Goal: Answer question/provide support: Share knowledge or assist other users

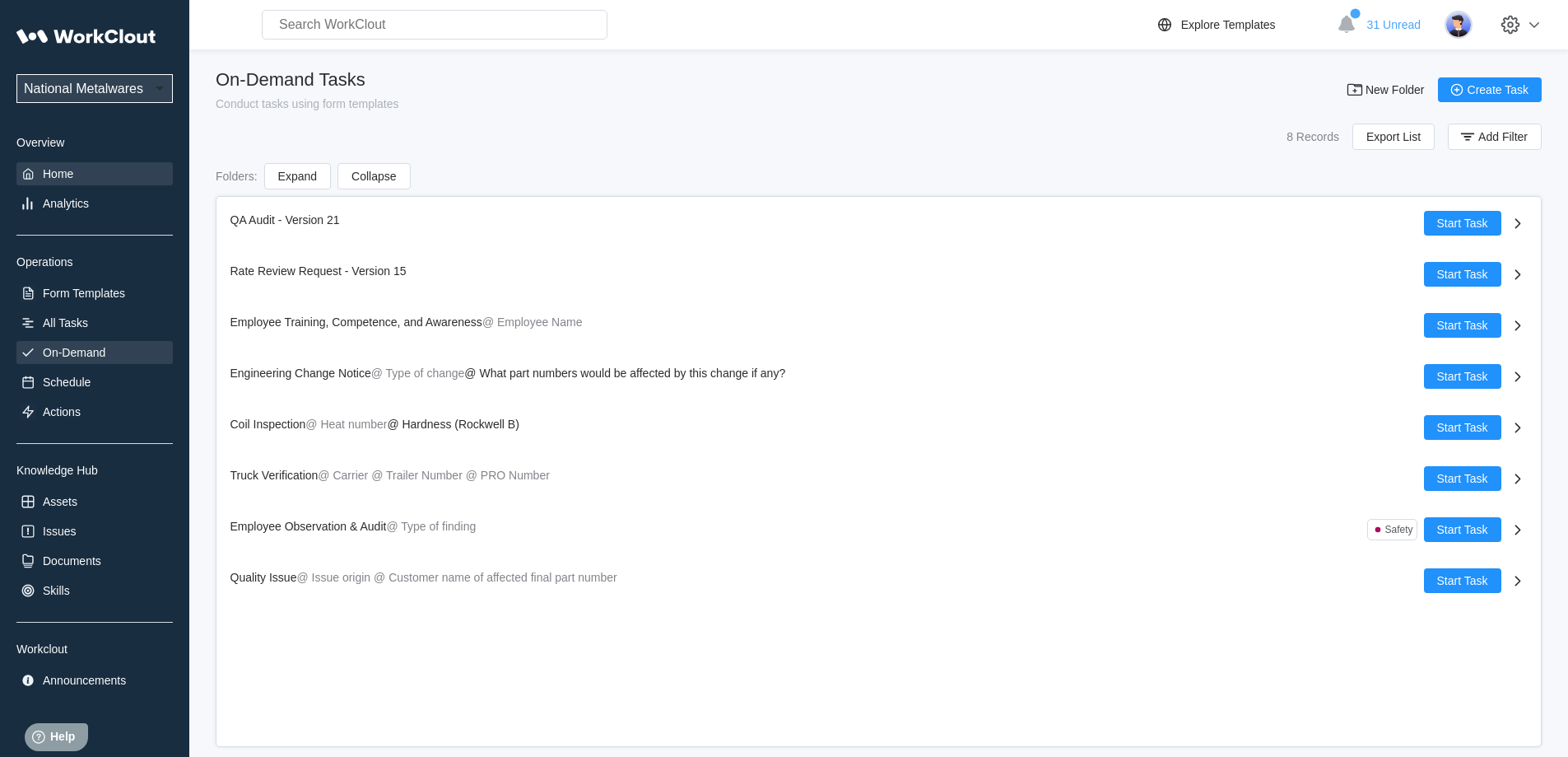
click at [95, 179] on div "Home" at bounding box center [95, 173] width 157 height 23
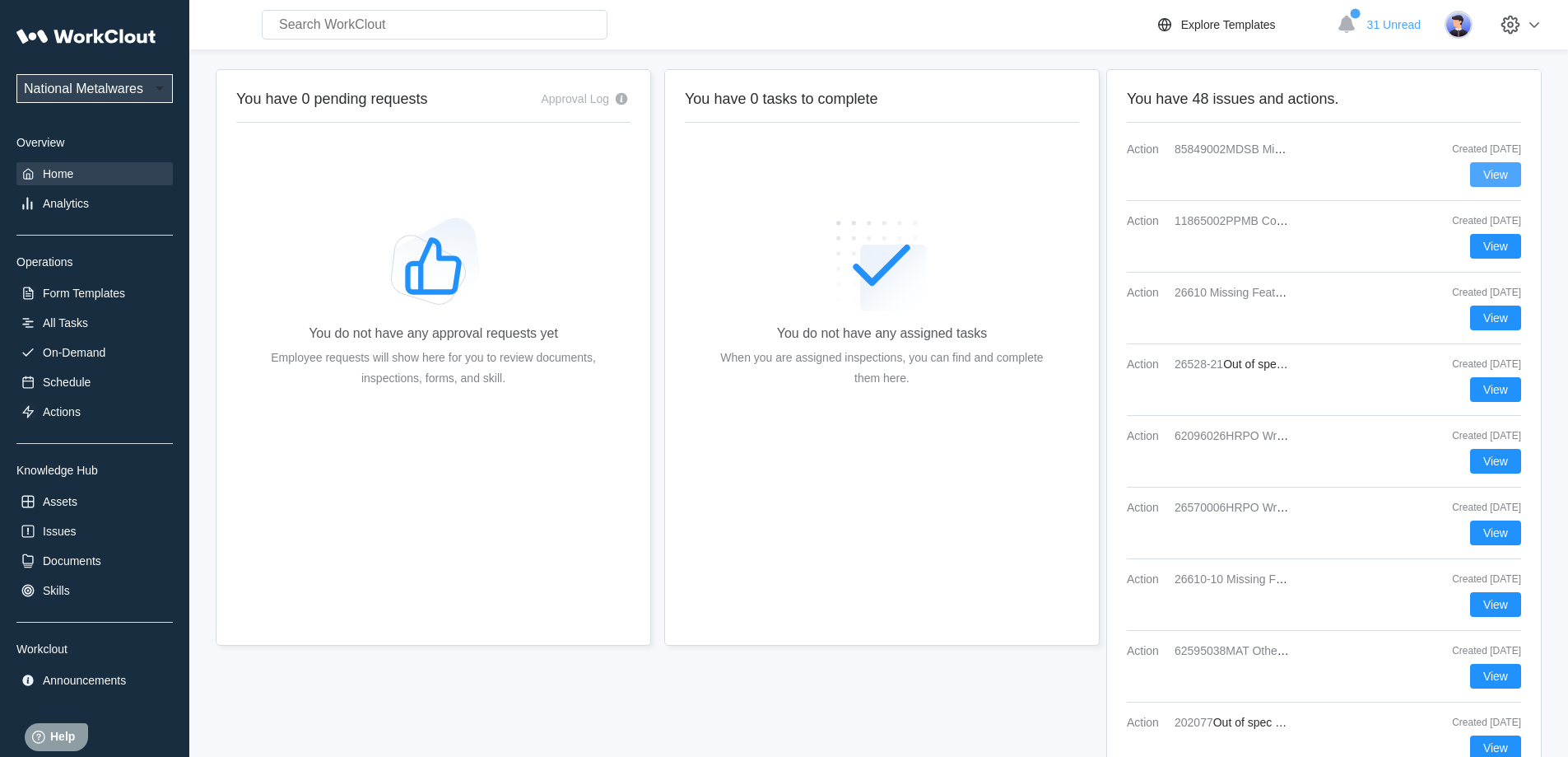
click at [1493, 173] on span "View" at bounding box center [1495, 174] width 25 height 11
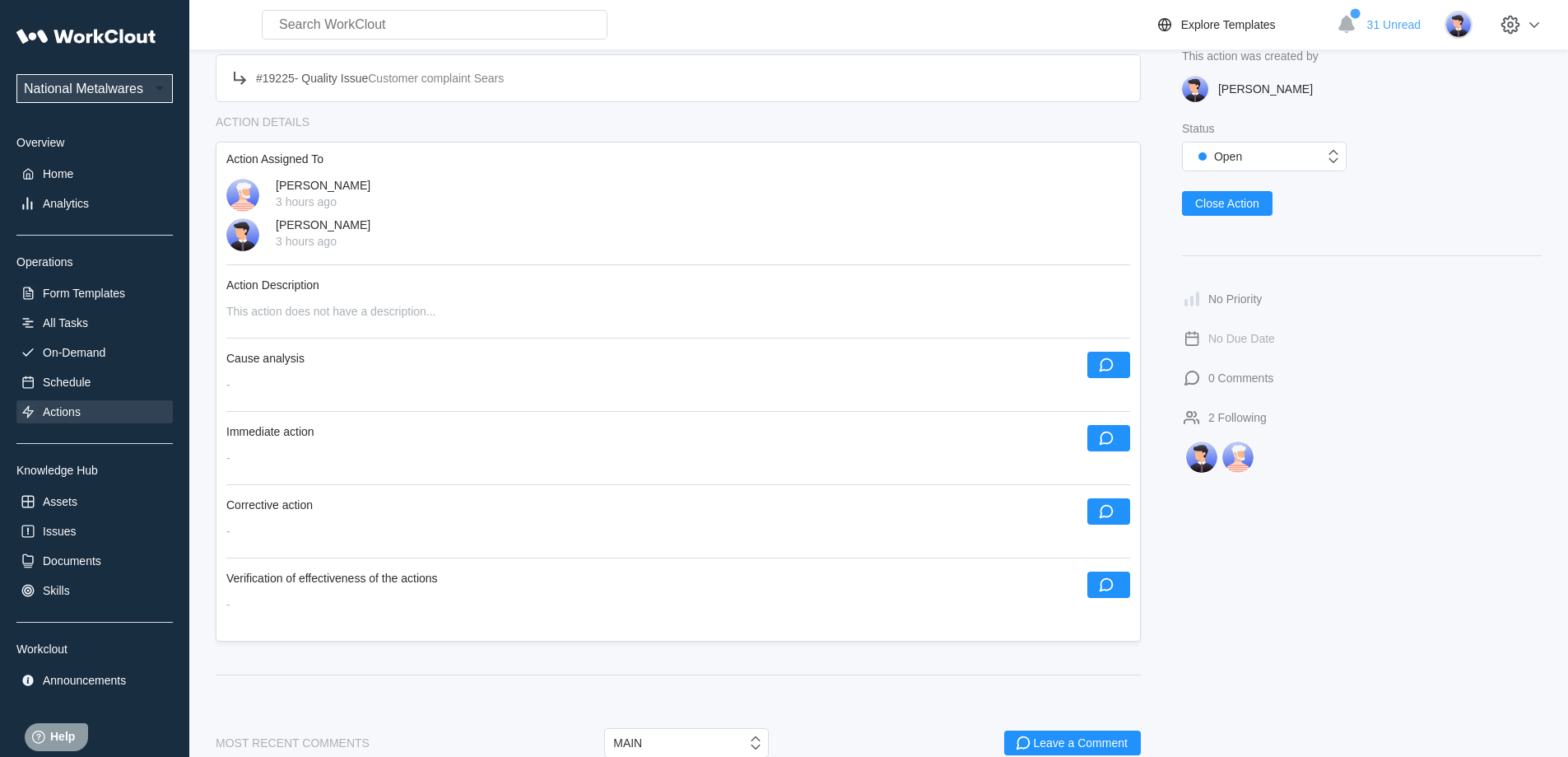
scroll to position [83, 0]
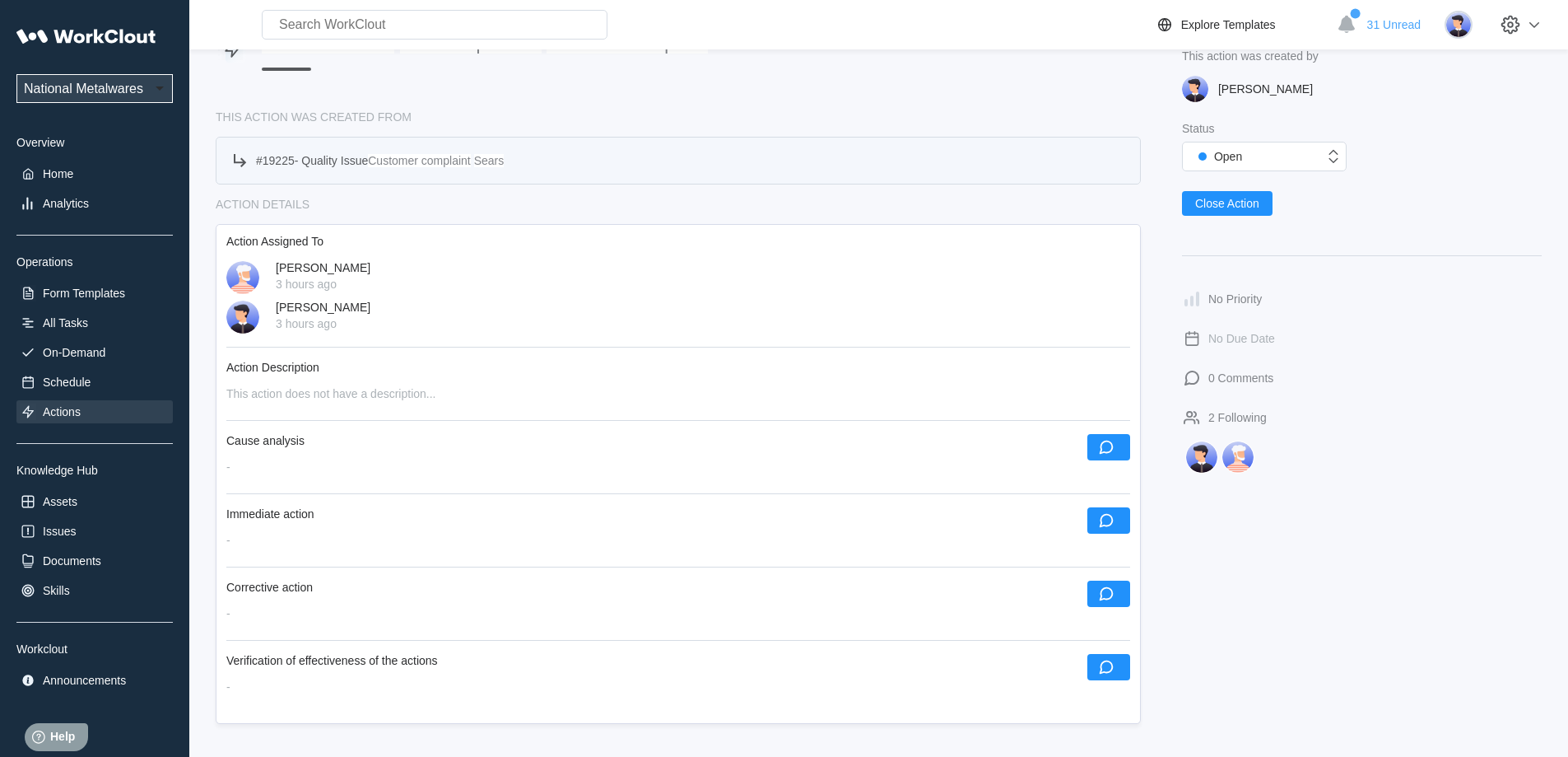
click at [318, 161] on span "Quality Issue" at bounding box center [335, 160] width 67 height 13
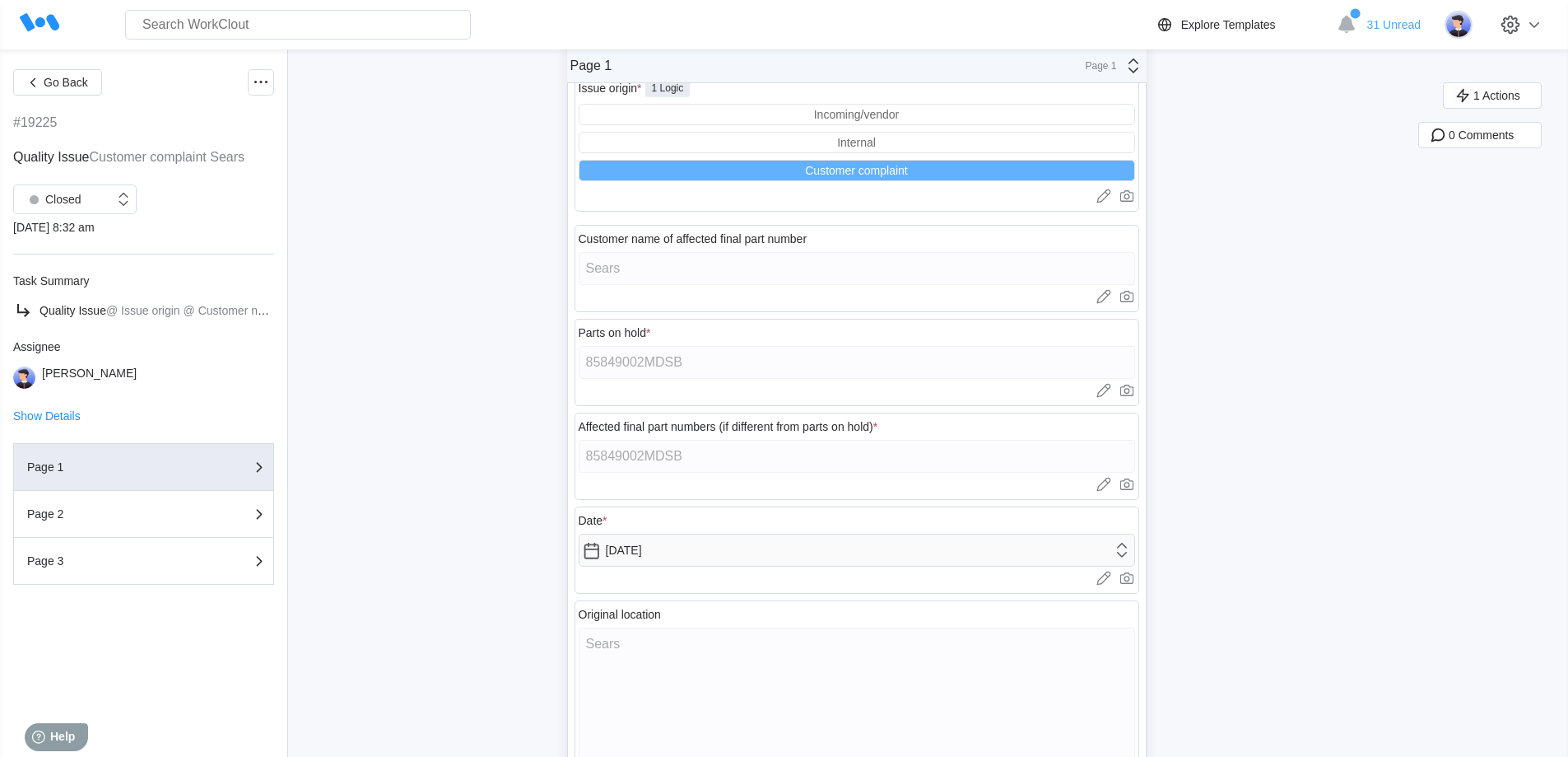
scroll to position [209, 0]
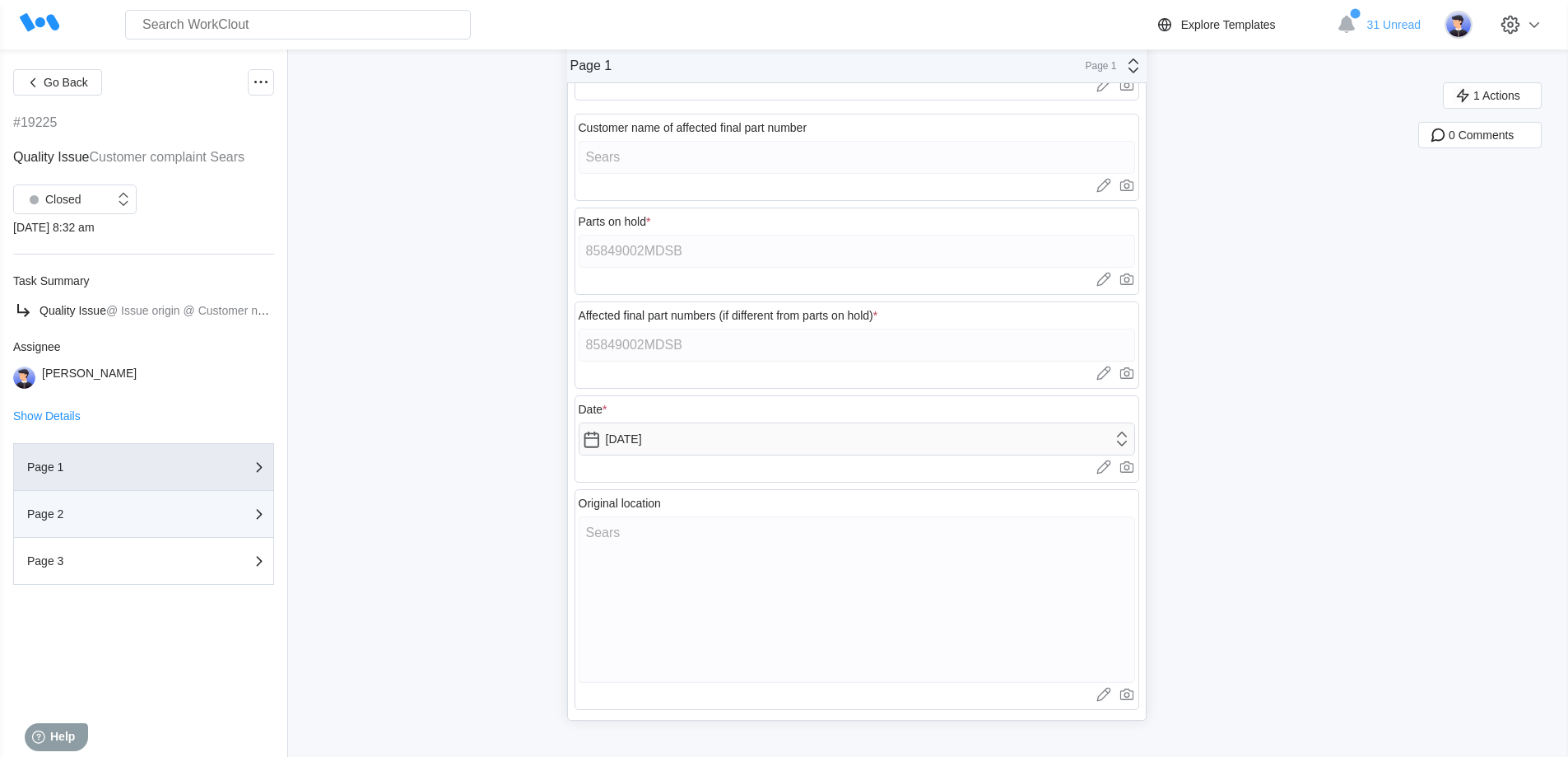
click at [52, 507] on div "Page 2" at bounding box center [143, 513] width 233 height 19
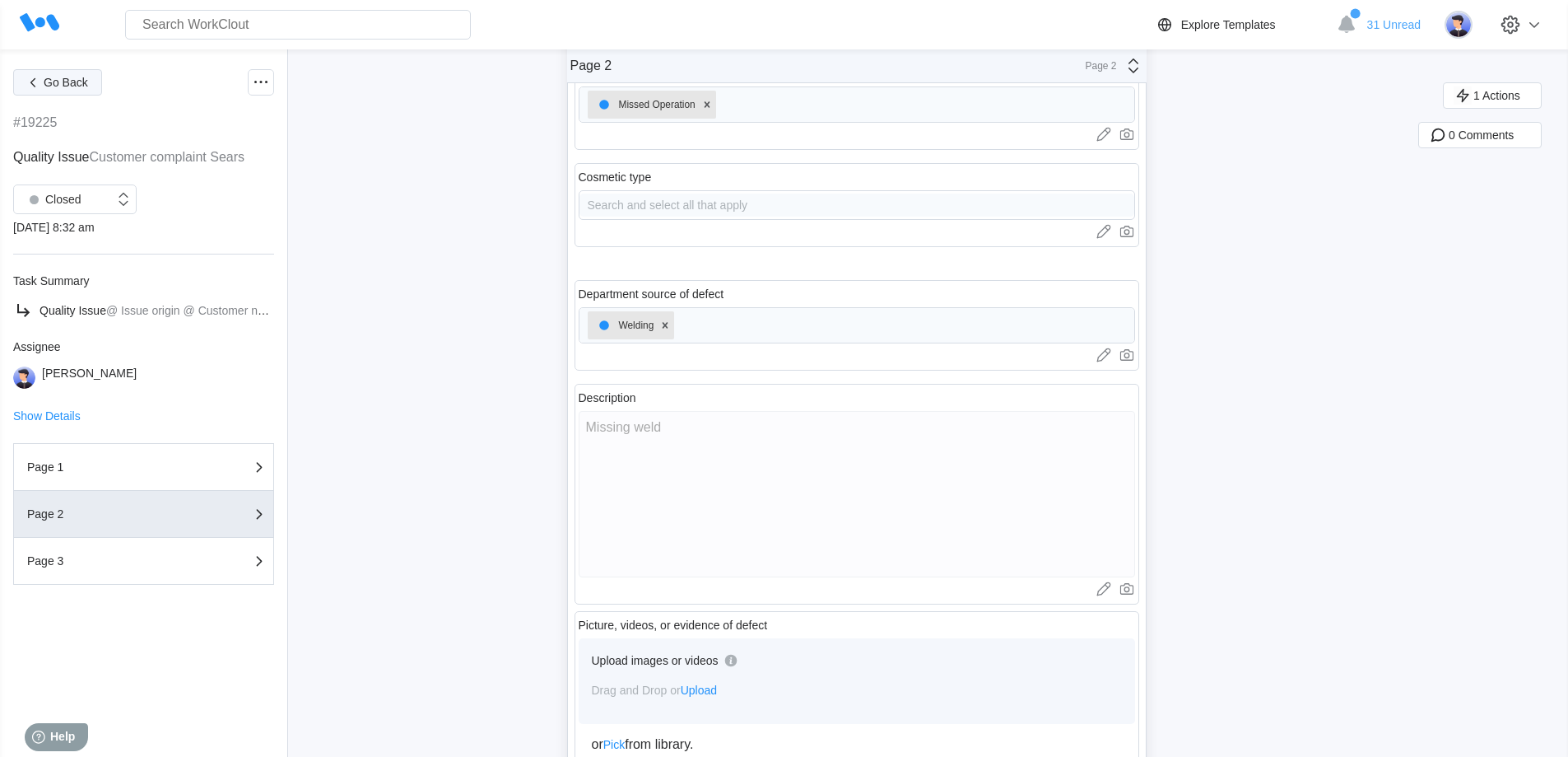
click at [46, 79] on span "Go Back" at bounding box center [66, 83] width 45 height 11
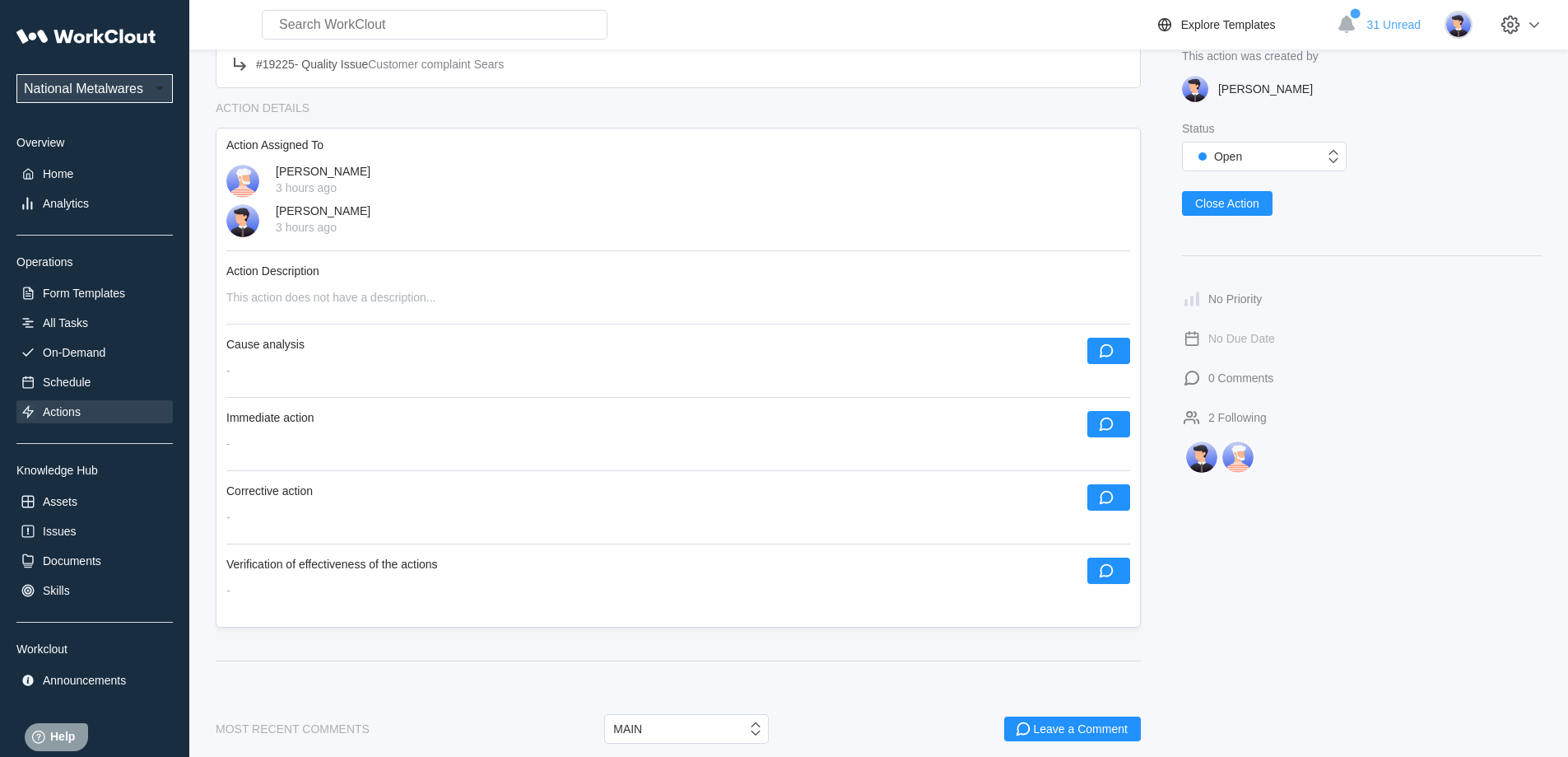
scroll to position [165, 0]
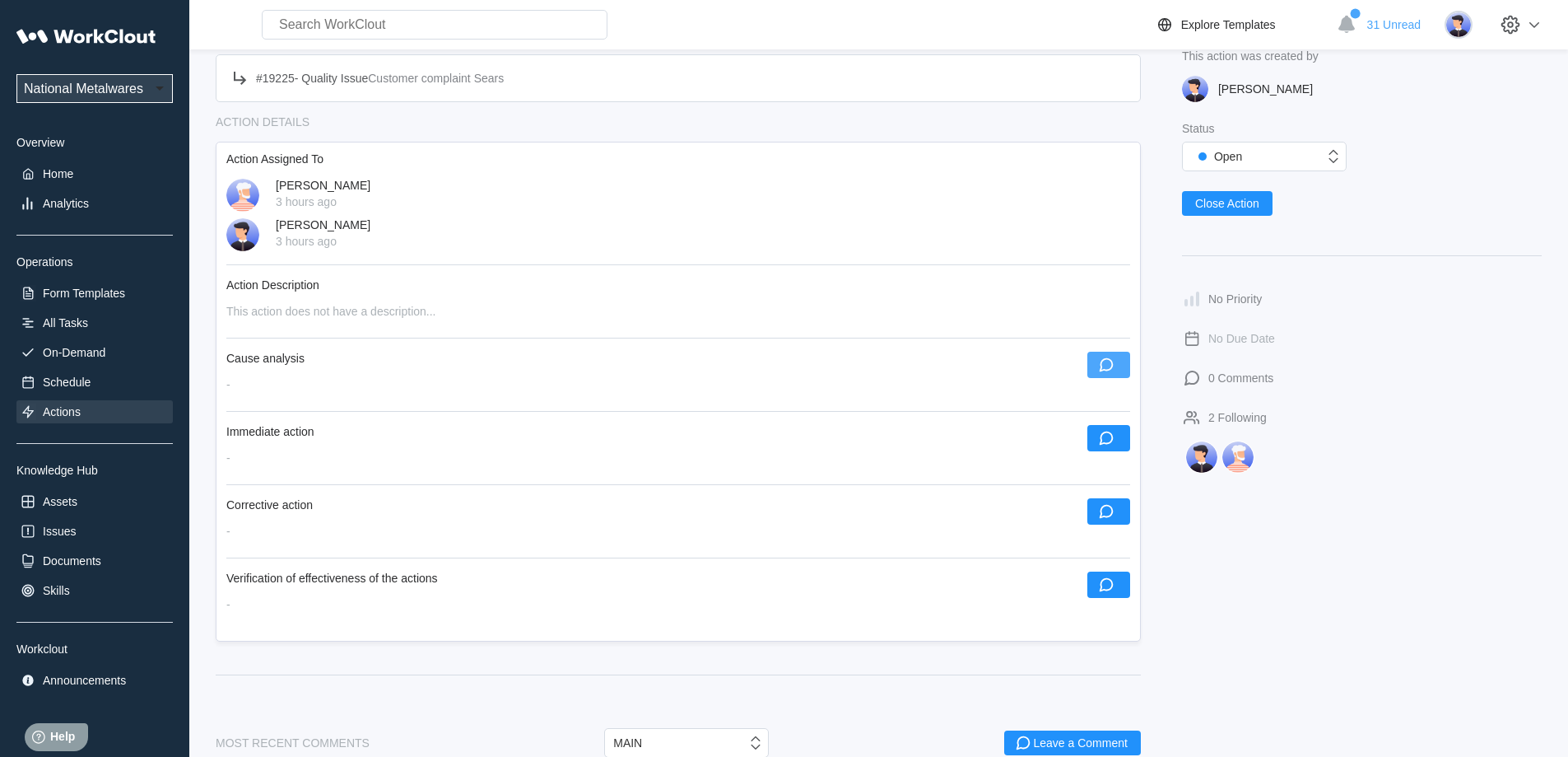
click at [1117, 362] on button "button" at bounding box center [1108, 365] width 43 height 26
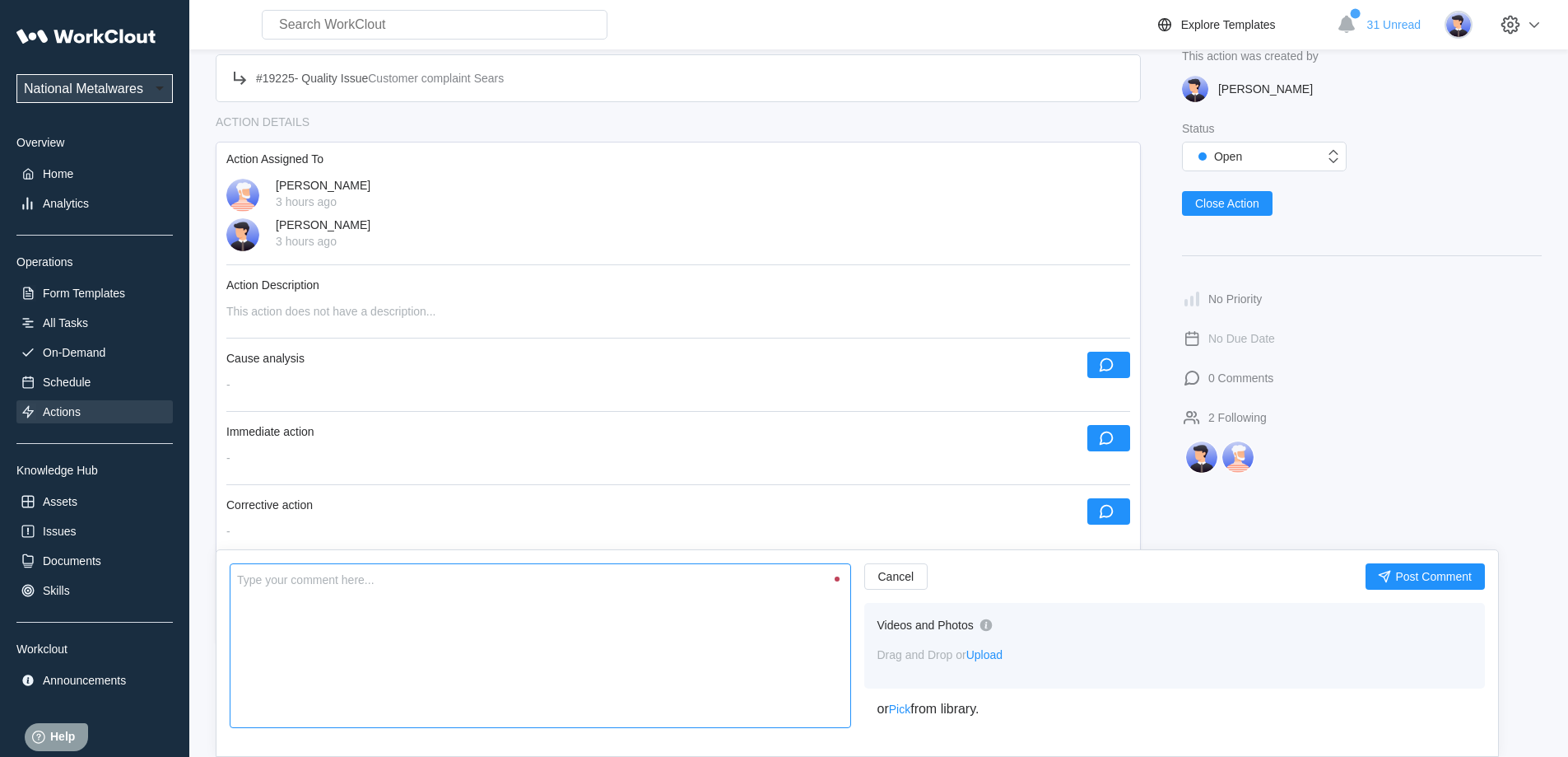
click at [681, 588] on textarea at bounding box center [541, 646] width 621 height 165
type textarea "I"
type textarea "x"
type textarea "Im"
type textarea "x"
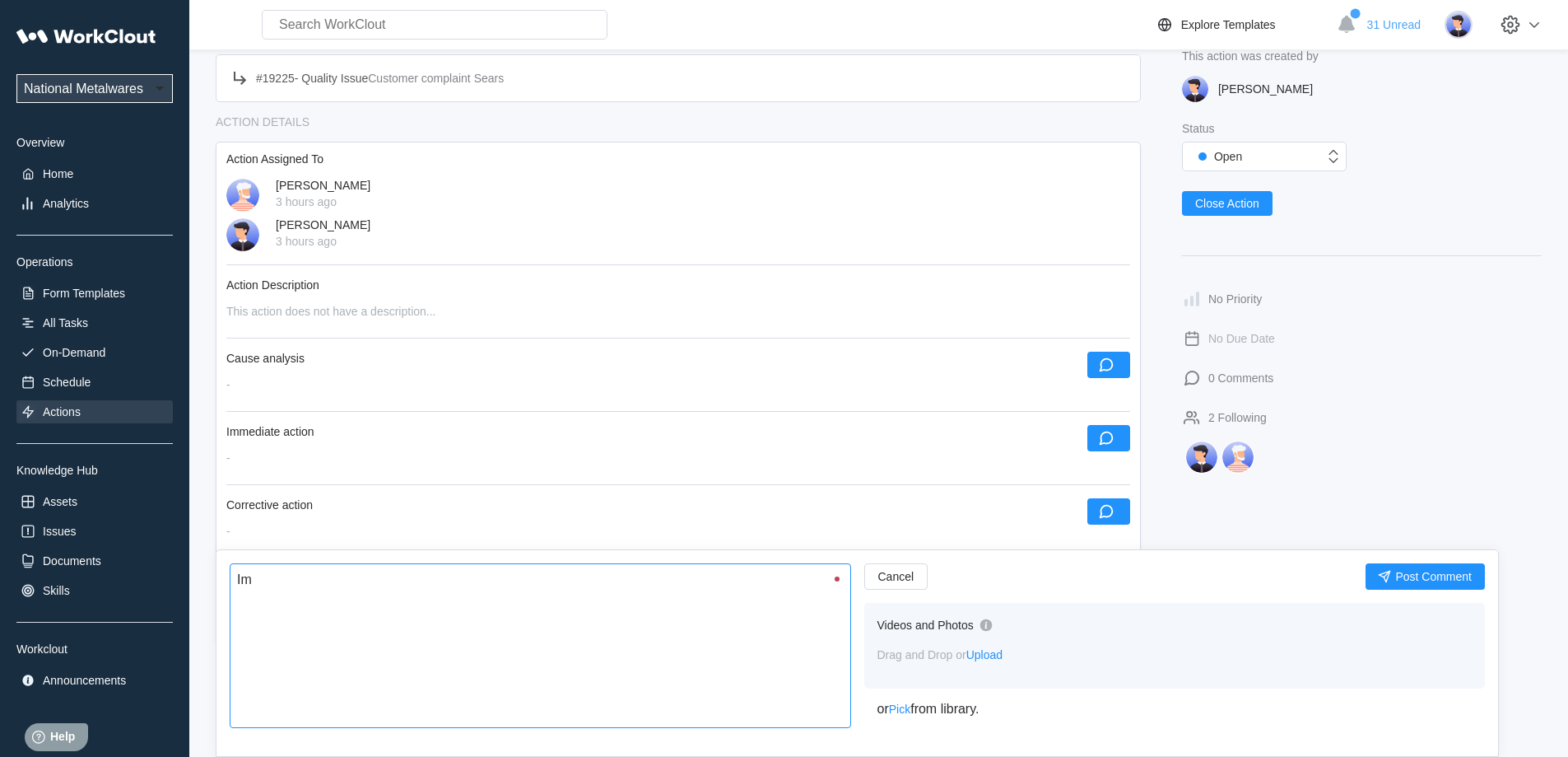
type textarea "Imp"
type textarea "x"
type textarea "Impr"
type textarea "x"
type textarea "Impro"
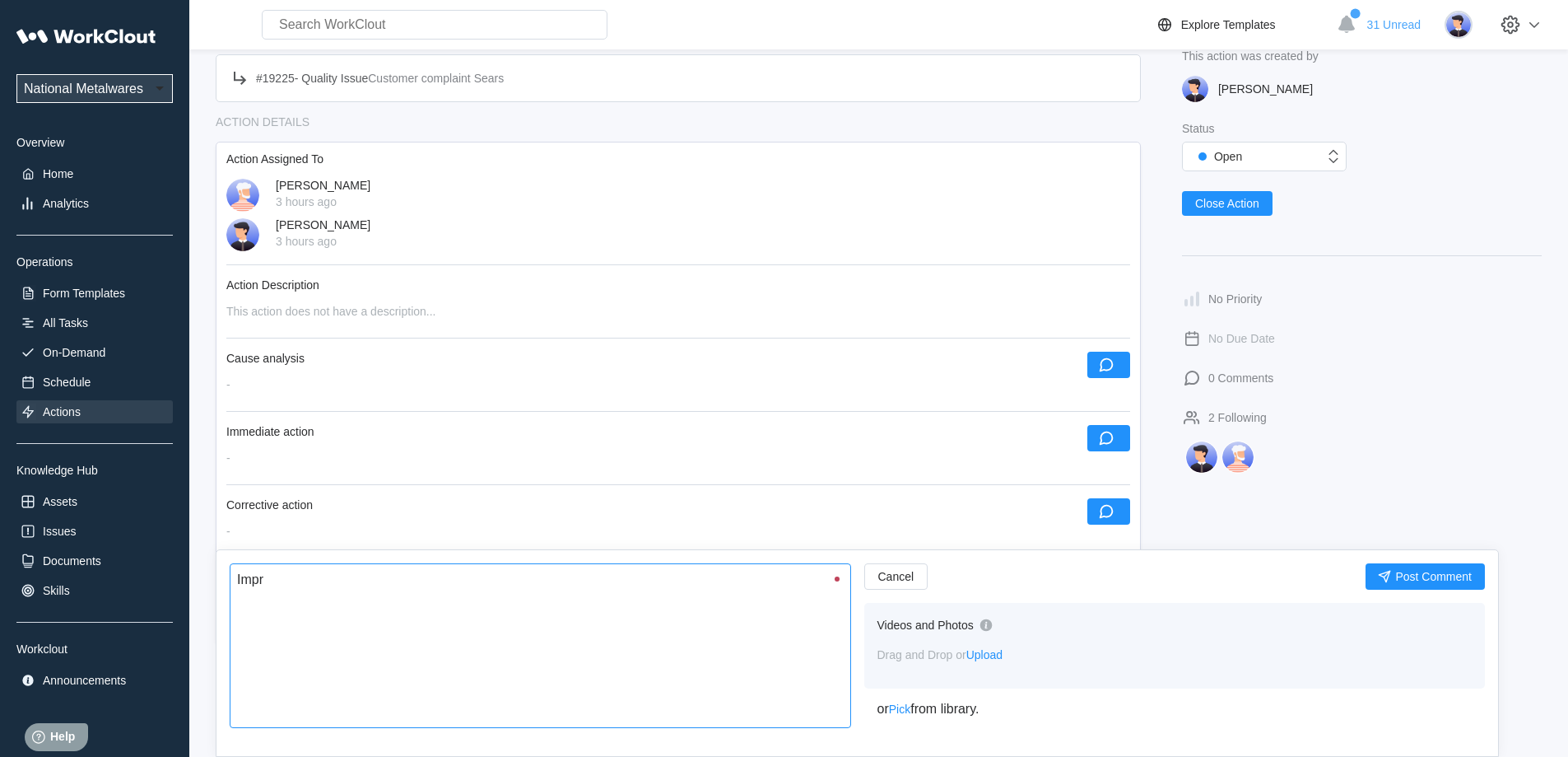
type textarea "x"
type textarea "Improp"
type textarea "x"
type textarea "Imprope"
type textarea "x"
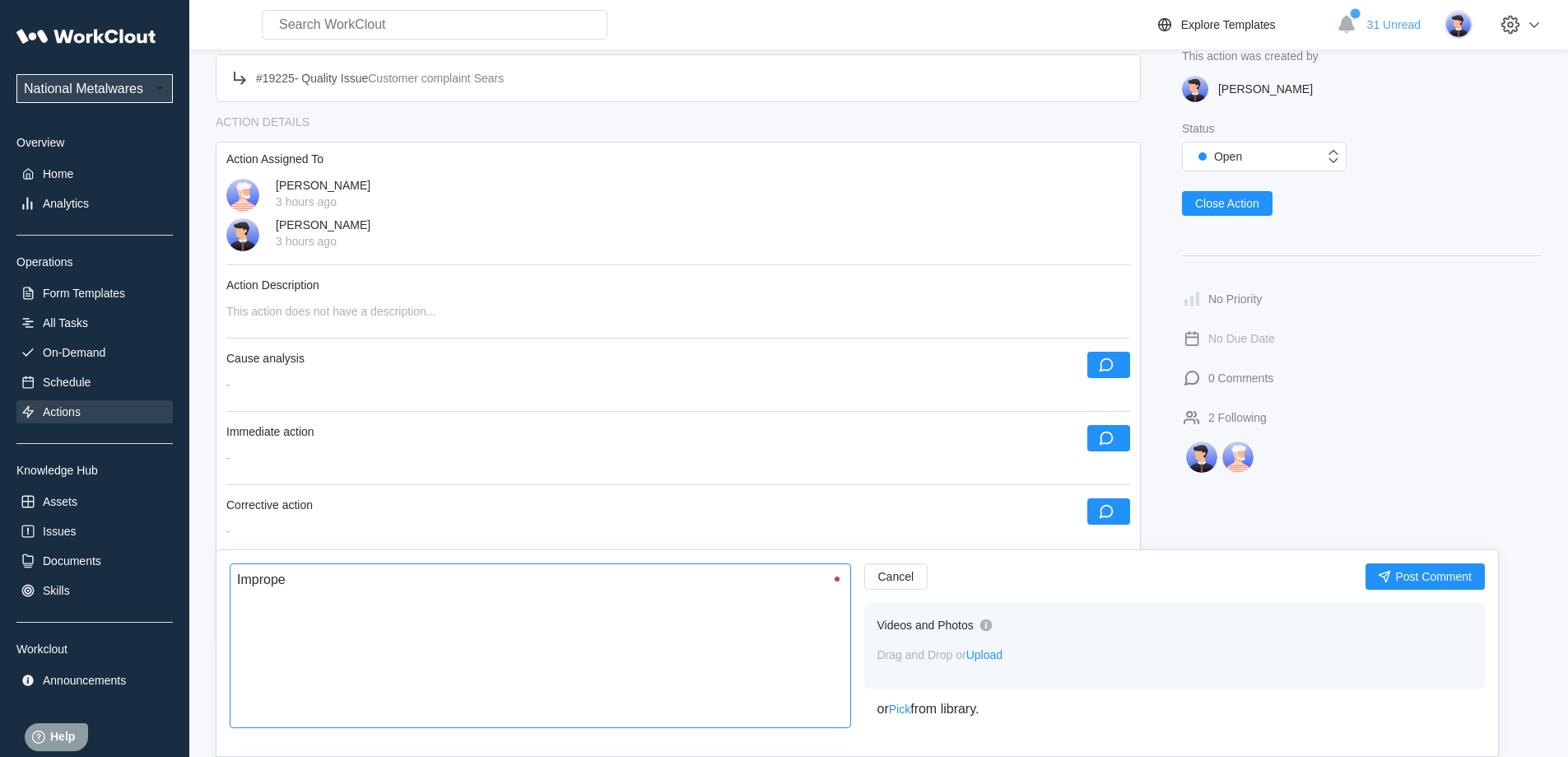
type textarea "Improper"
type textarea "x"
type textarea "Improperl"
type textarea "x"
type textarea "Improperly"
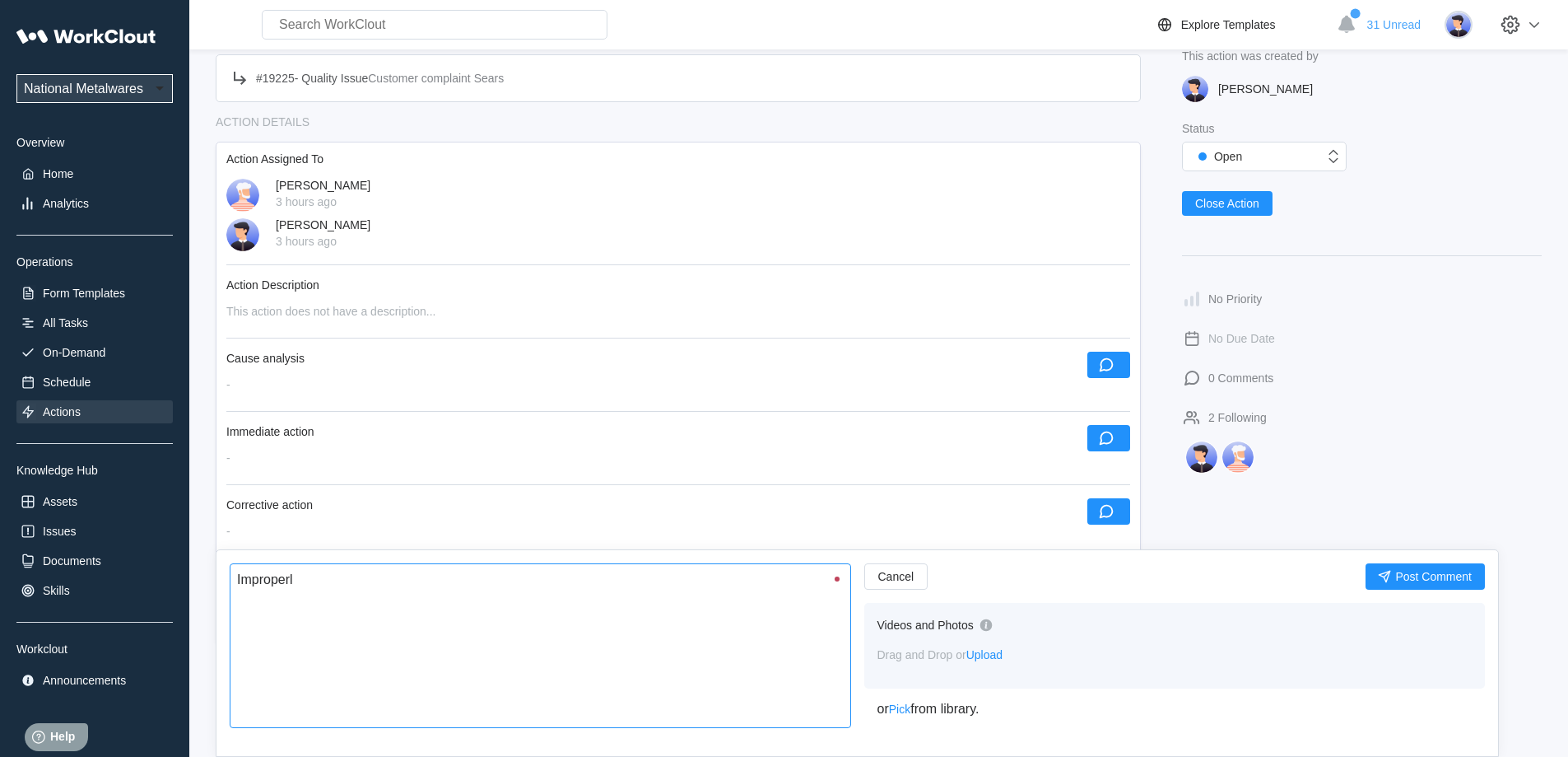
type textarea "x"
type textarea "Improperly"
type textarea "x"
type textarea "Improperly p"
type textarea "x"
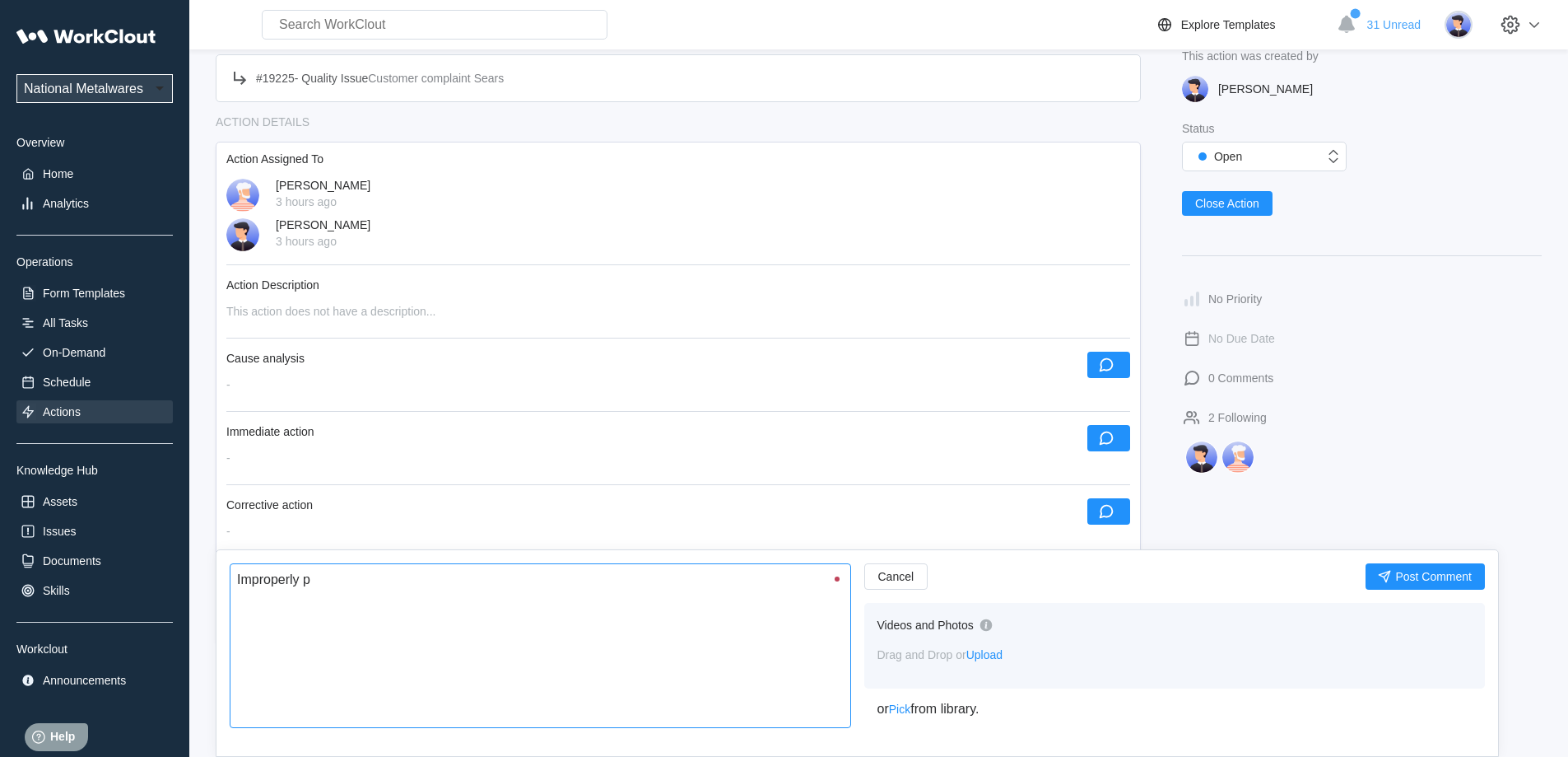
type textarea "Improperly pl"
type textarea "x"
type textarea "Improperly pla"
type textarea "x"
type textarea "Improperly plac"
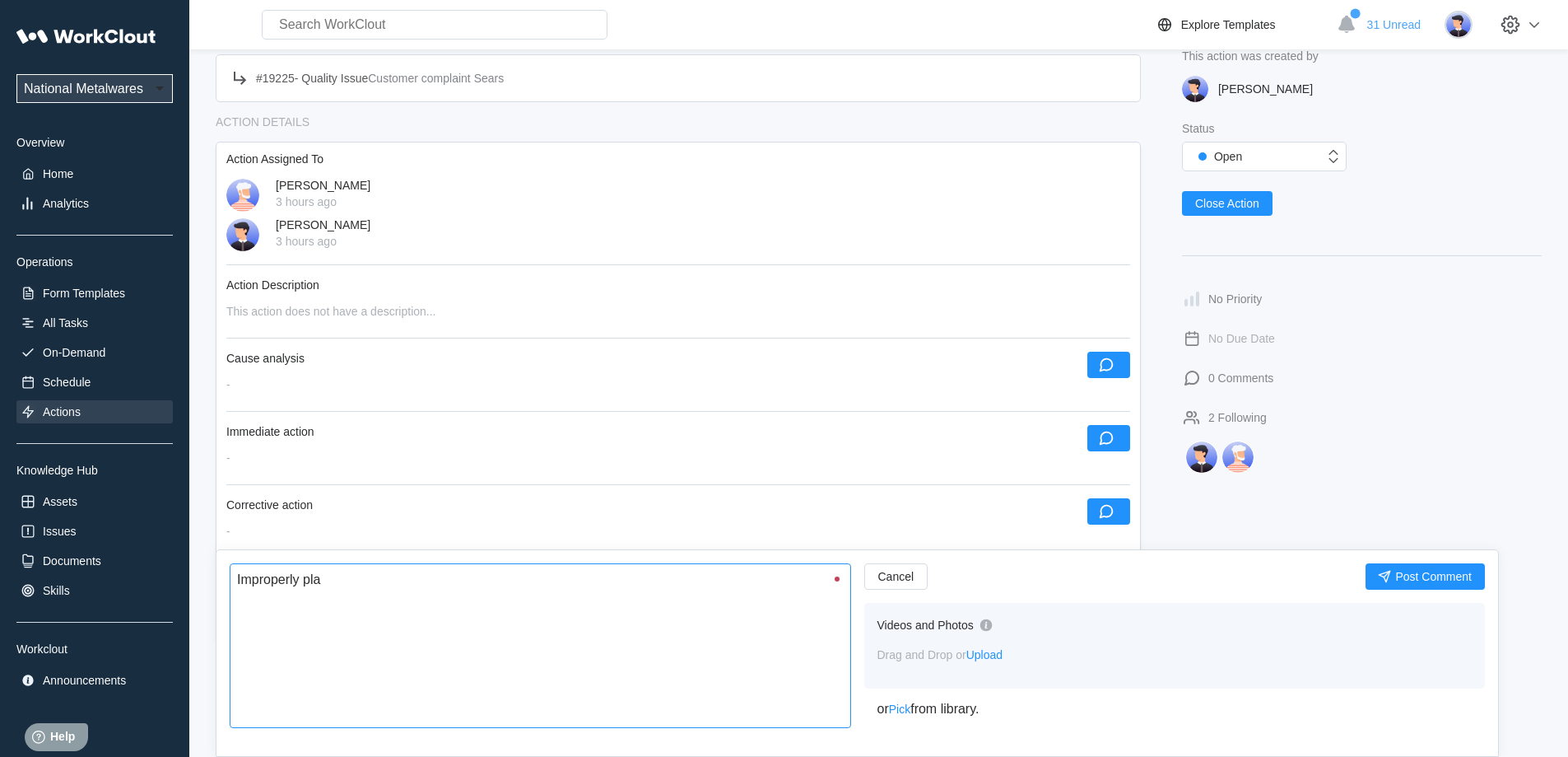
type textarea "x"
type textarea "Improperly place"
type textarea "x"
type textarea "Improperly placed"
type textarea "x"
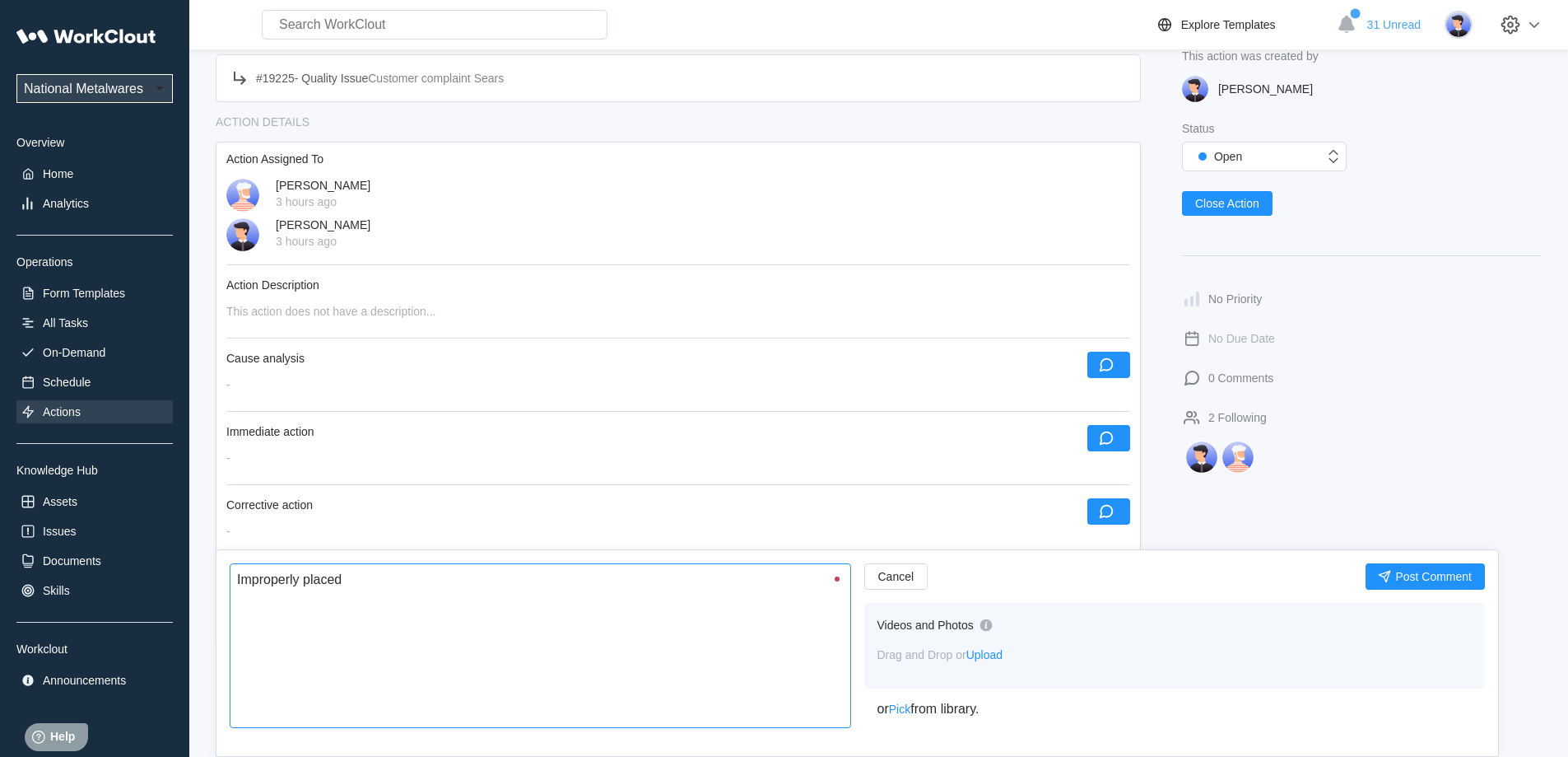
type textarea "Improperly placed"
type textarea "x"
type textarea "Improperly placed p"
type textarea "x"
type textarea "Improperly placed pa"
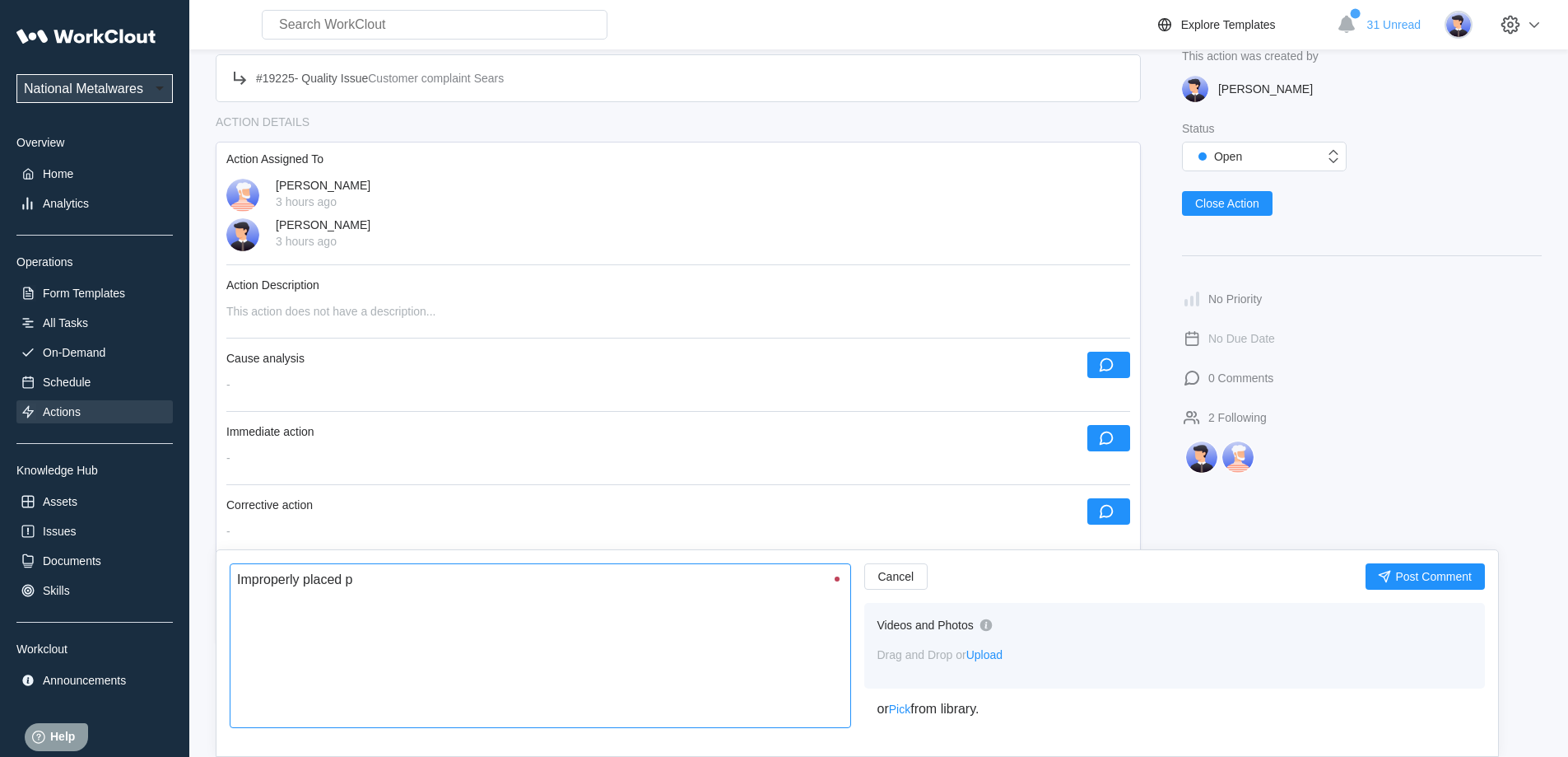
type textarea "x"
type textarea "Improperly placed par"
type textarea "x"
type textarea "Improperly placed part"
type textarea "x"
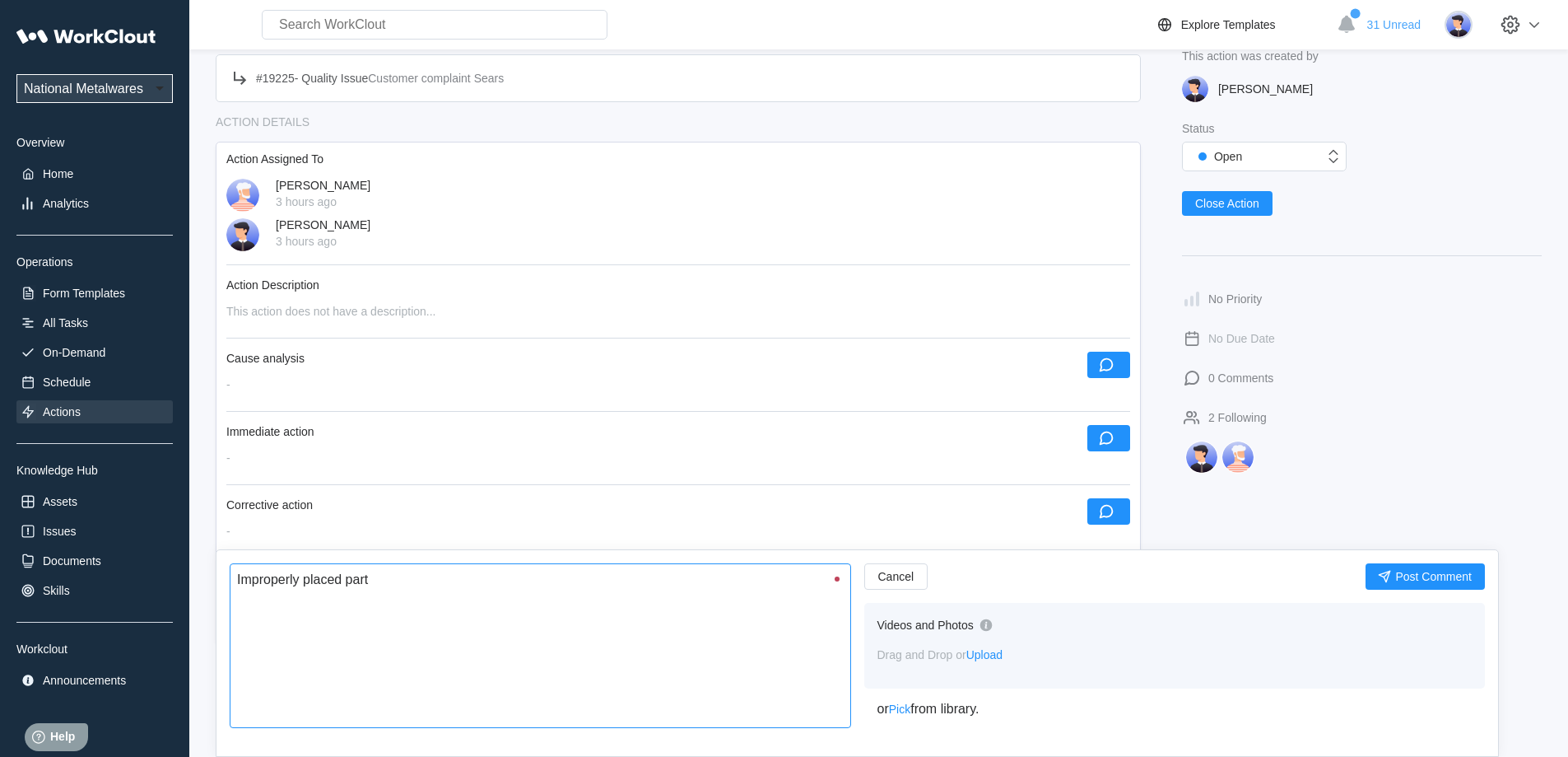
type textarea "Improperly placed parts"
type textarea "x"
type textarea "Improperly placed parts"
type textarea "x"
type textarea "Improperly placed parts i"
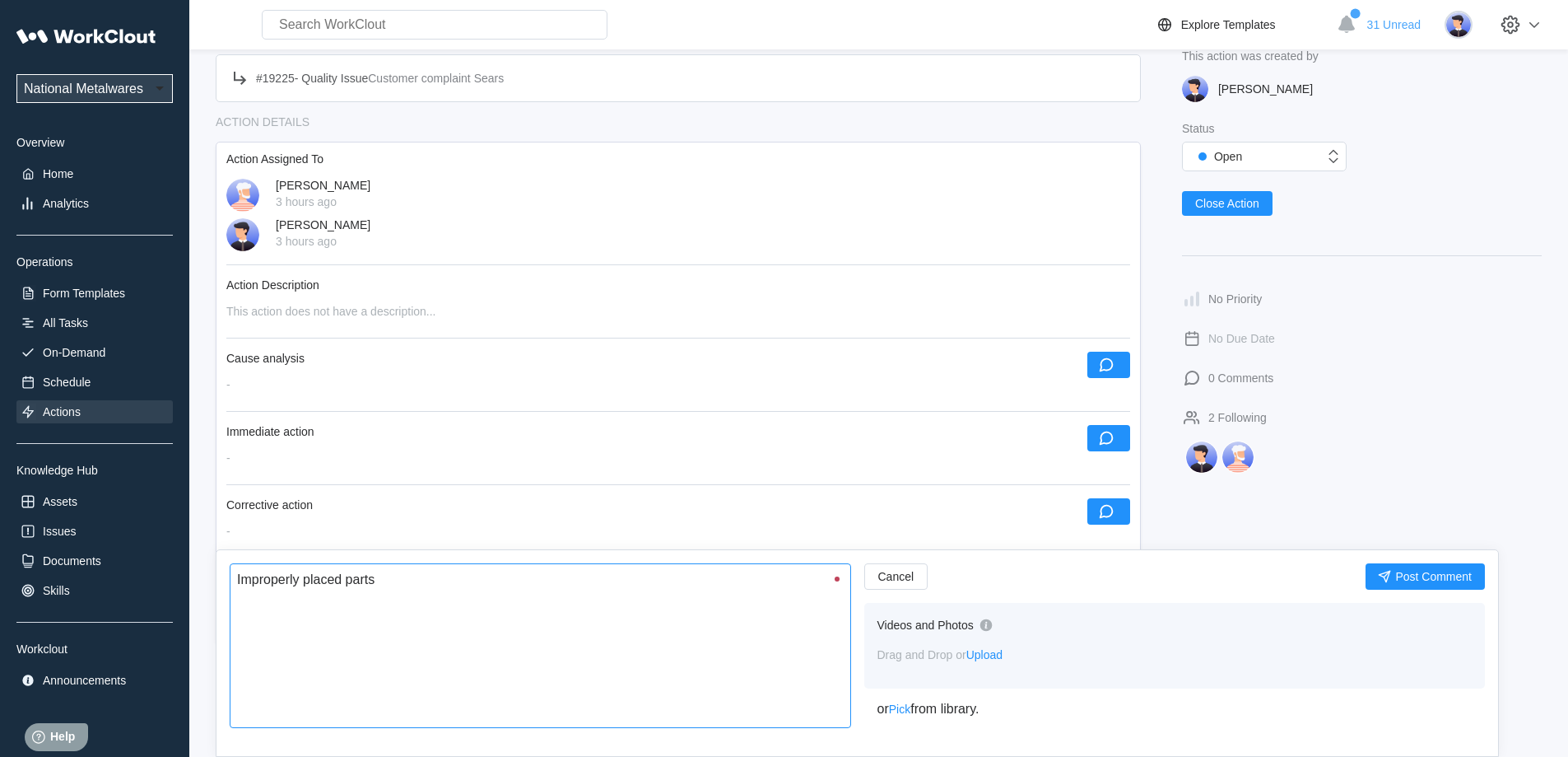
type textarea "x"
type textarea "Improperly placed parts in"
type textarea "x"
type textarea "Improperly placed parts in"
type textarea "x"
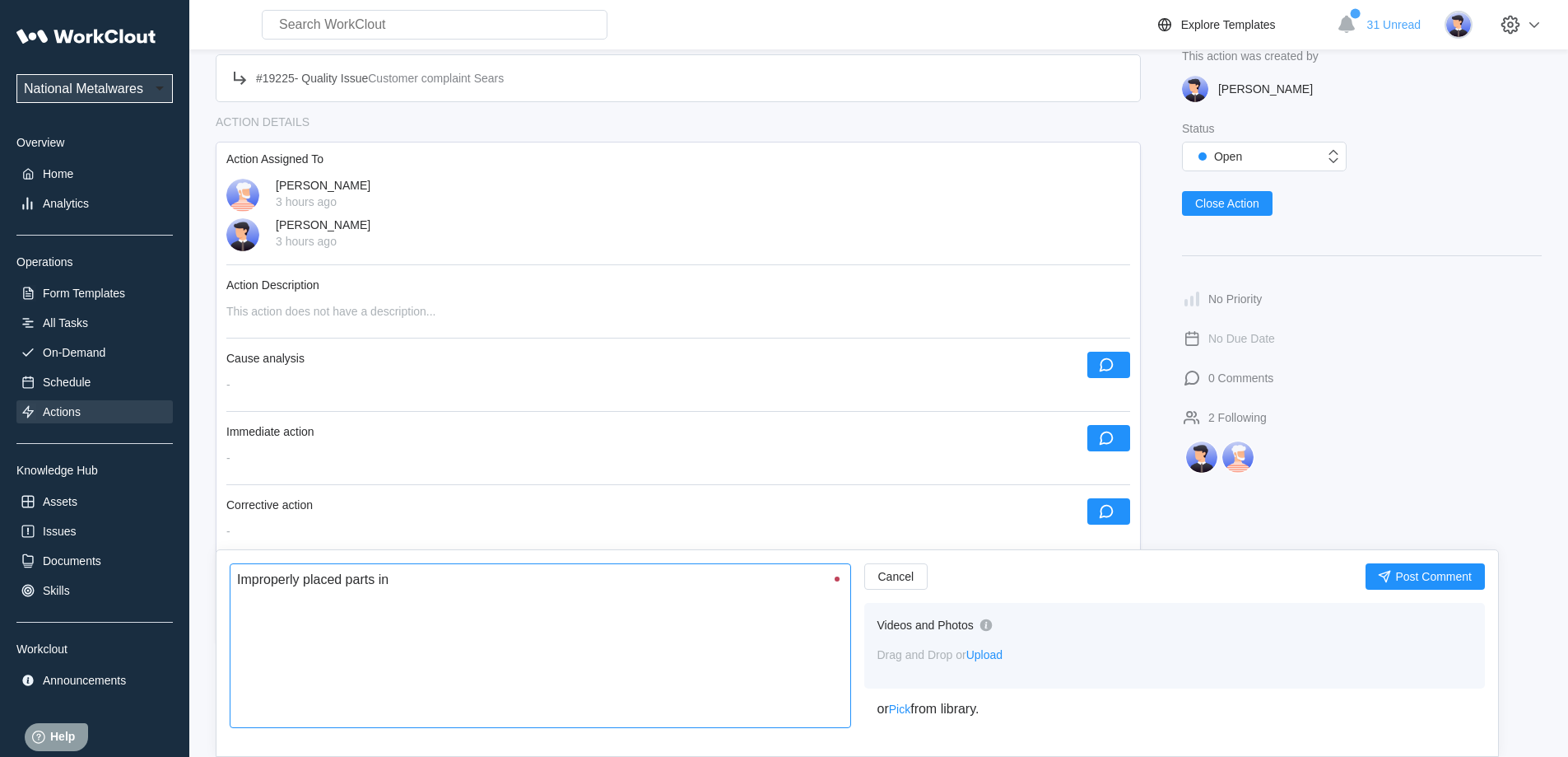
type textarea "Improperly placed parts in w"
type textarea "x"
type textarea "Improperly placed parts in we"
type textarea "x"
type textarea "Improperly placed parts in wel"
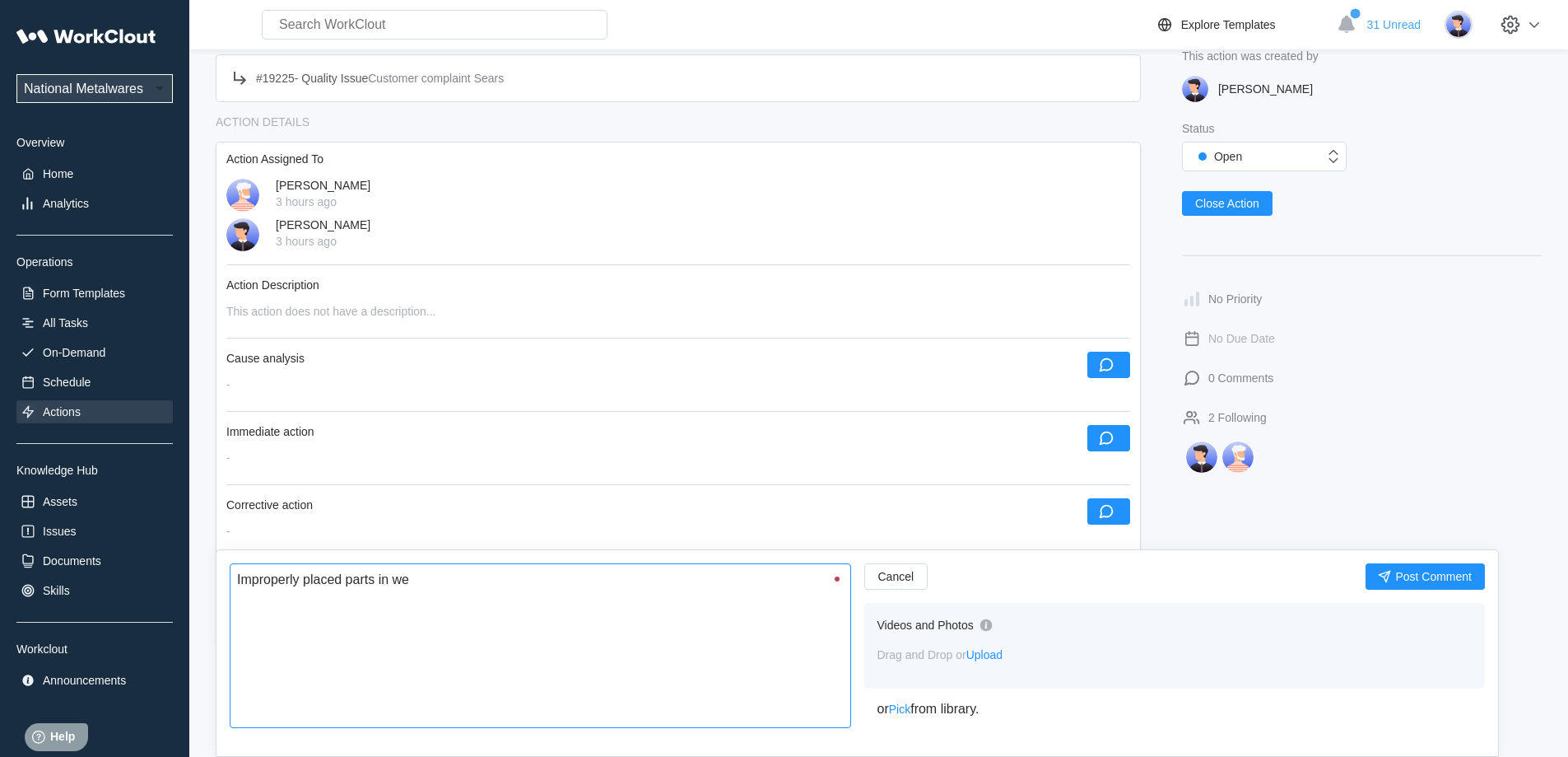
type textarea "x"
type textarea "Improperly placed parts in weld"
type textarea "x"
type textarea "Improperly placed parts in weld"
type textarea "x"
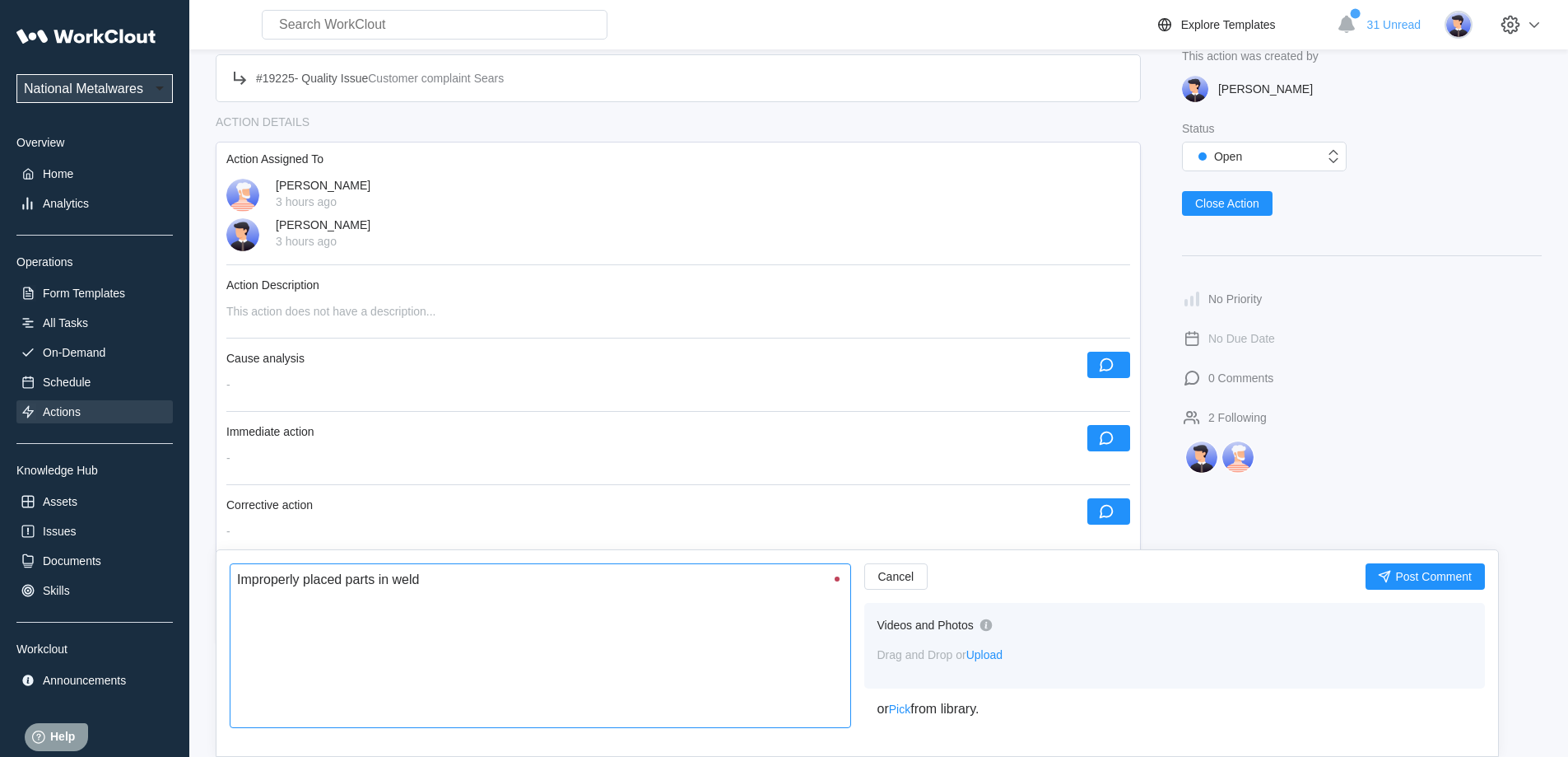
type textarea "Improperly placed parts in weld f"
type textarea "x"
type textarea "Improperly placed parts in weld fi"
type textarea "x"
type textarea "Improperly placed parts in weld fix"
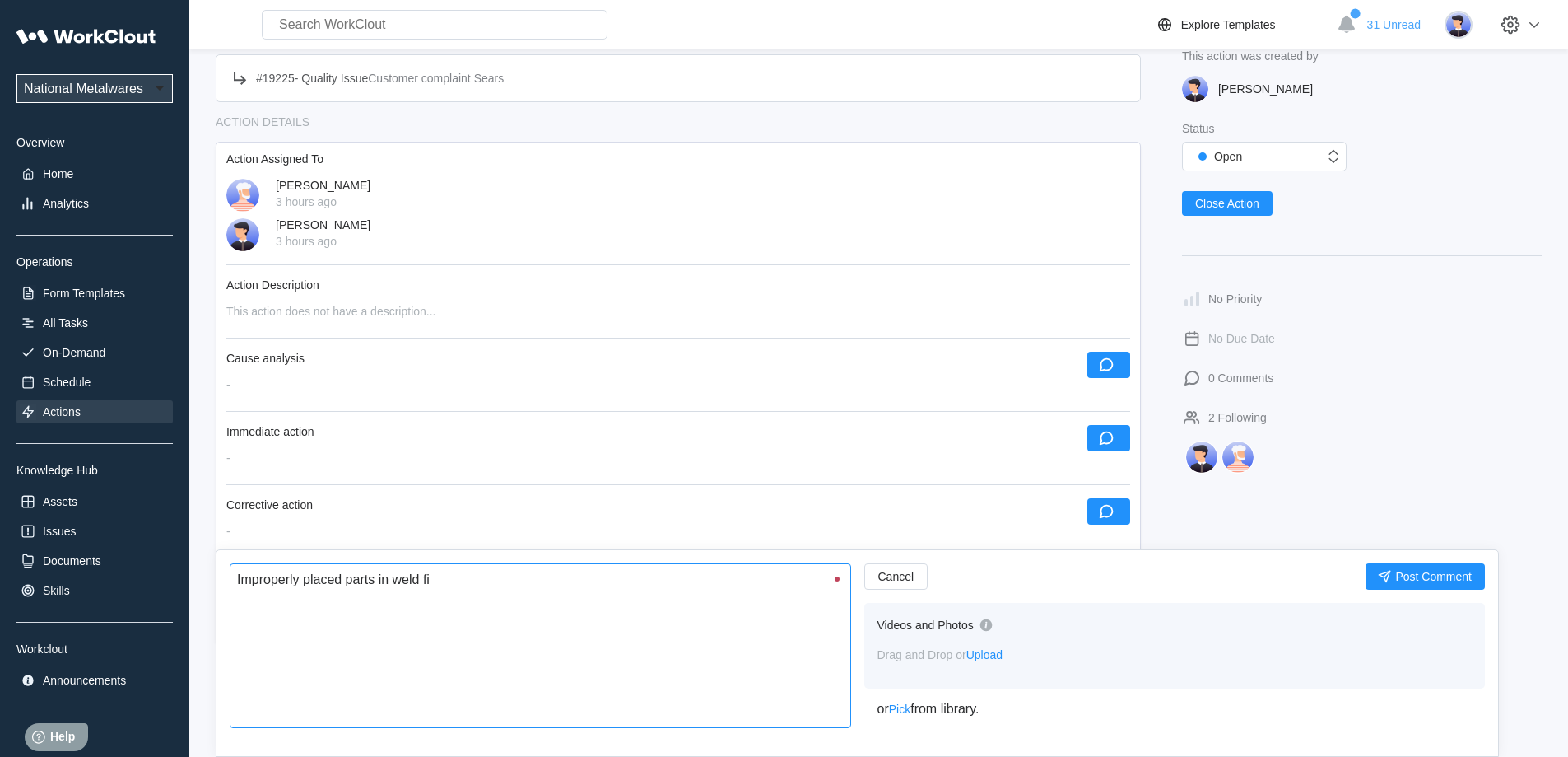
type textarea "x"
type textarea "Improperly placed parts in weld fixt"
type textarea "x"
type textarea "Improperly placed parts in weld fixtu"
type textarea "x"
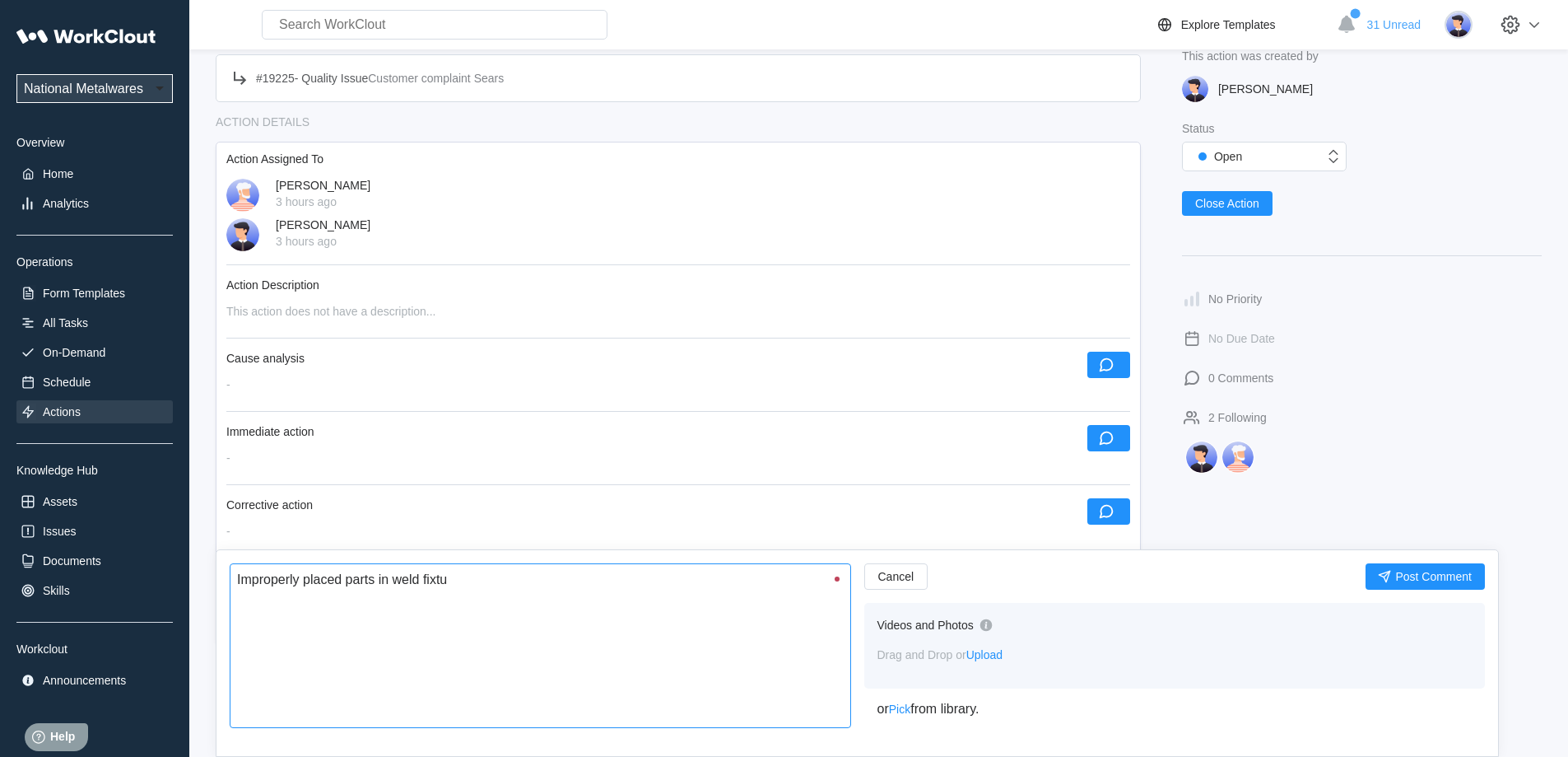
type textarea "Improperly placed parts in weld fixtur"
type textarea "x"
type textarea "Improperly placed parts in weld fixture"
type textarea "x"
type textarea "Improperly placed parts in weld fixture"
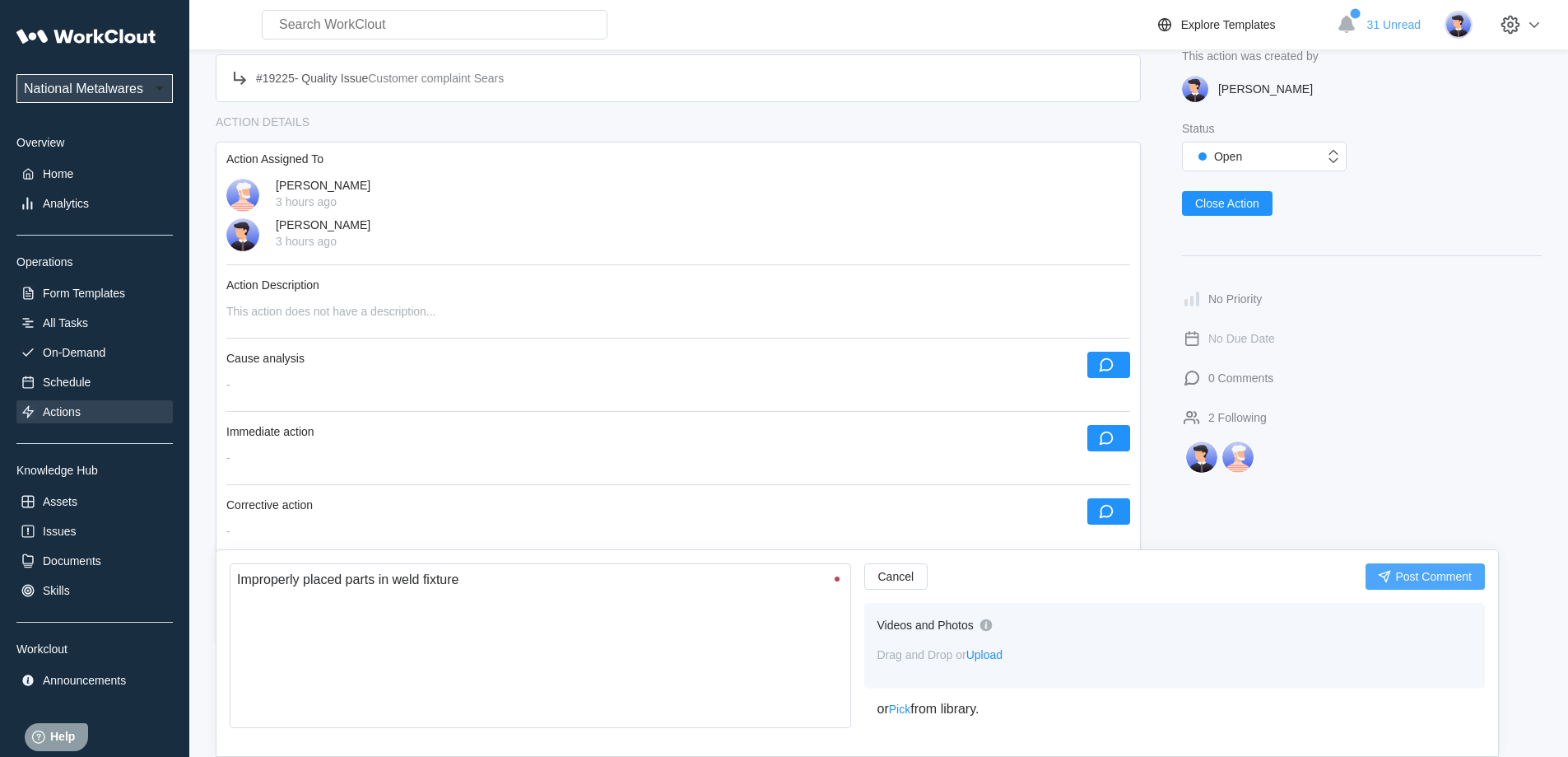
click at [1409, 573] on span "Post Comment" at bounding box center [1433, 576] width 77 height 11
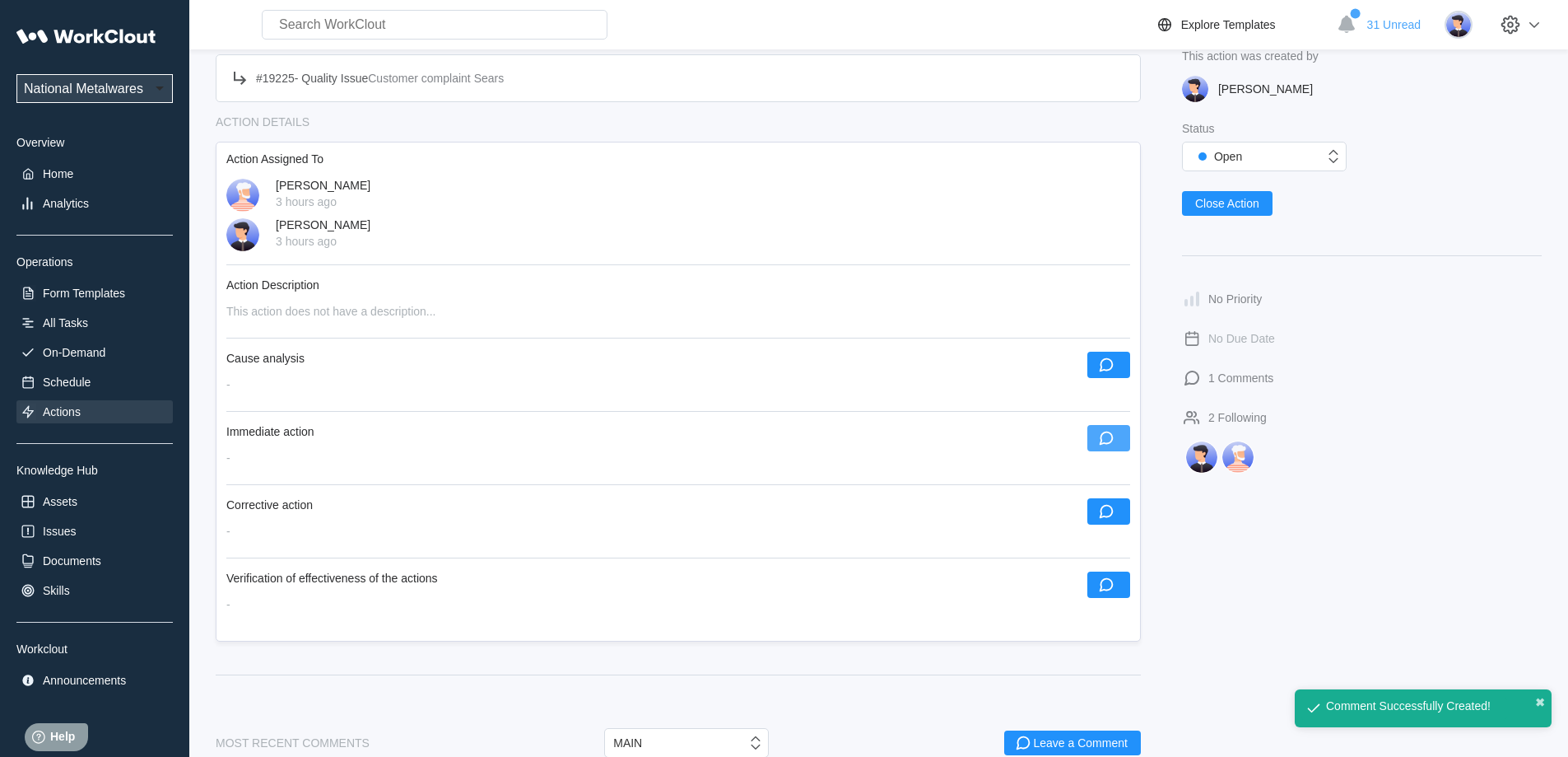
click at [1113, 436] on icon "button" at bounding box center [1106, 438] width 19 height 19
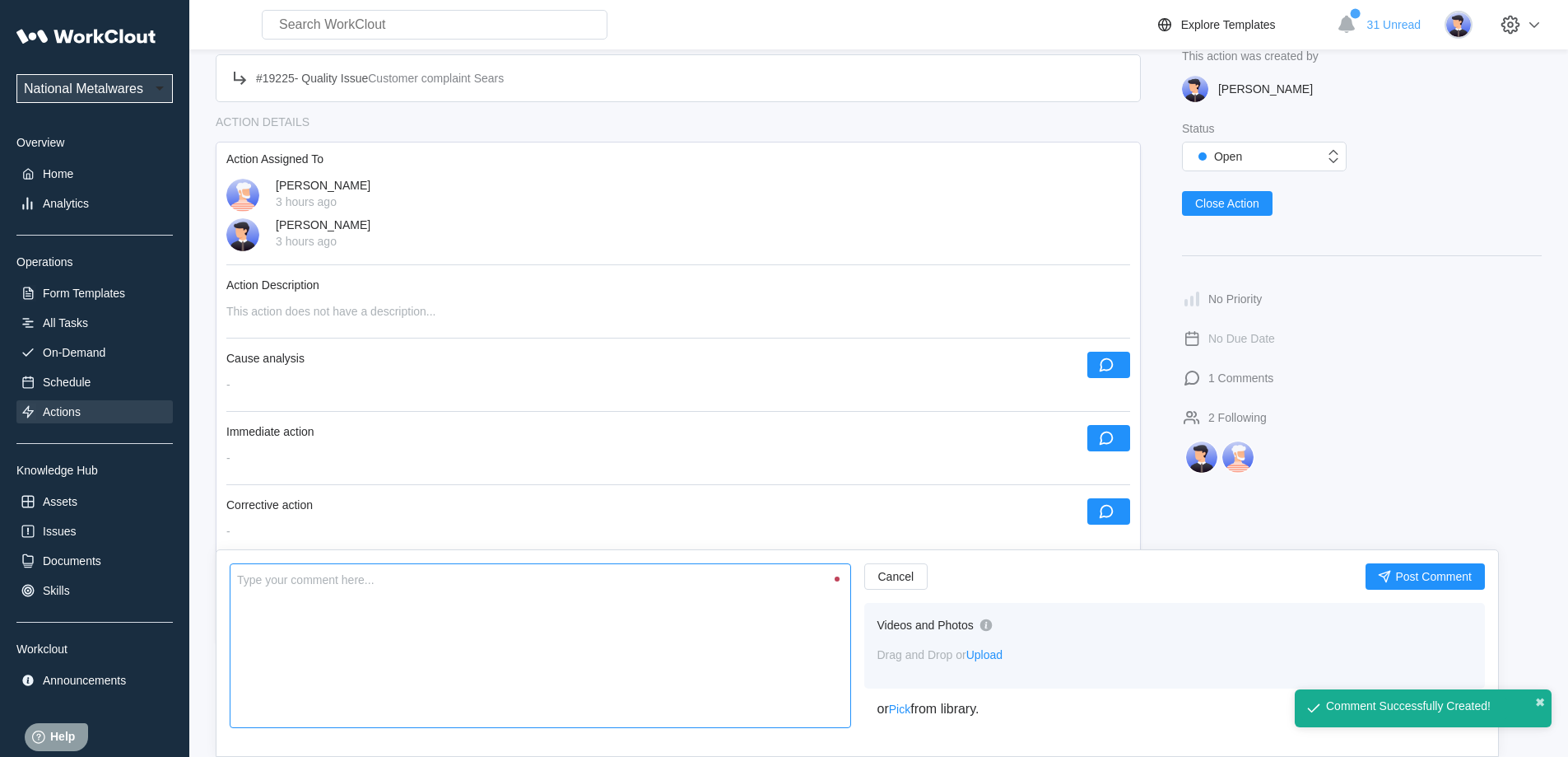
click at [545, 674] on textarea at bounding box center [541, 646] width 621 height 165
type textarea "R"
type textarea "x"
type textarea "Re"
type textarea "x"
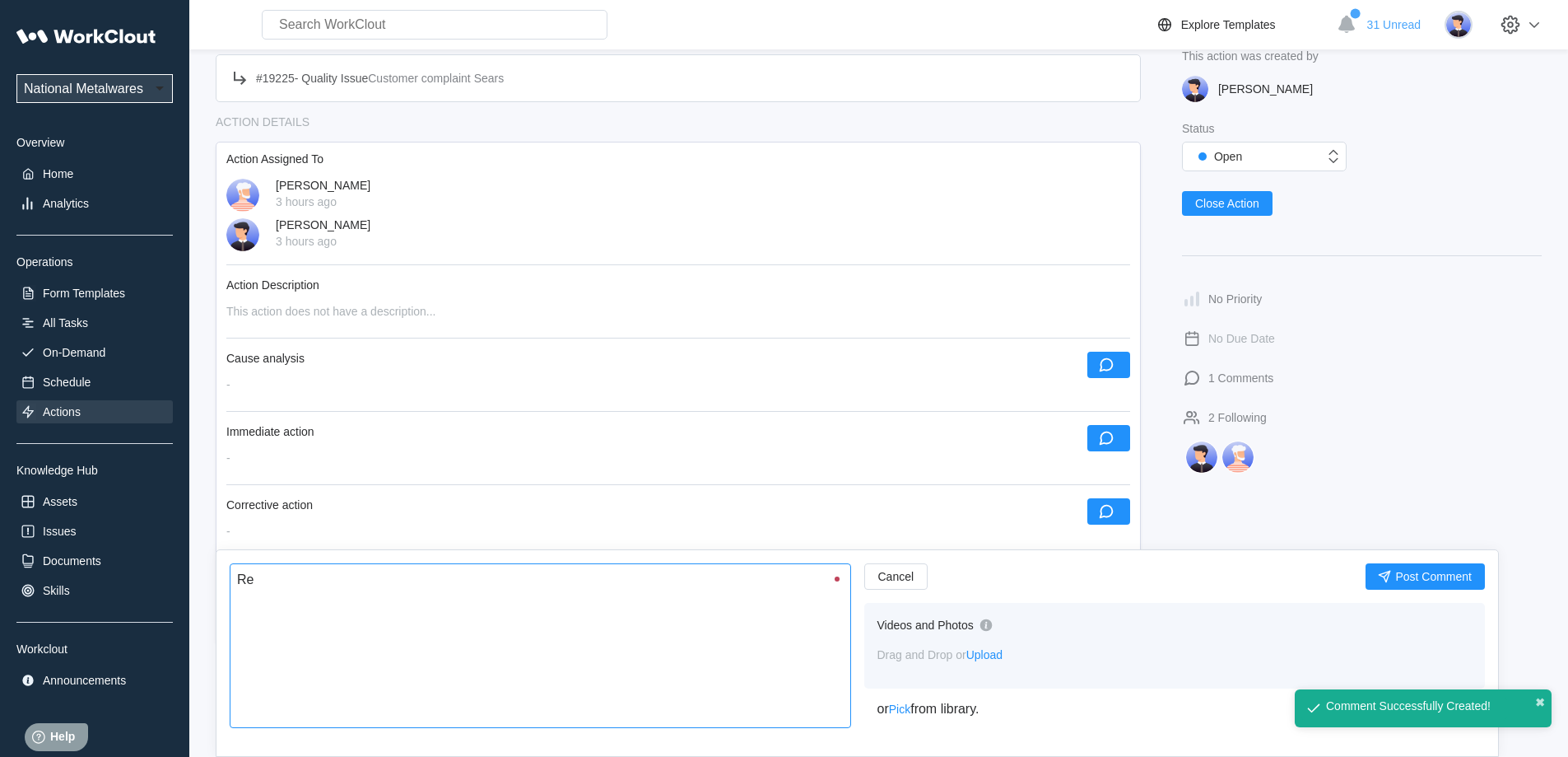
type textarea "Rev"
type textarea "x"
type textarea "Revi"
type textarea "x"
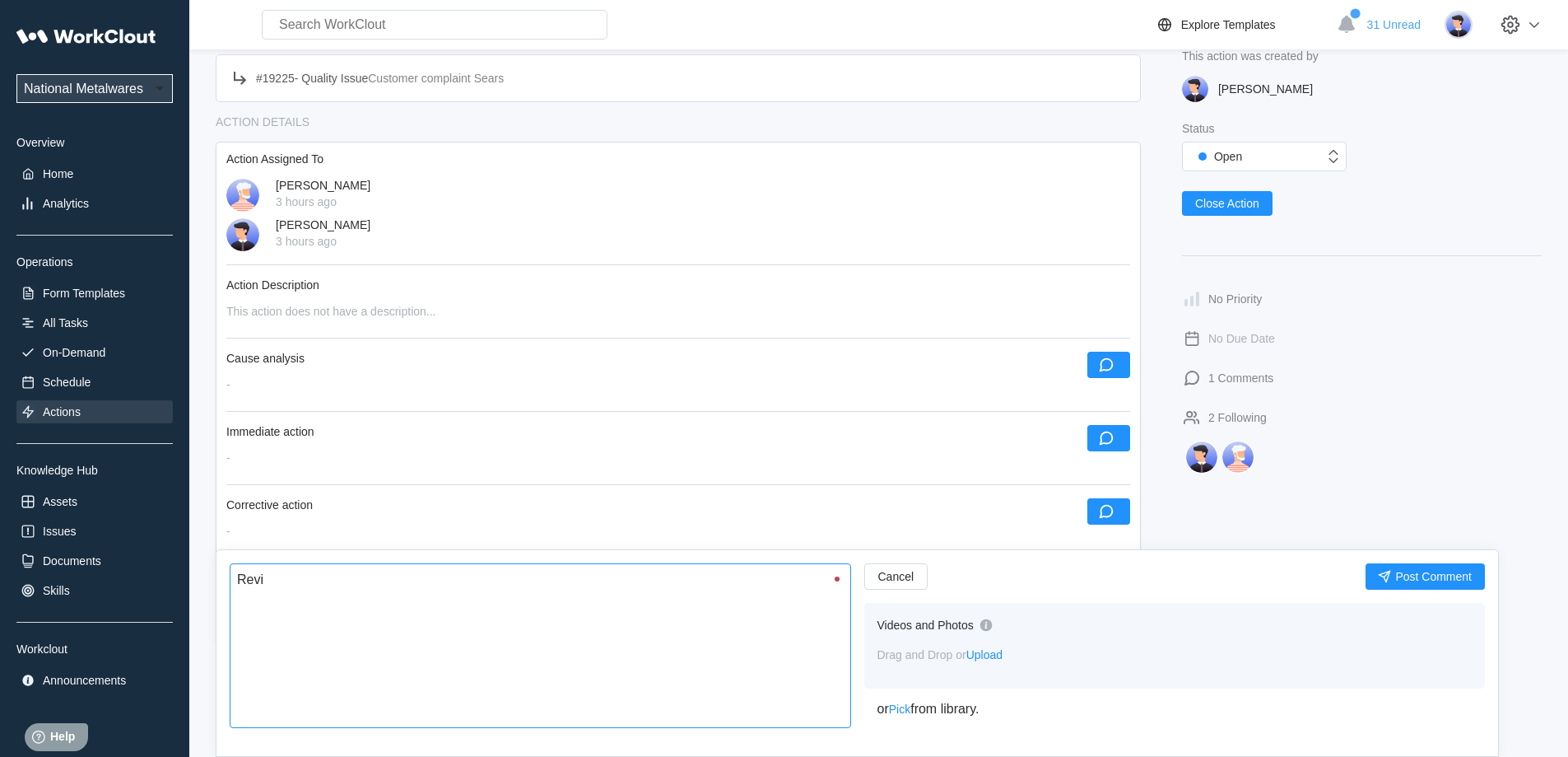
type textarea "Revie"
type textarea "x"
type textarea "Review"
type textarea "x"
type textarea "Reviewe"
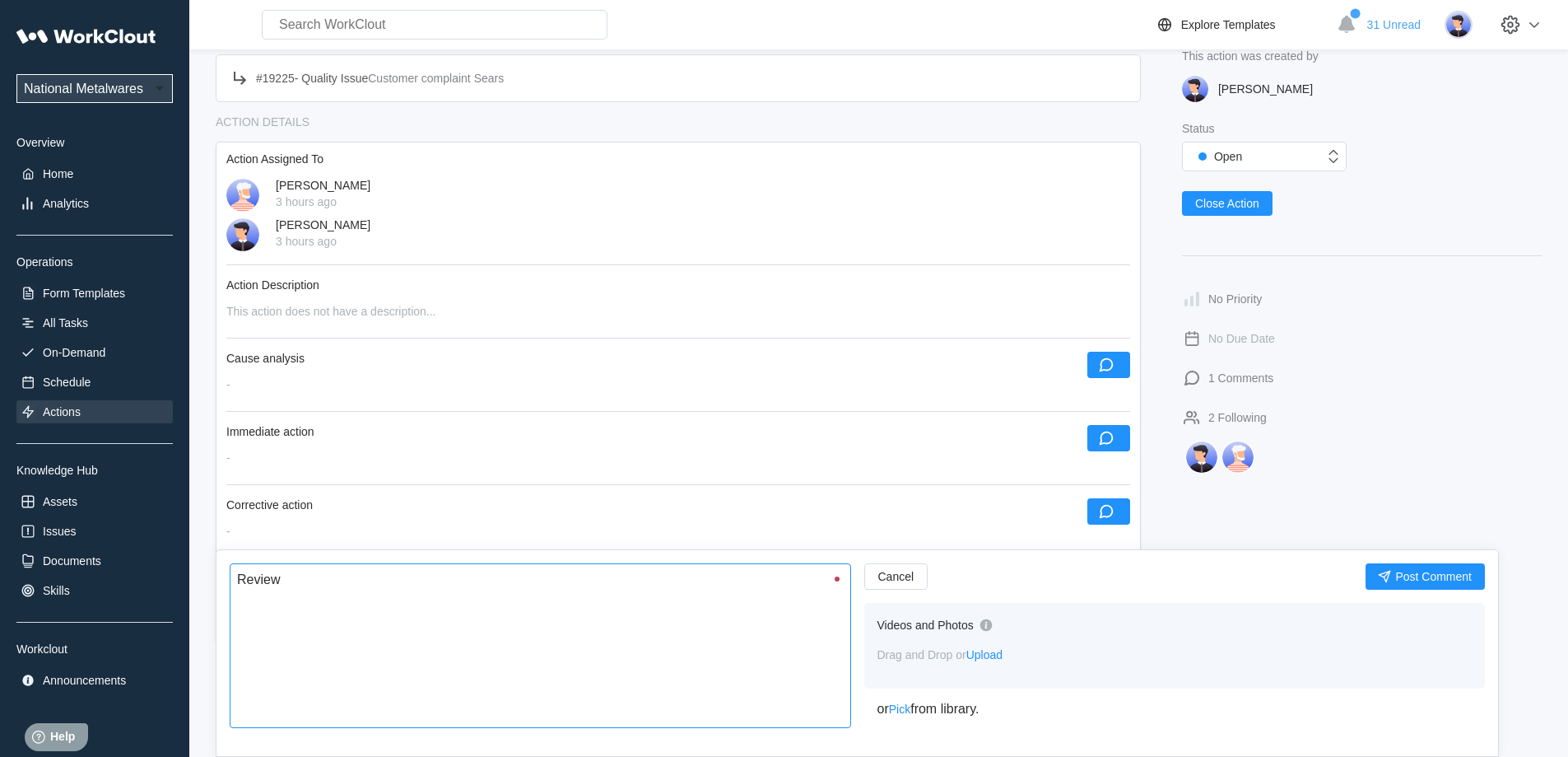
type textarea "x"
type textarea "Reviewed"
type textarea "x"
type textarea "Reviewed"
type textarea "x"
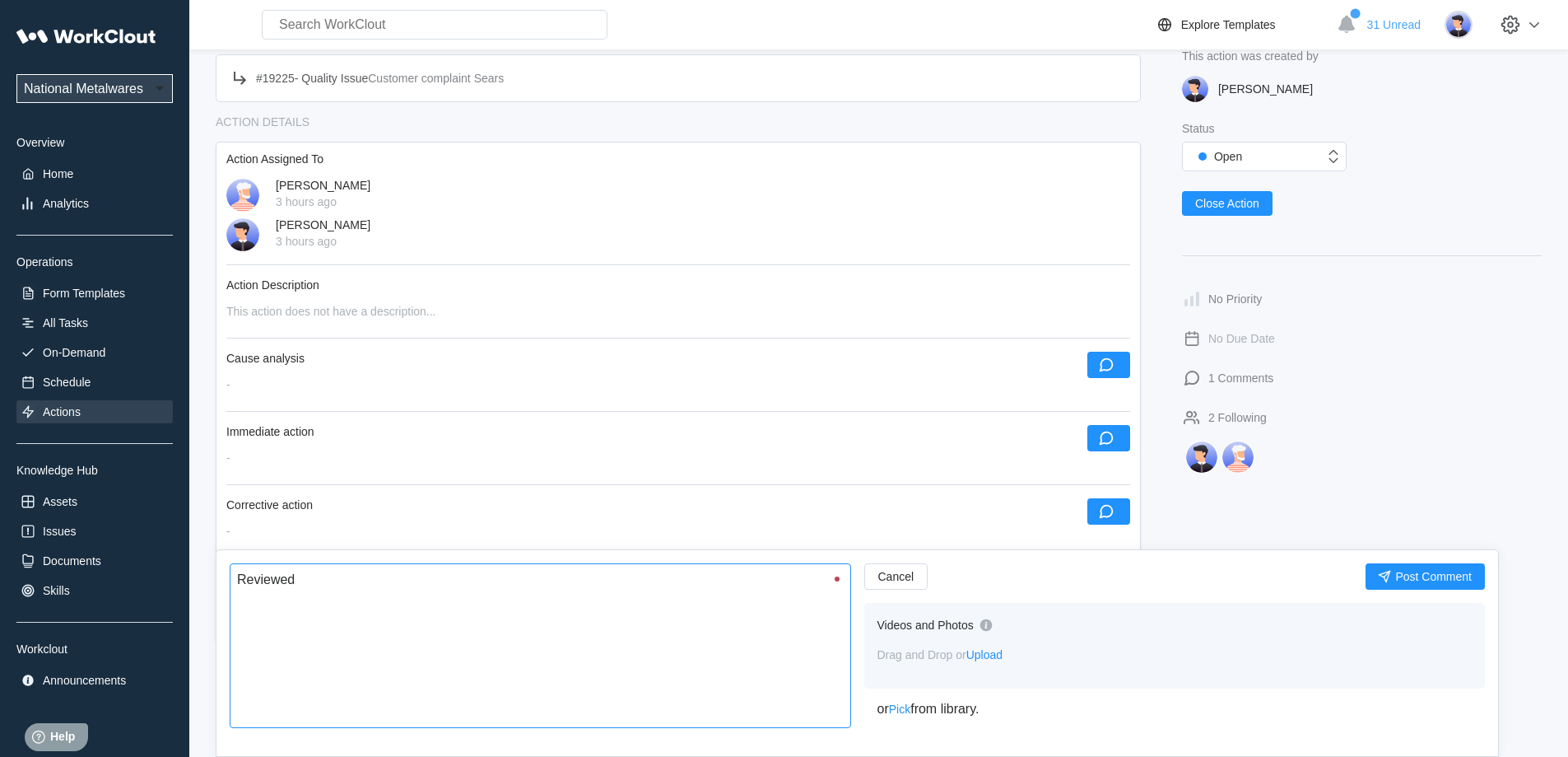
type textarea "Reviewed f"
type textarea "x"
type textarea "Reviewed fo"
type textarea "x"
type textarea "Reviewed for"
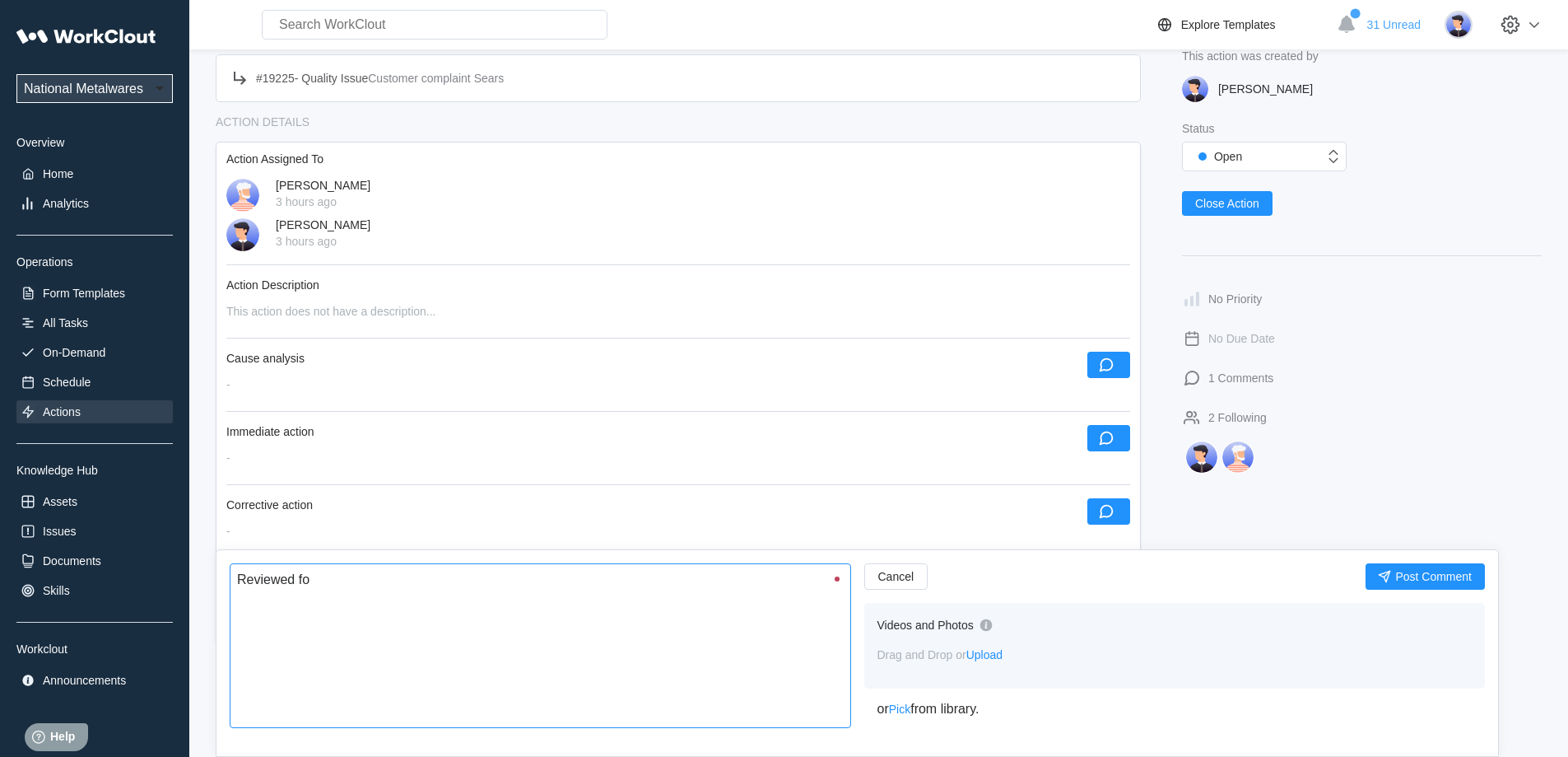
type textarea "x"
type textarea "Reviewed for"
type textarea "x"
type textarea "Reviewed for a"
type textarea "x"
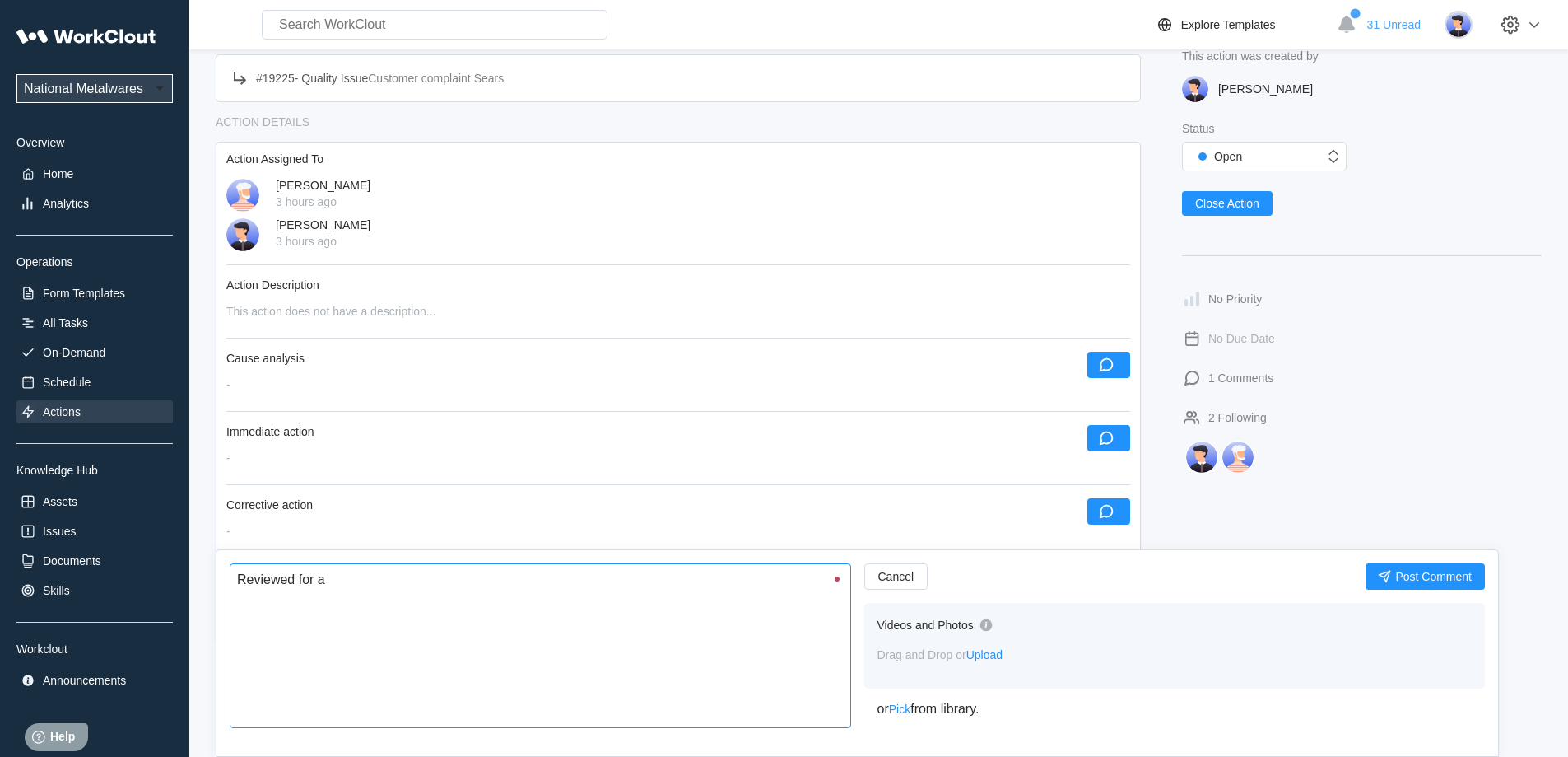
type textarea "Reviewed for an"
type textarea "x"
type textarea "Reviewed for any"
type textarea "x"
type textarea "Reviewed for any"
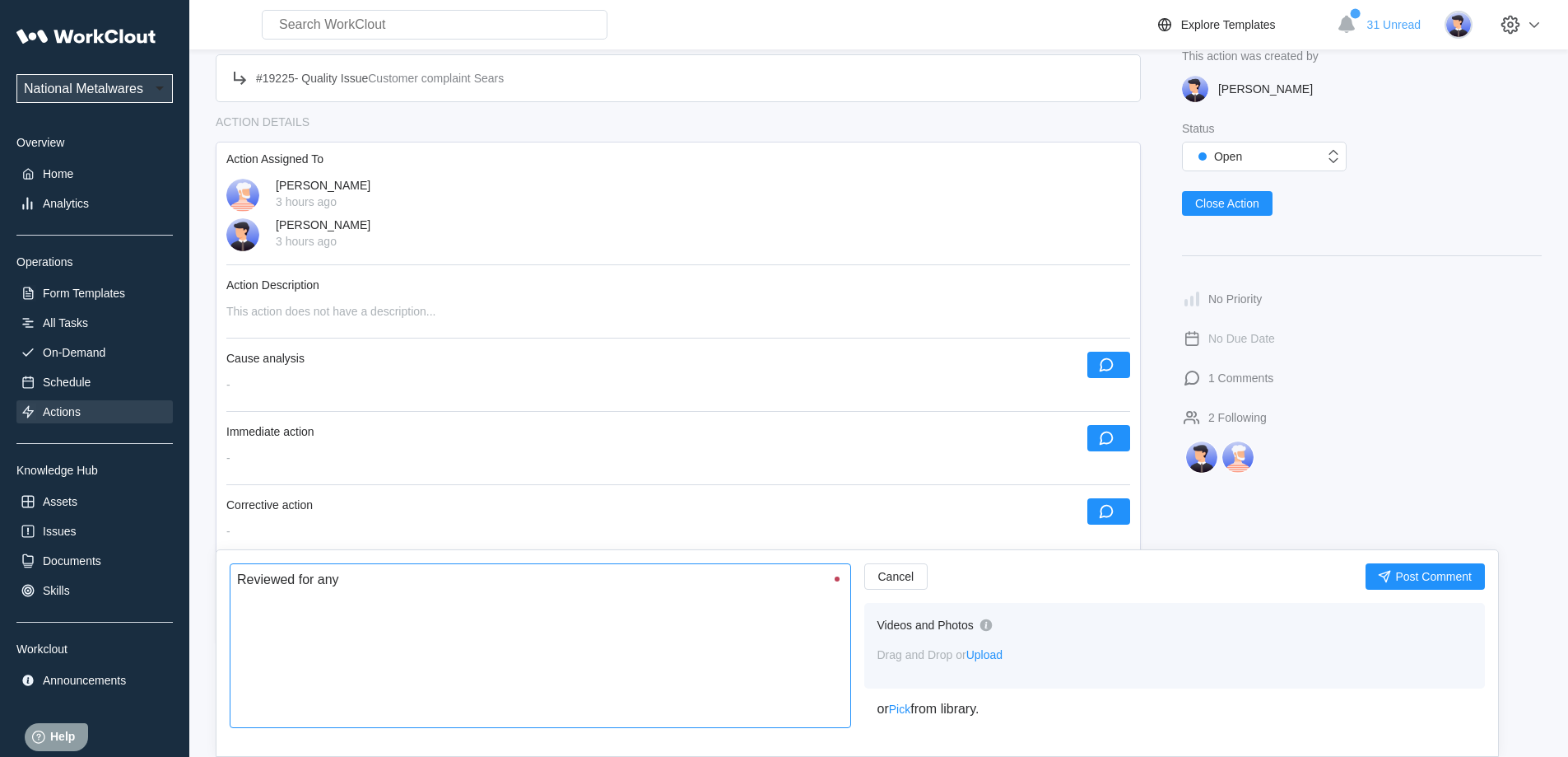
type textarea "x"
type textarea "Reviewed for any s"
type textarea "x"
type textarea "Reviewed for any st"
type textarea "x"
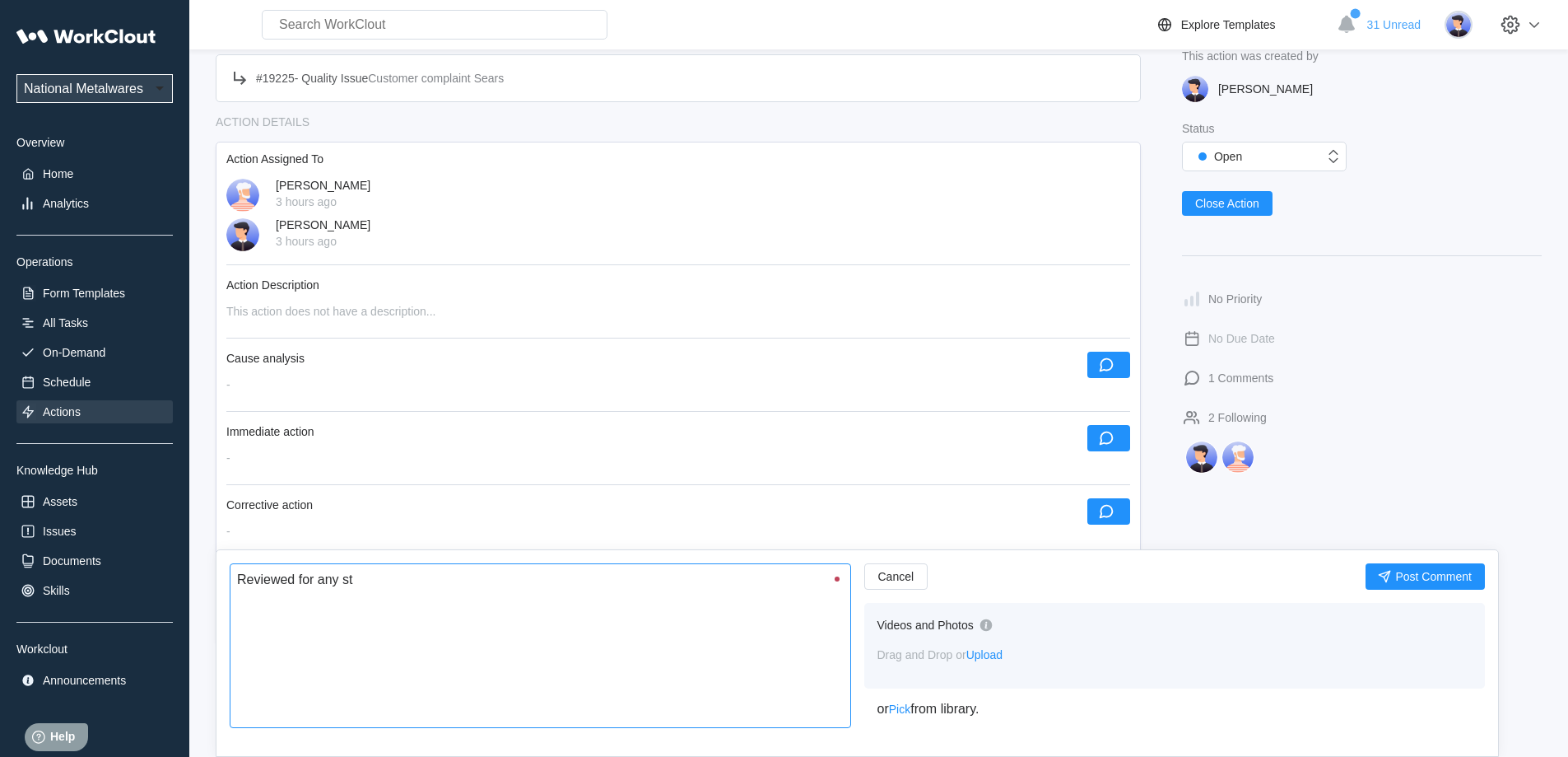
type textarea "Reviewed for any sto"
type textarea "x"
type textarea "Reviewed for any stoc"
type textarea "x"
type textarea "Reviewed for any stock"
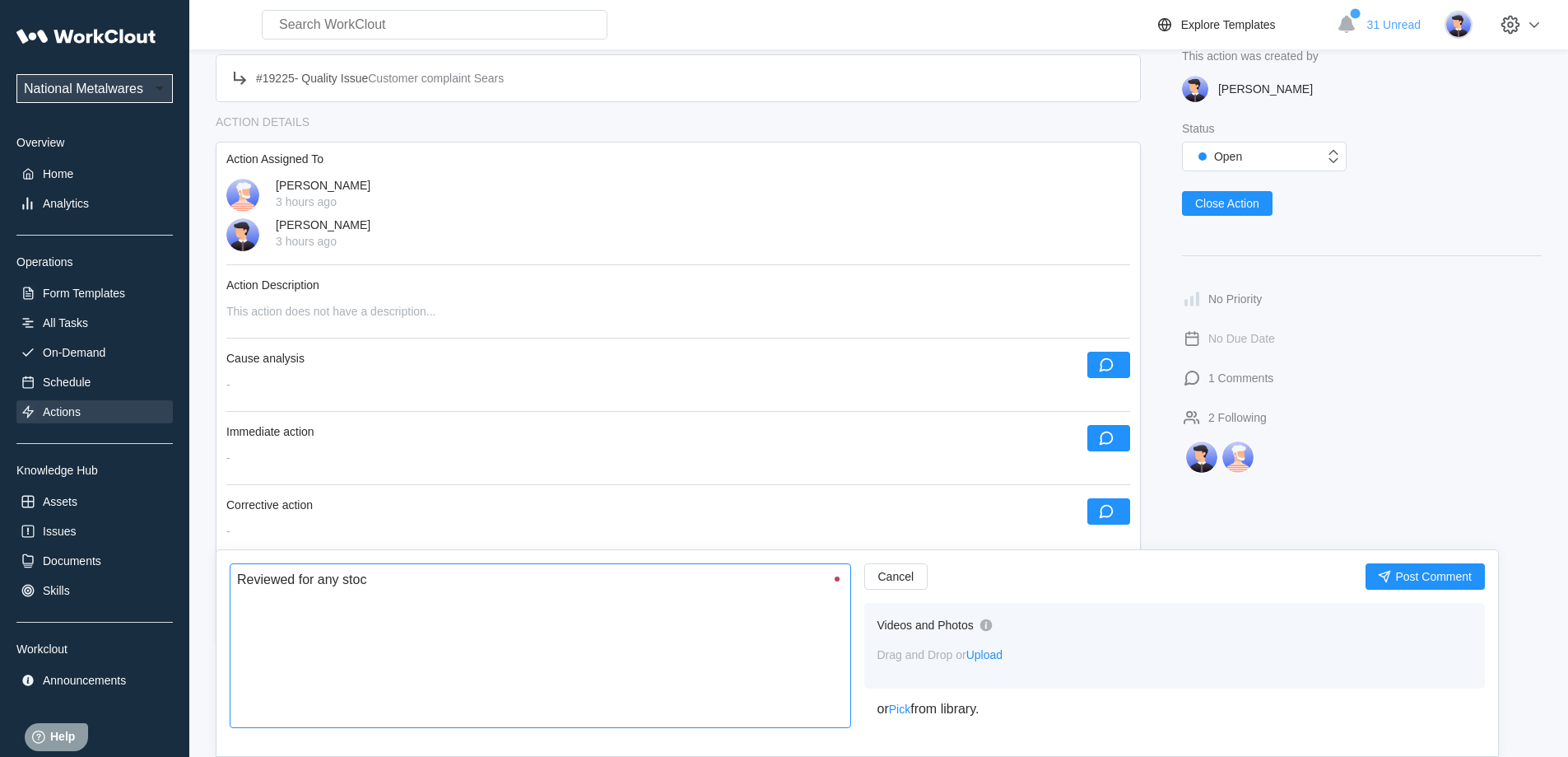
type textarea "x"
type textarea "Reviewed for any stock"
type textarea "x"
type textarea "Reviewed for any stock o"
type textarea "x"
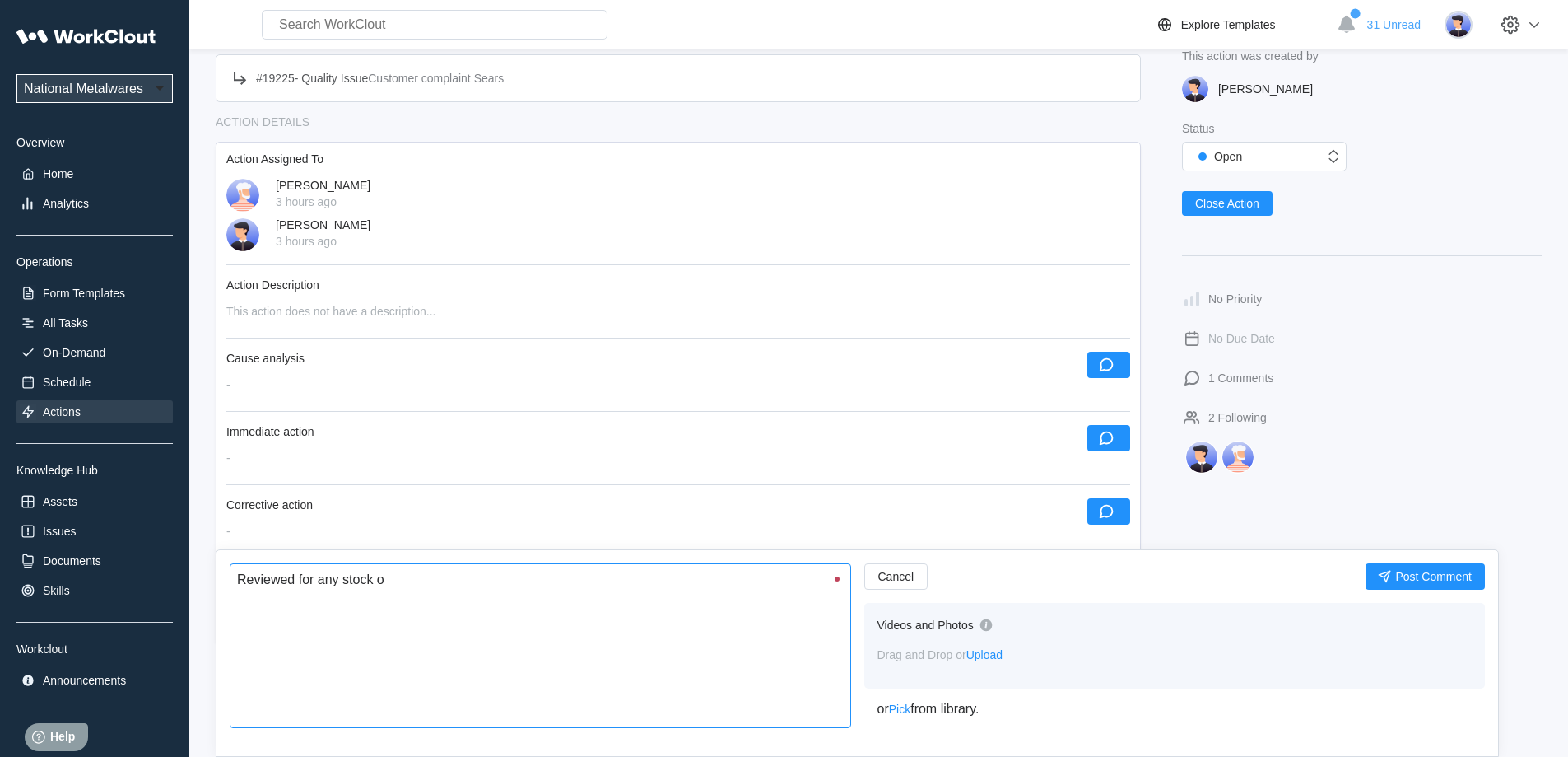
type textarea "Reviewed for any stock or"
type textarea "x"
type textarea "Reviewed for any stock or"
type textarea "x"
type textarea "Reviewed for any stock or W"
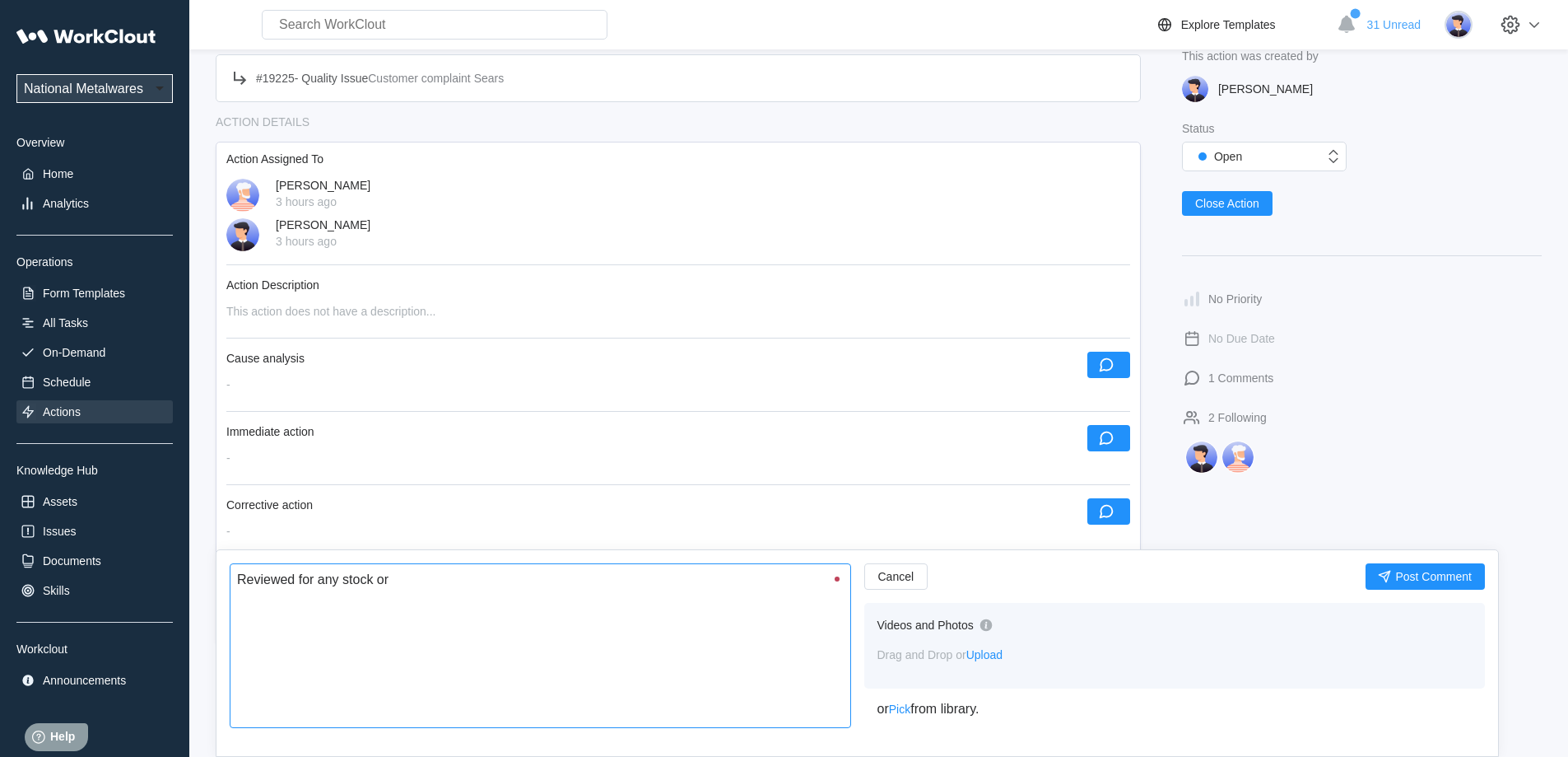
type textarea "x"
type textarea "Reviewed for any stock or WI"
type textarea "x"
type textarea "Reviewed for any stock or WIP"
type textarea "x"
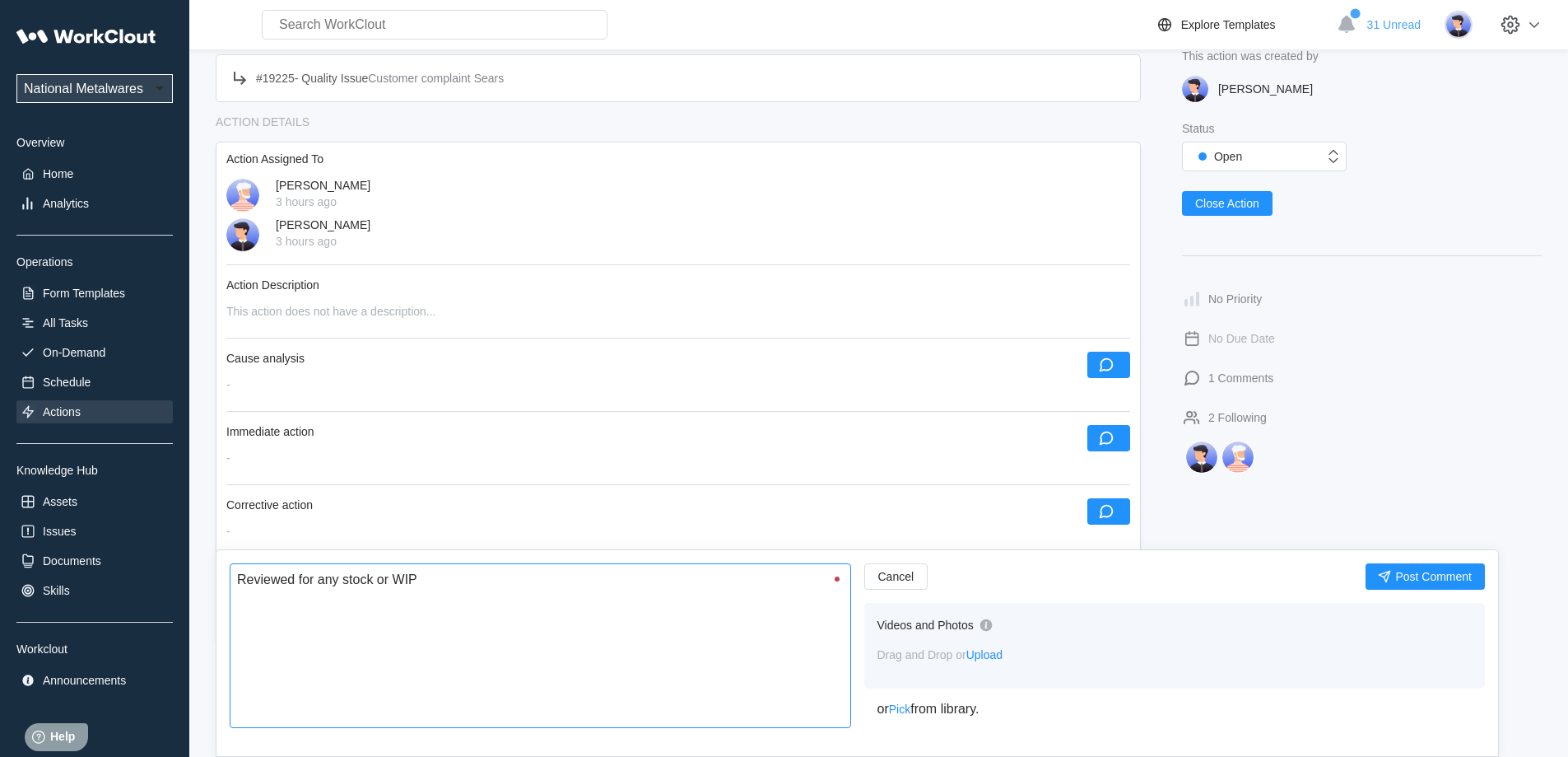
type textarea "Reviewed for any stock or WIP"
type textarea "x"
type textarea "Reviewed for any stock or WIP i"
type textarea "x"
type textarea "Reviewed for any stock or WIP in"
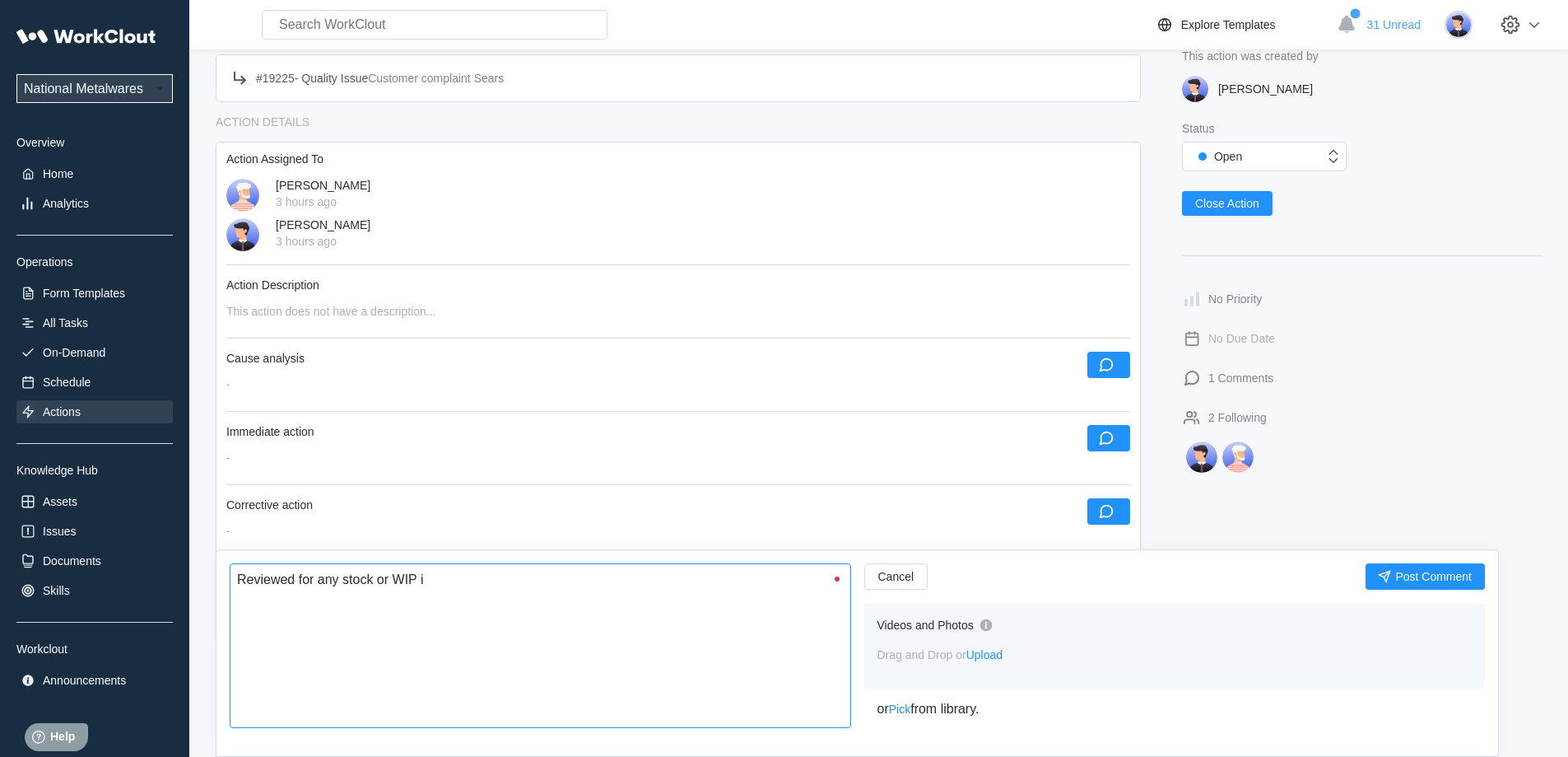
type textarea "x"
type textarea "Reviewed for any stock or WIP in"
type textarea "x"
type textarea "Reviewed for any stock or WIP in h"
type textarea "x"
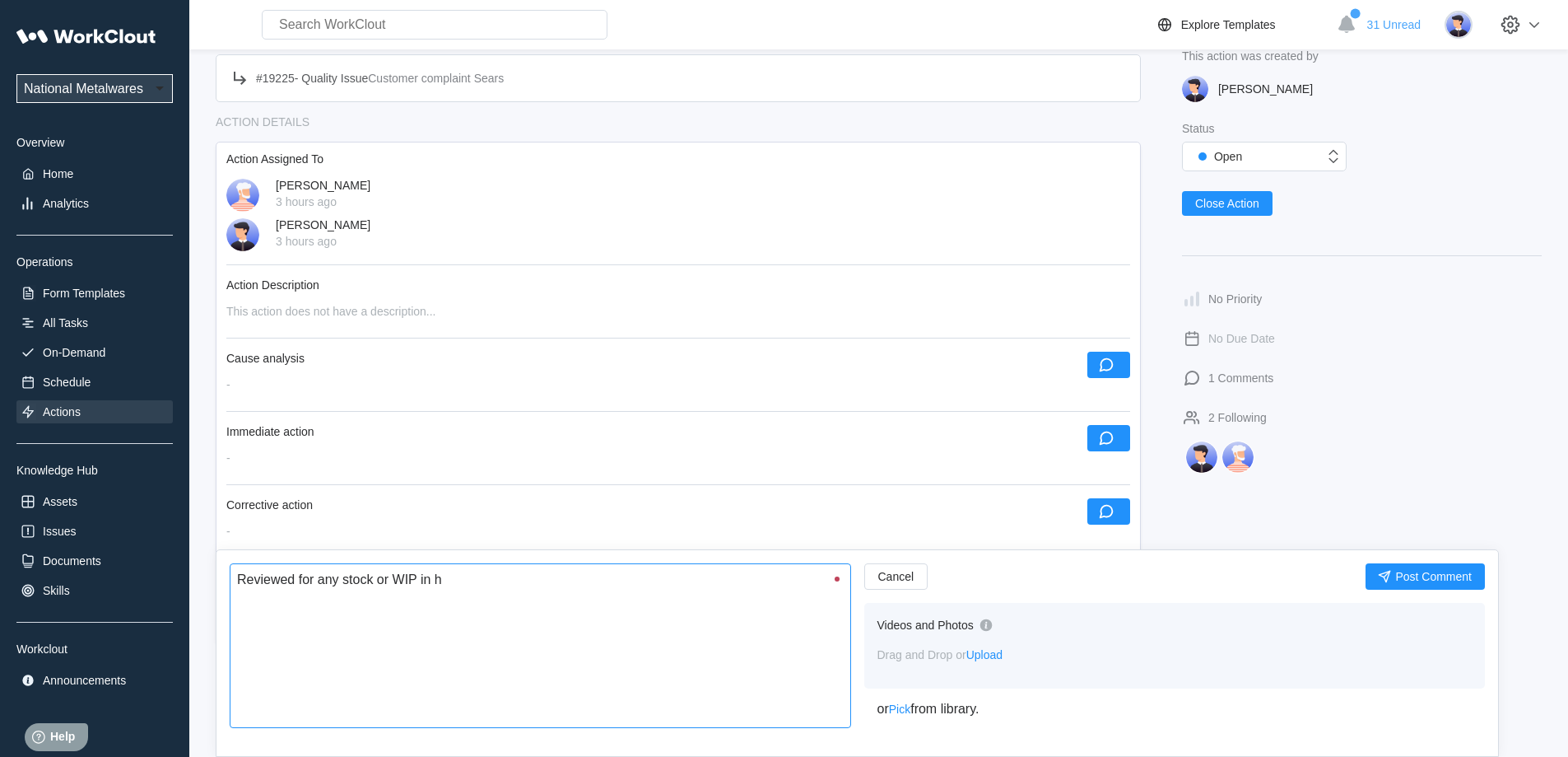
type textarea "Reviewed for any stock or WIP in ho"
type textarea "x"
type textarea "Reviewed for any stock or WIP in hou"
type textarea "x"
type textarea "Reviewed for any stock or WIP in hous"
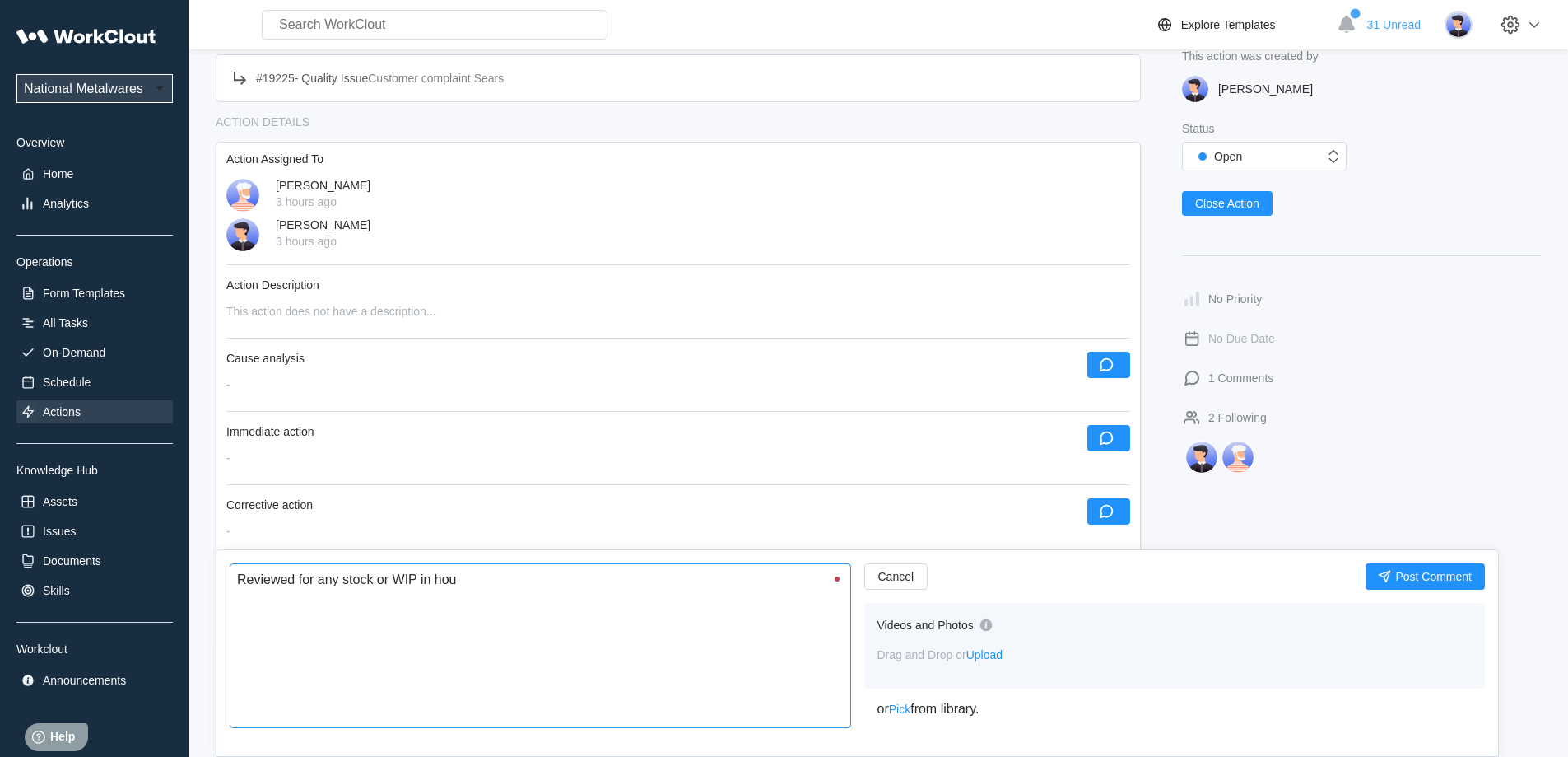
type textarea "x"
type textarea "Reviewed for any stock or WIP in house"
type textarea "x"
type textarea "Reviewed for any stock or WIP in house."
type textarea "x"
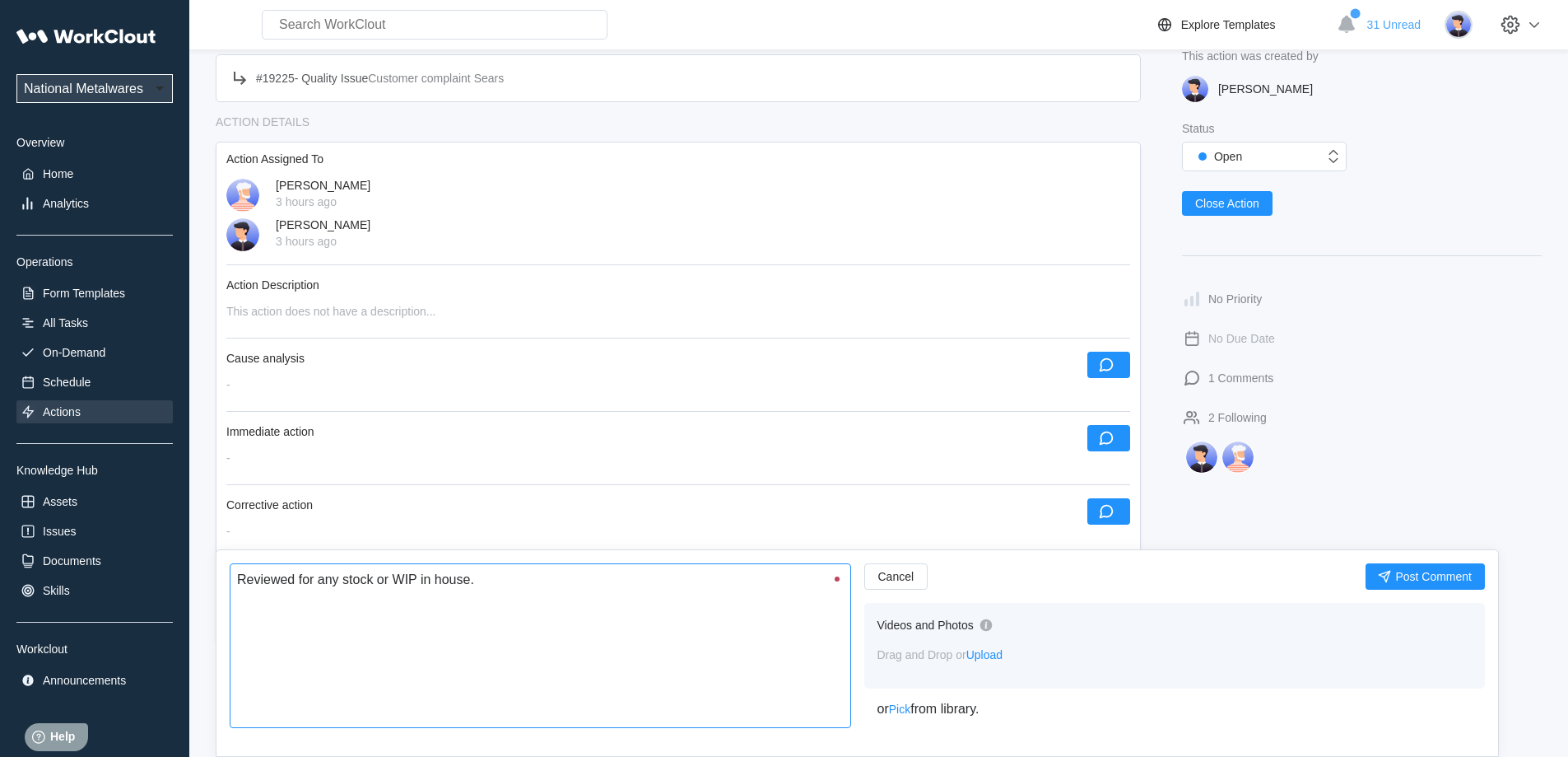
type textarea "Reviewed for any stock or WIP in house."
type textarea "x"
type textarea "Reviewed for any stock or WIP in house. N"
type textarea "x"
type textarea "Reviewed for any stock or WIP in house. No"
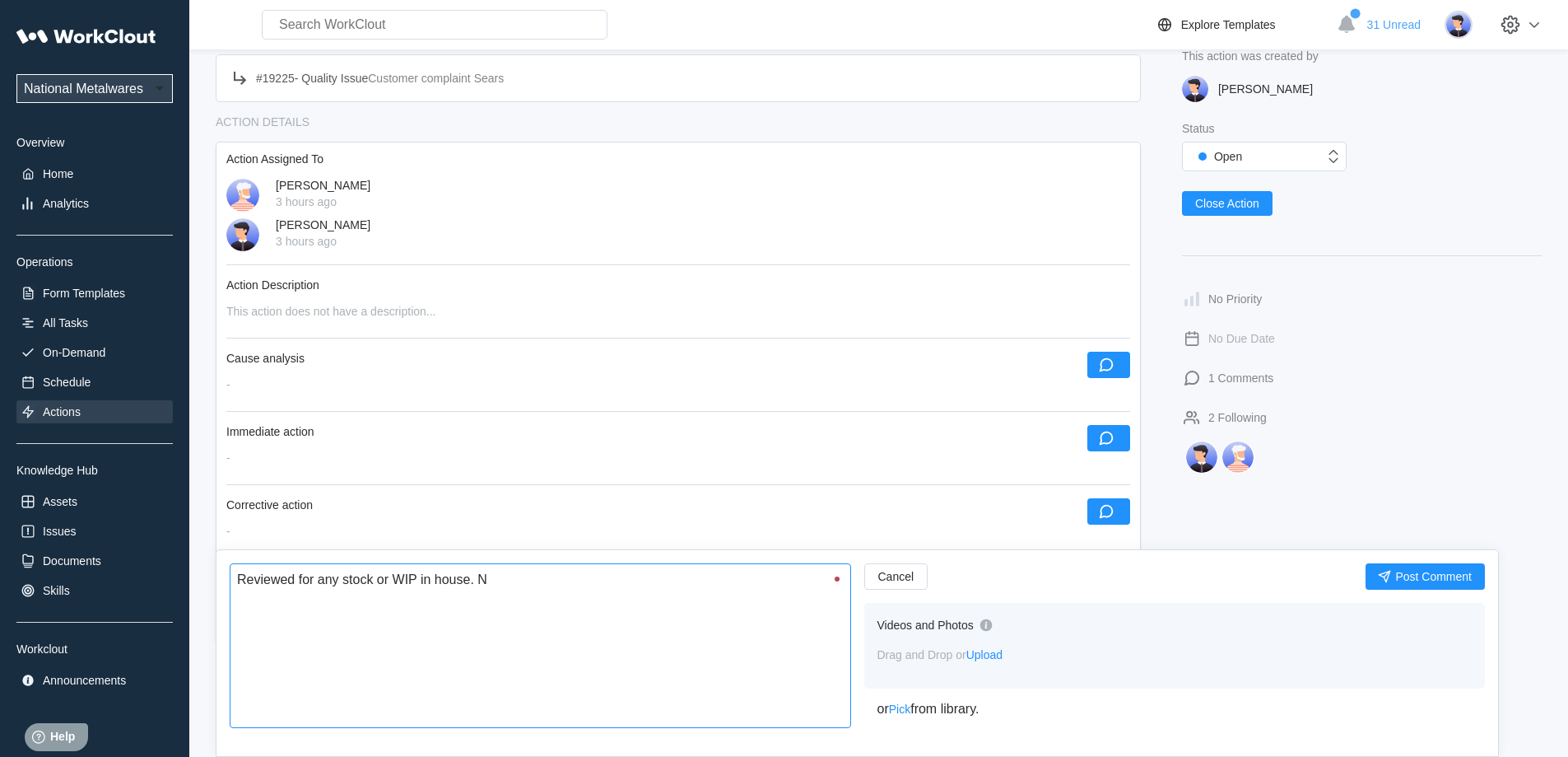
type textarea "x"
type textarea "Reviewed for any stock or WIP in house. Non"
type textarea "x"
type textarea "Reviewed for any stock or WIP in house. None"
type textarea "x"
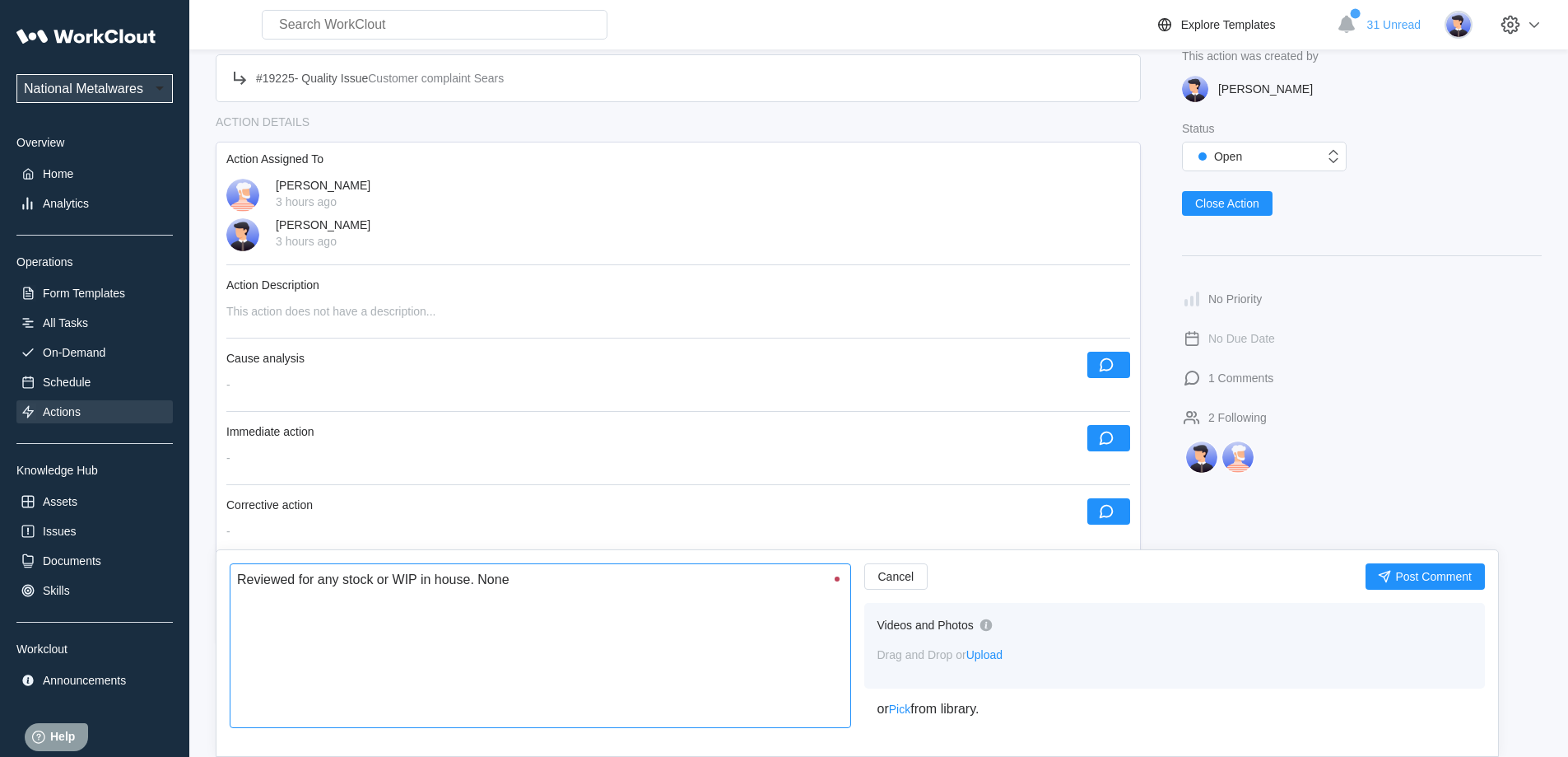
type textarea "Reviewed for any stock or WIP in house. None"
type textarea "x"
type textarea "Reviewed for any stock or WIP in house. None f"
type textarea "x"
type textarea "Reviewed for any stock or WIP in house. None fo"
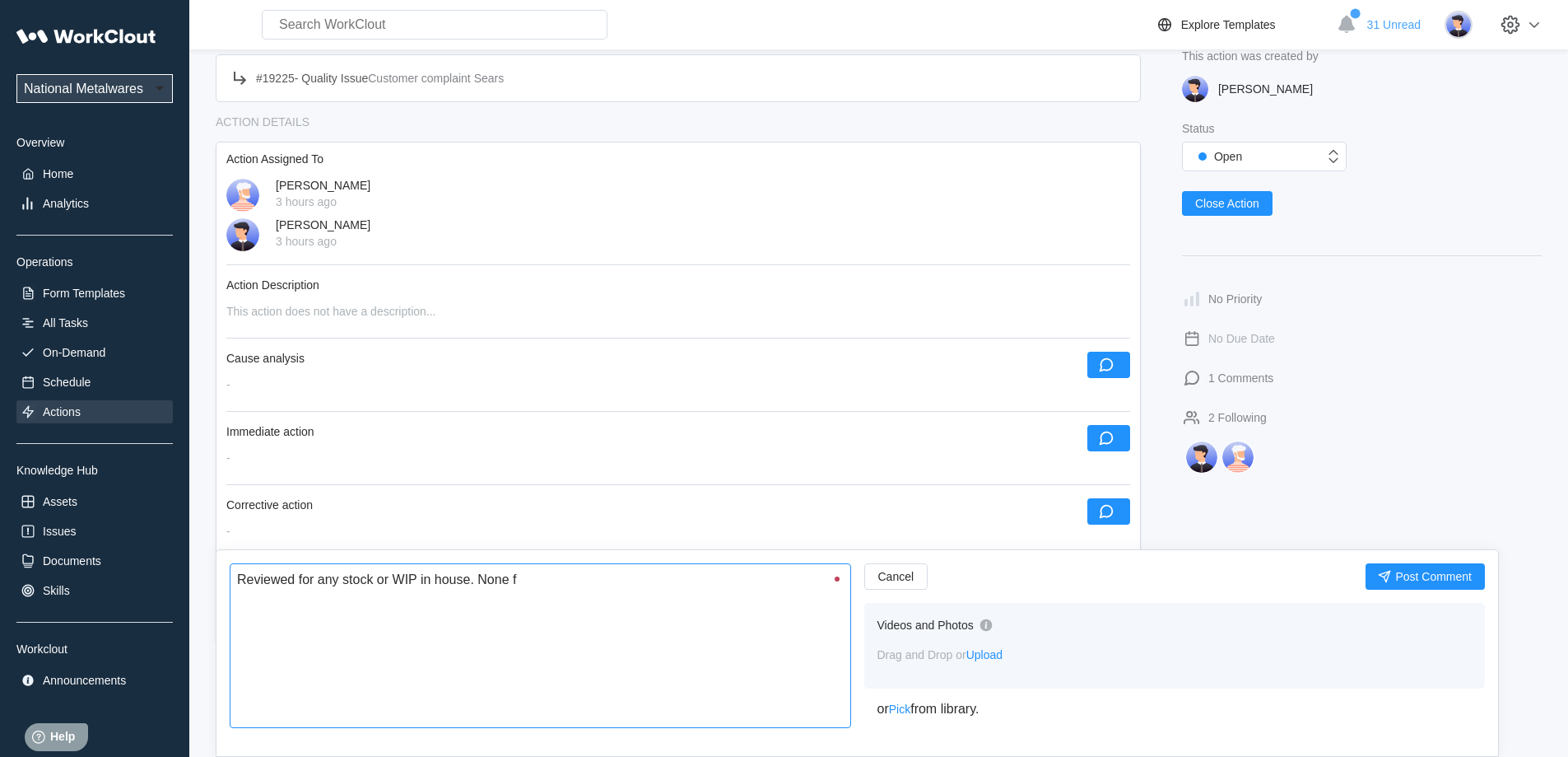
type textarea "x"
type textarea "Reviewed for any stock or WIP in house. None fou"
type textarea "x"
type textarea "Reviewed for any stock or WIP in house. None foun"
type textarea "x"
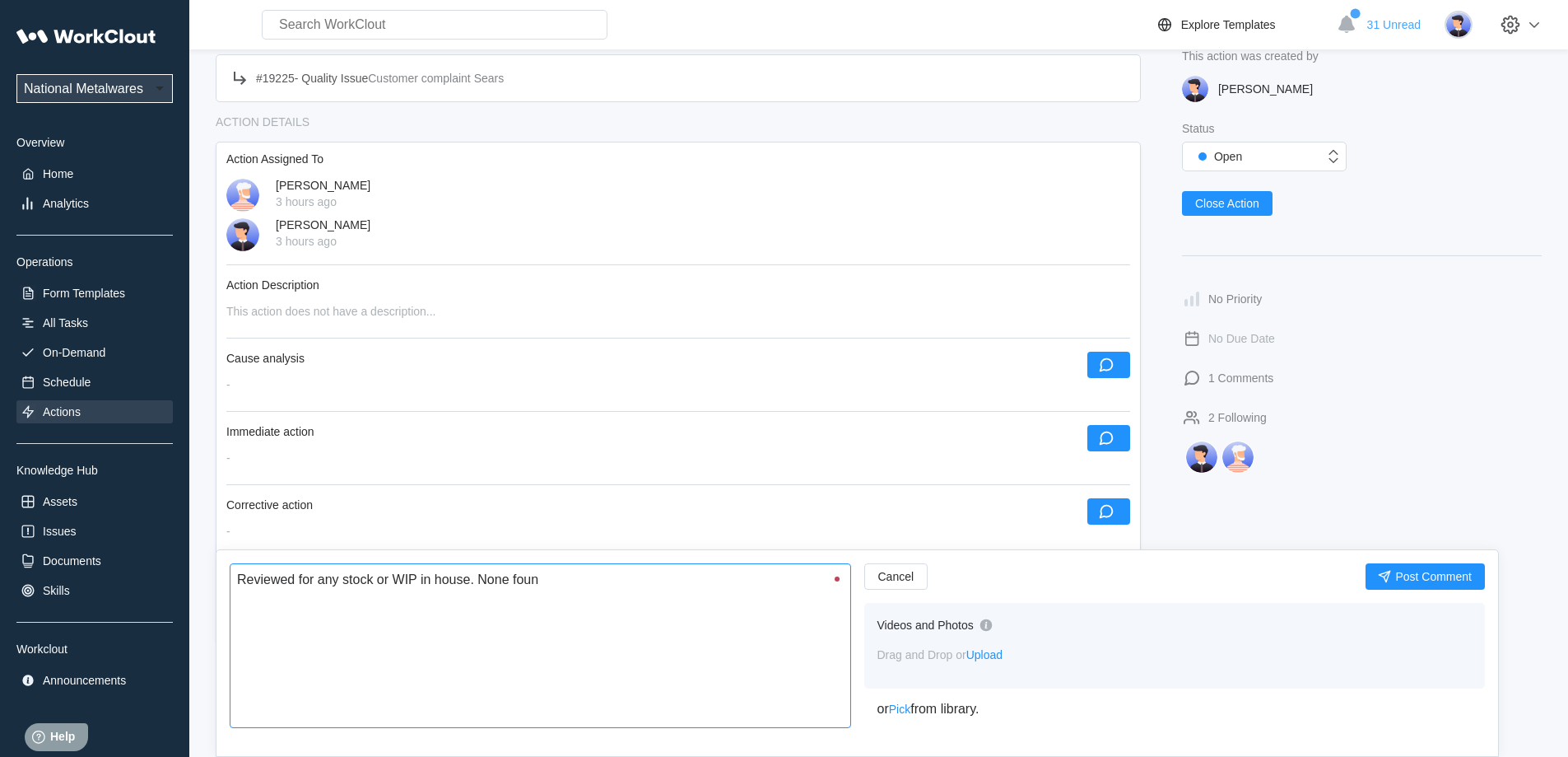
type textarea "Reviewed for any stock or WIP in house. None found"
type textarea "x"
type textarea "Reviewed for any stock or WIP in house. None found."
type textarea "x"
type textarea "Reviewed for any stock or WIP in house. None found."
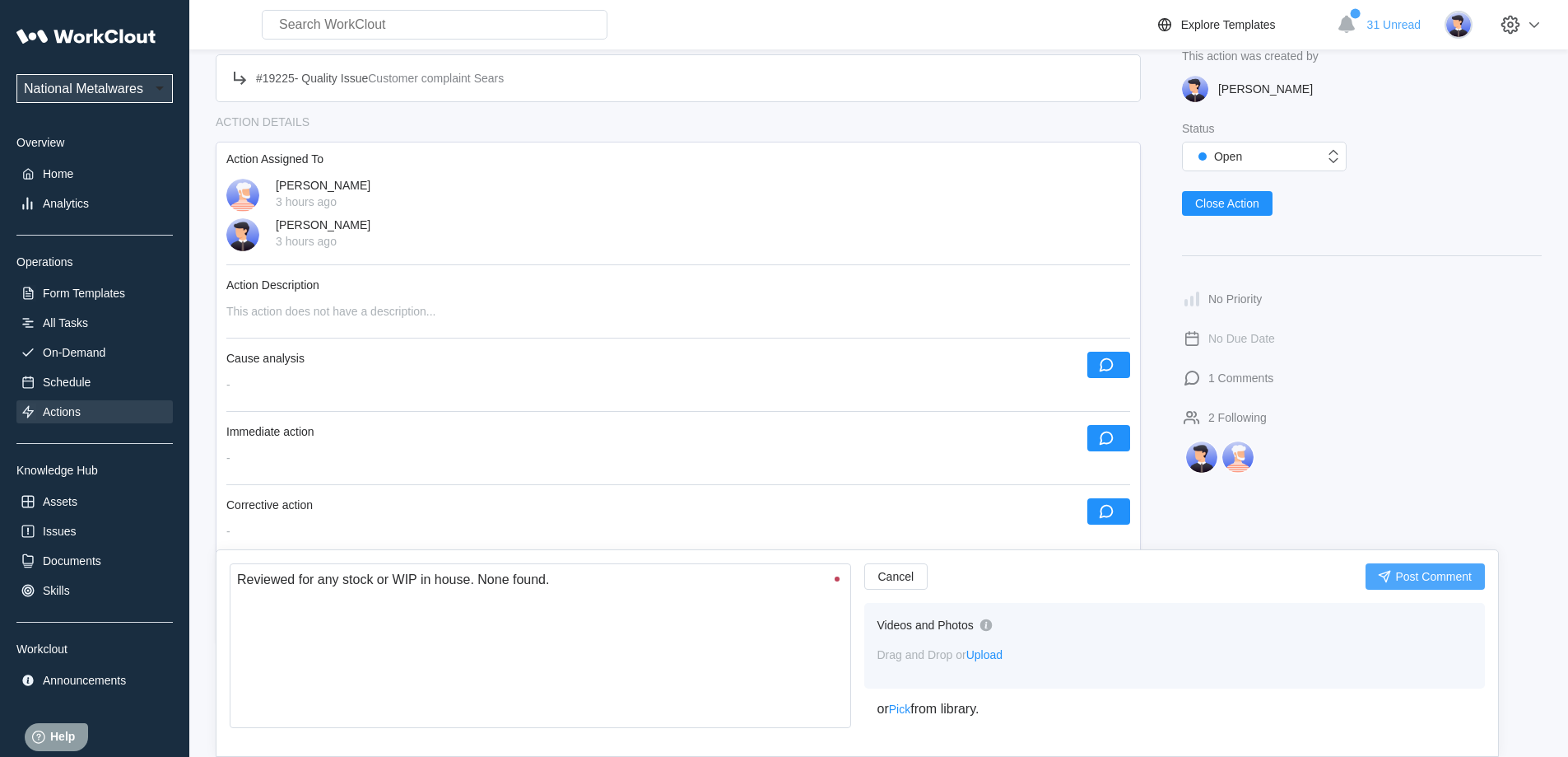
click at [1391, 574] on icon "submit" at bounding box center [1384, 577] width 19 height 19
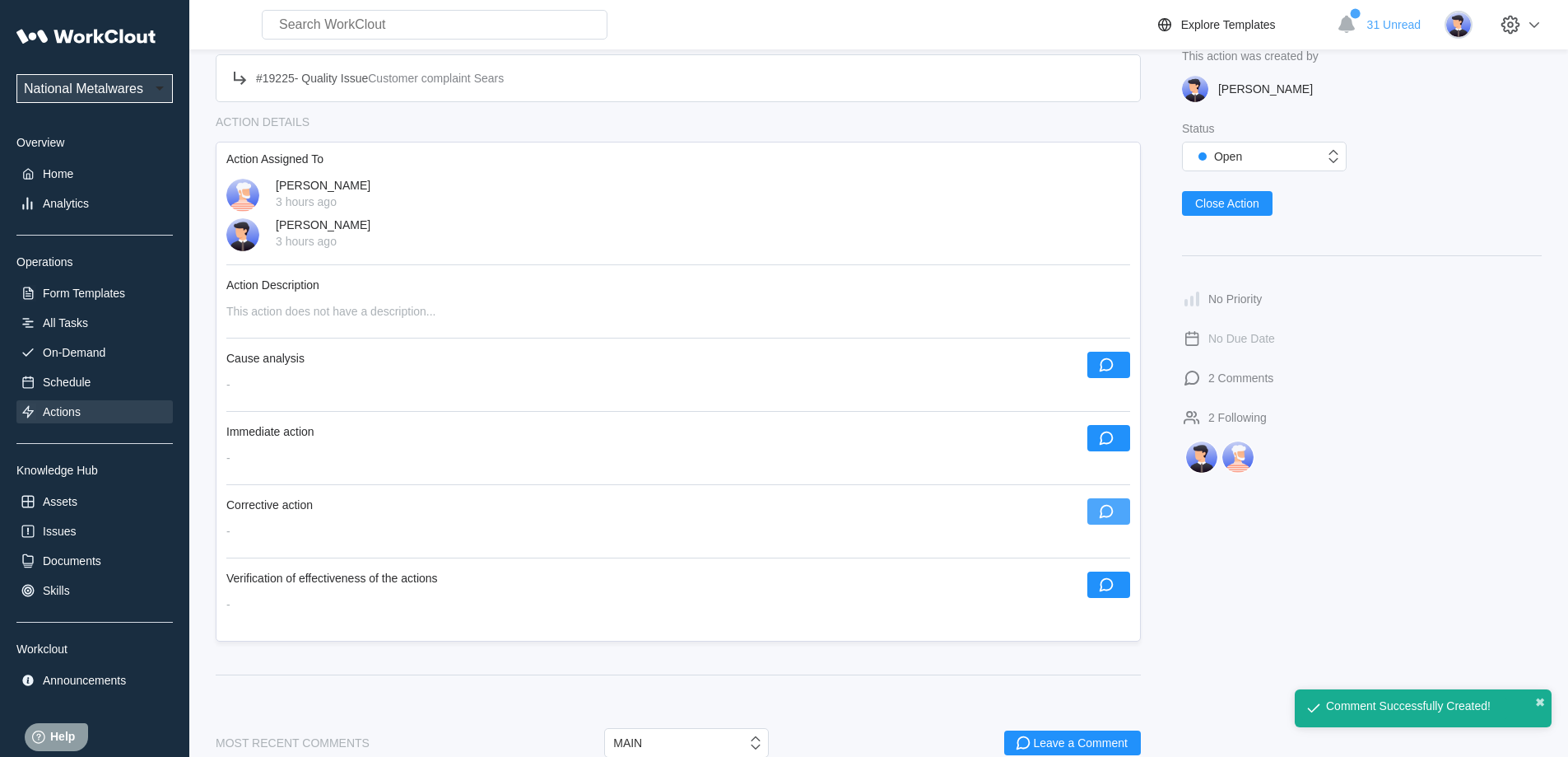
click at [1123, 509] on button "button" at bounding box center [1108, 511] width 43 height 26
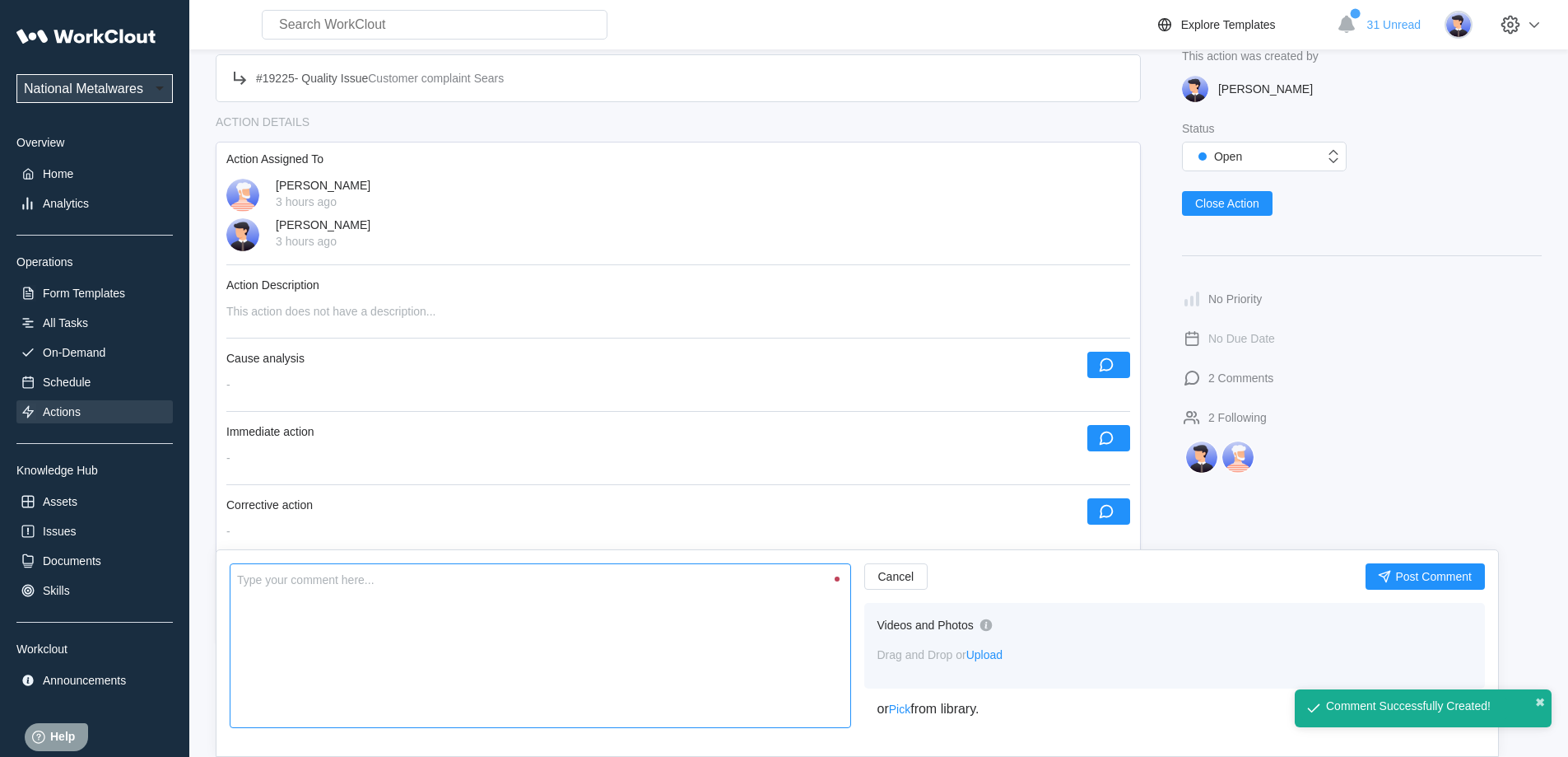
click at [695, 637] on textarea at bounding box center [541, 646] width 621 height 165
type textarea "R"
type textarea "x"
type textarea "Re"
type textarea "x"
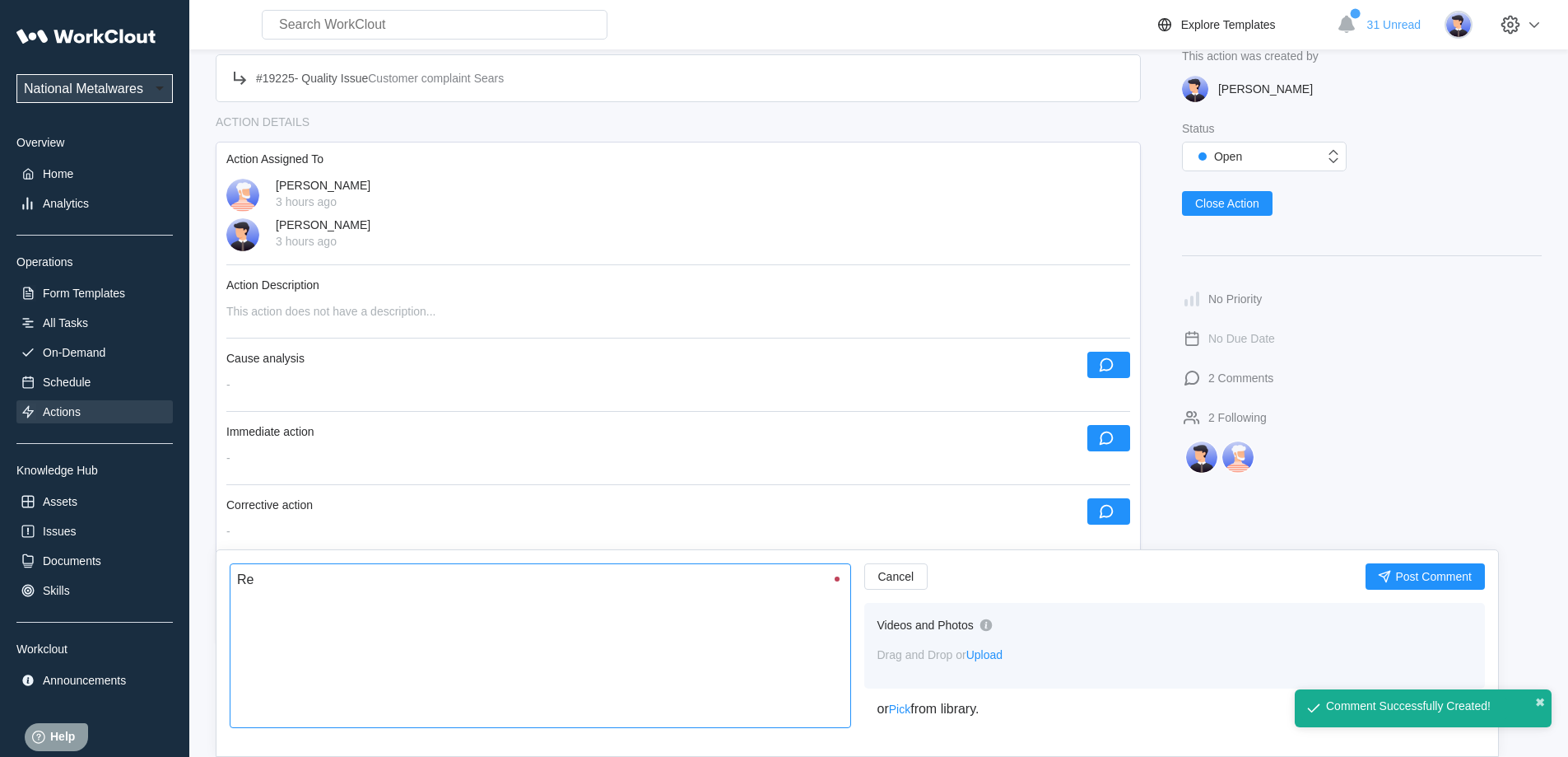
type textarea "Rev"
type textarea "x"
type textarea "Revi"
type textarea "x"
type textarea "Revie"
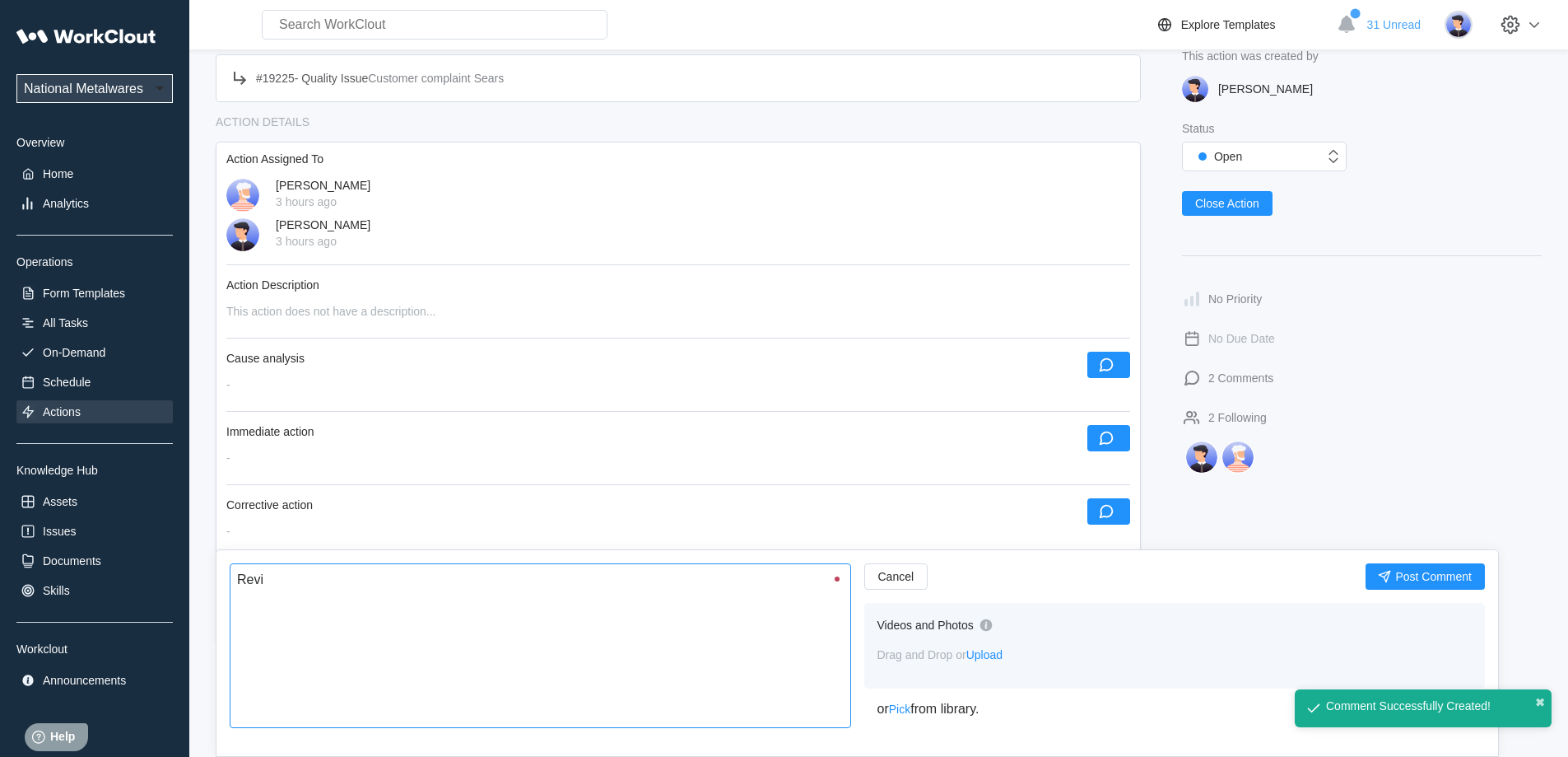
type textarea "x"
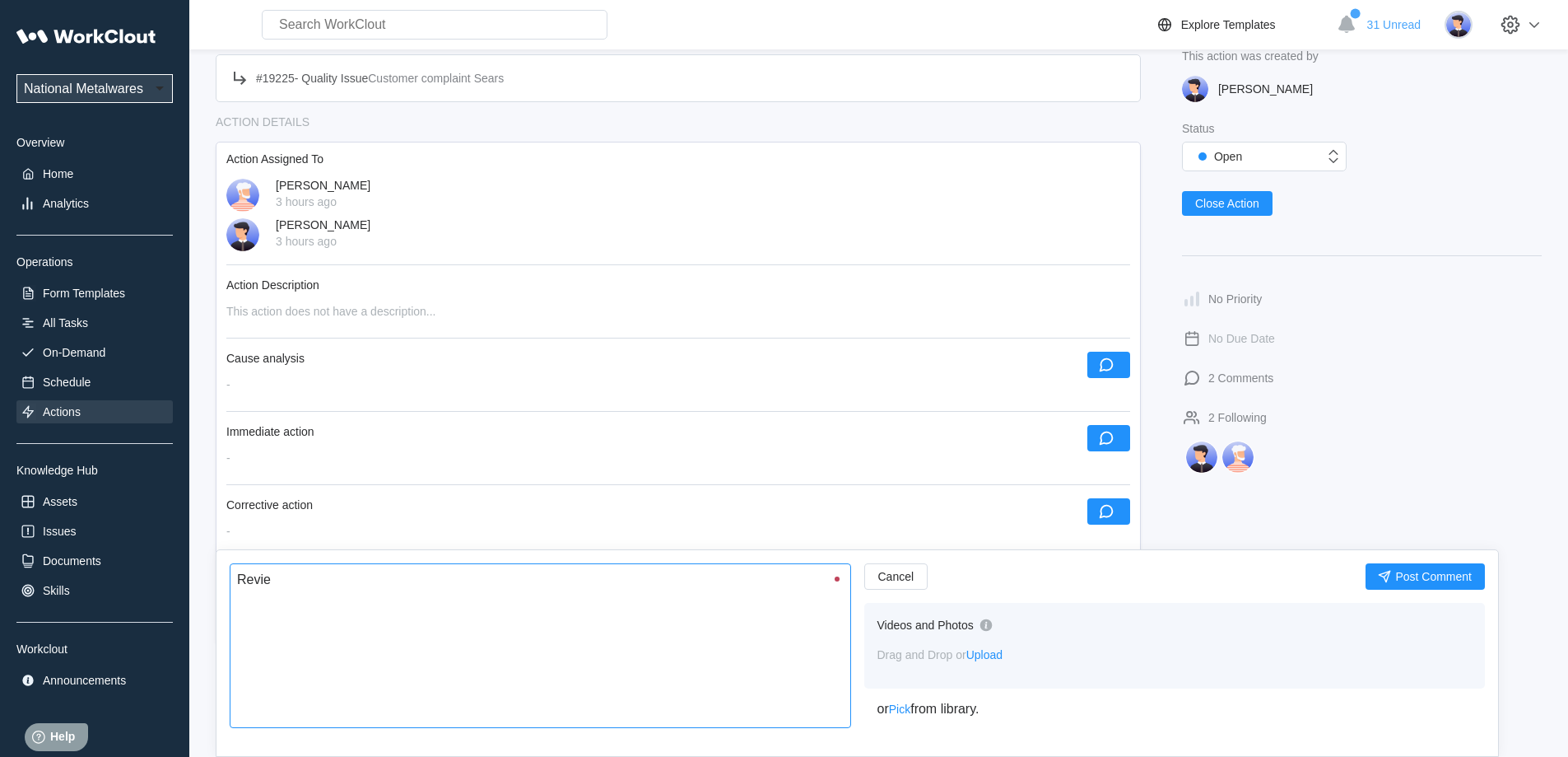
type textarea "Review"
type textarea "x"
type textarea "Reviewe"
type textarea "x"
type textarea "Reviewed"
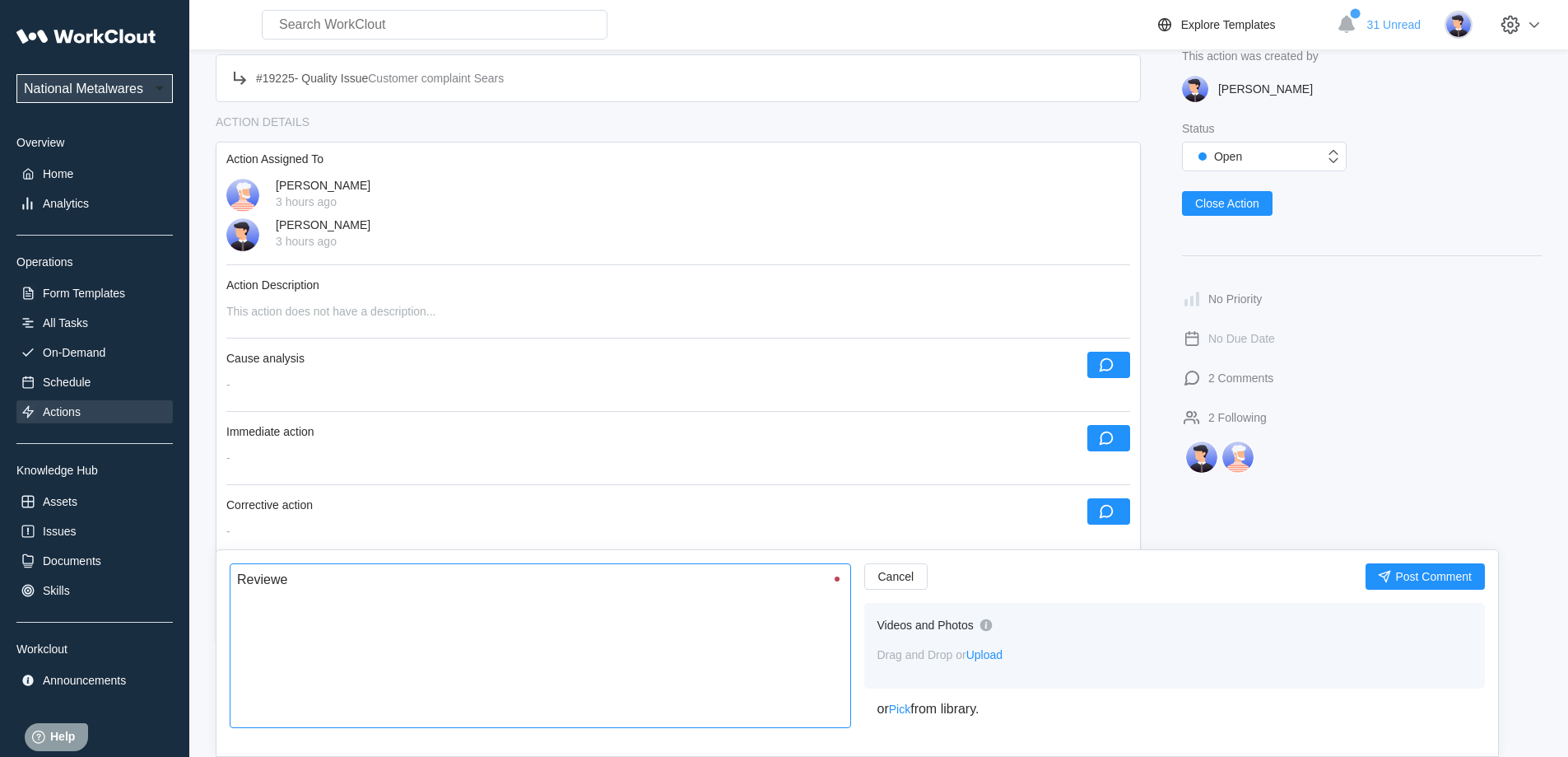
type textarea "x"
type textarea "Reviewed"
type textarea "x"
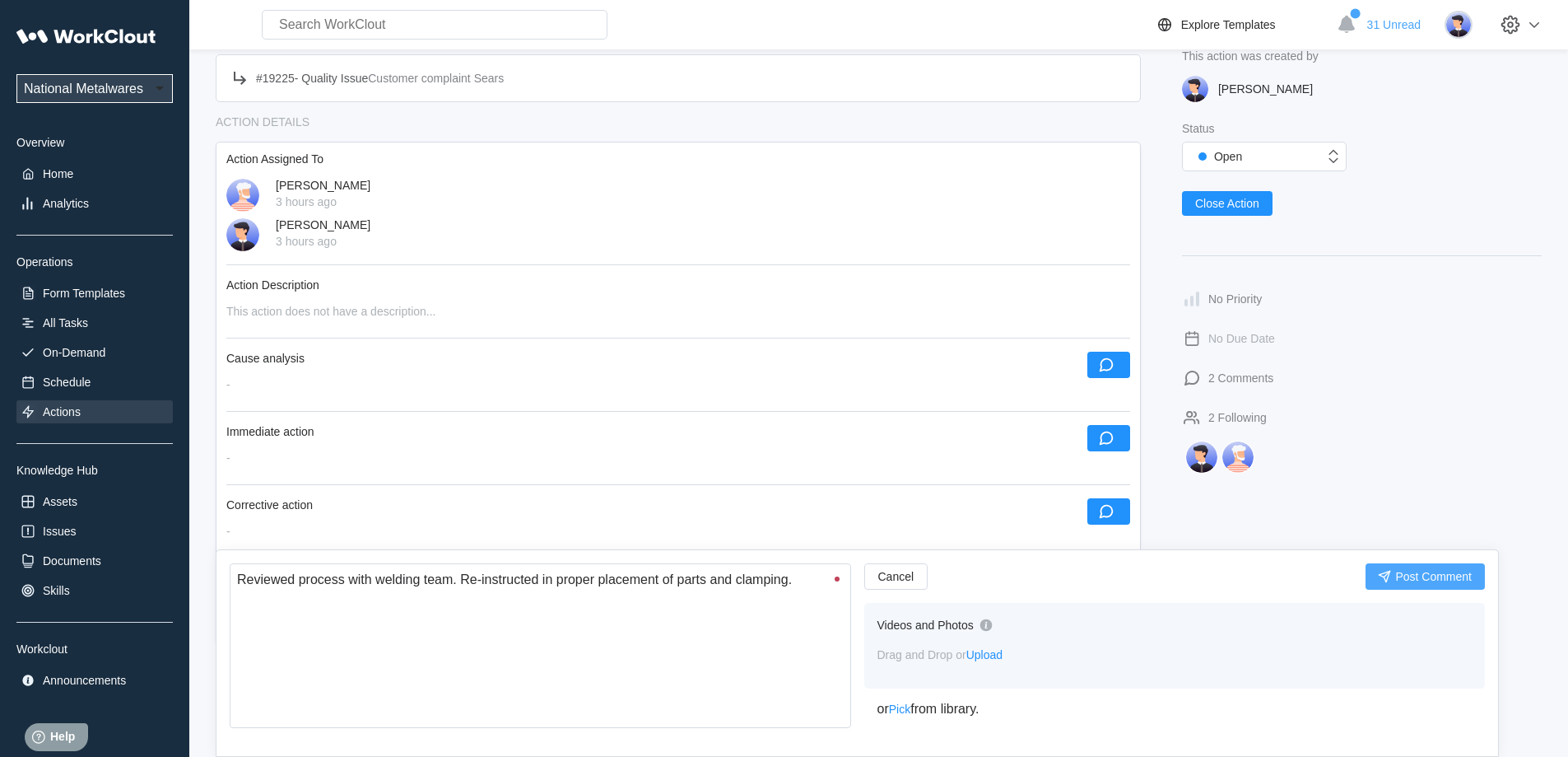
click at [1440, 571] on span "Post Comment" at bounding box center [1433, 576] width 77 height 11
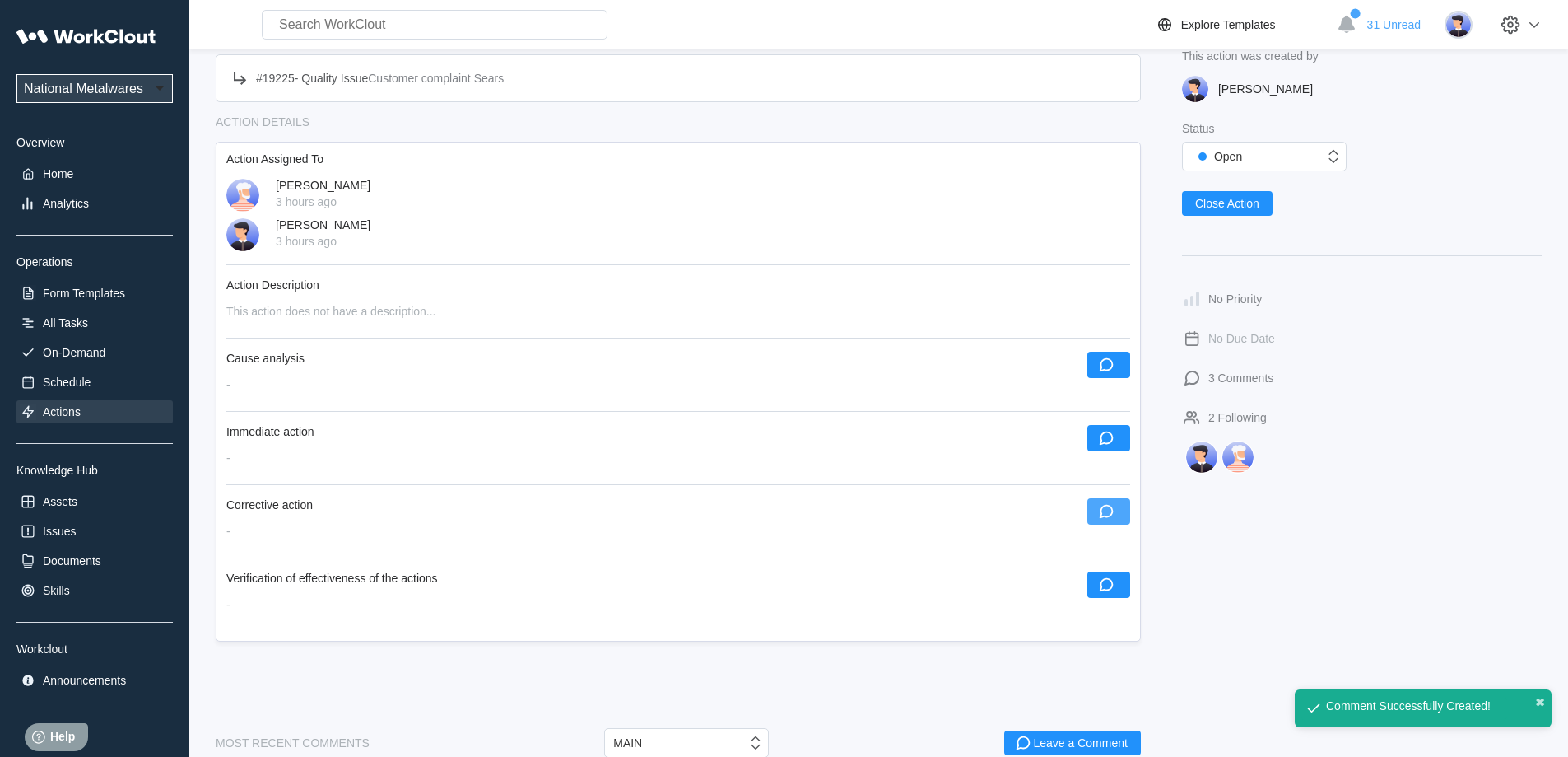
click at [1114, 518] on icon "button" at bounding box center [1106, 511] width 19 height 19
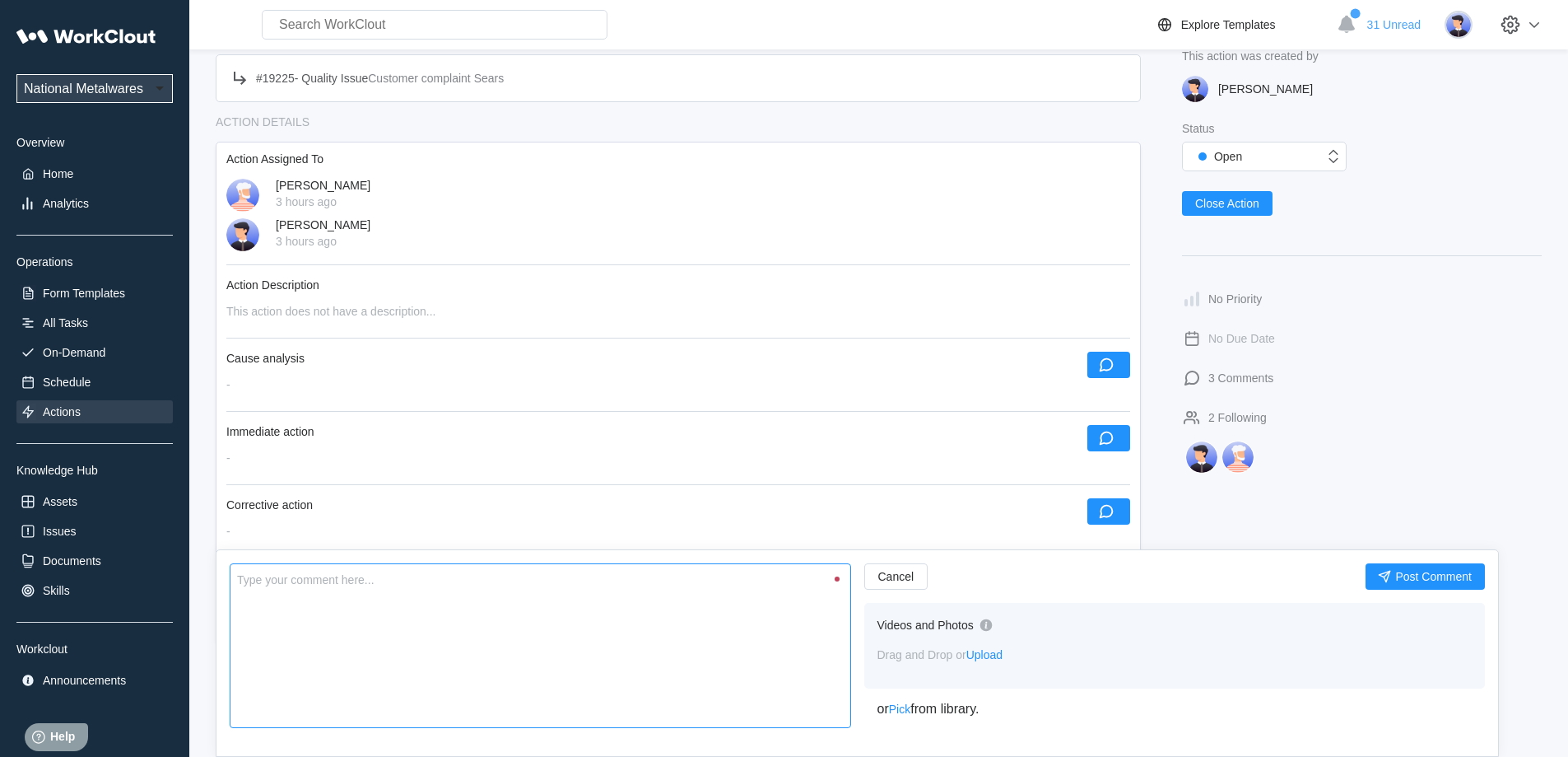
click at [687, 672] on textarea at bounding box center [541, 646] width 621 height 165
click at [1451, 583] on span "Post Comment" at bounding box center [1433, 576] width 77 height 11
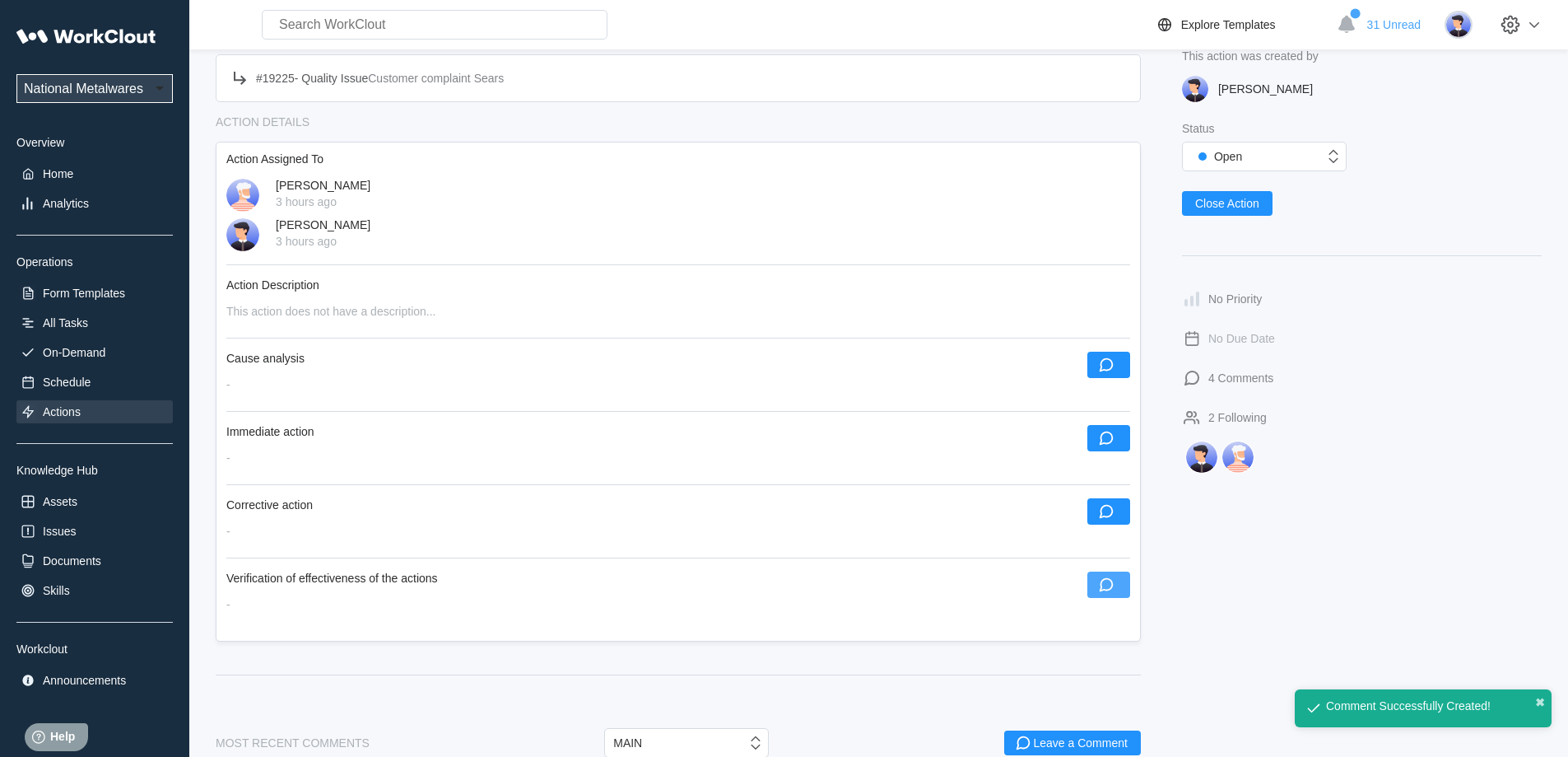
click at [1113, 585] on icon "button" at bounding box center [1106, 584] width 14 height 14
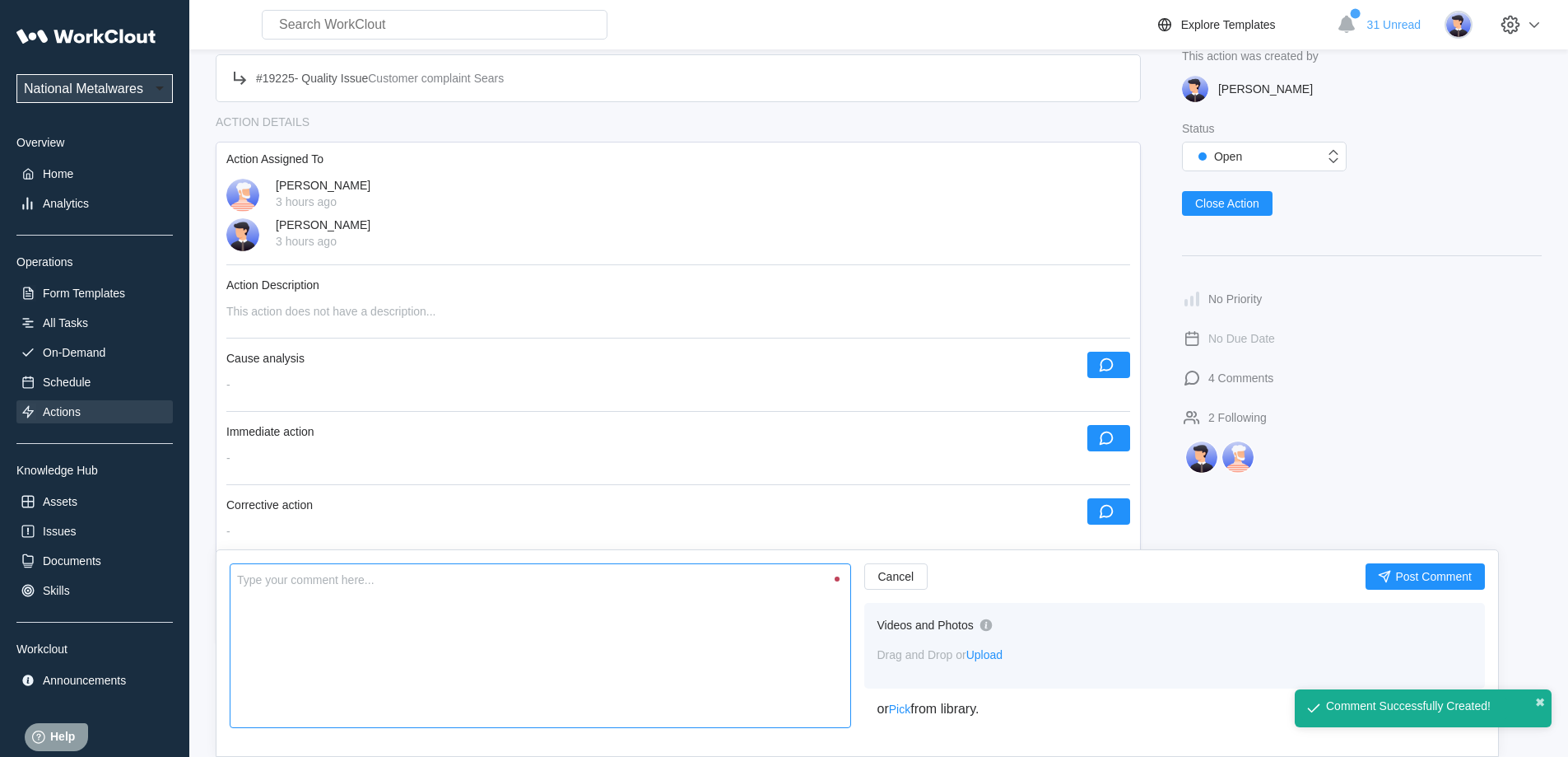
click at [601, 626] on textarea at bounding box center [541, 646] width 621 height 165
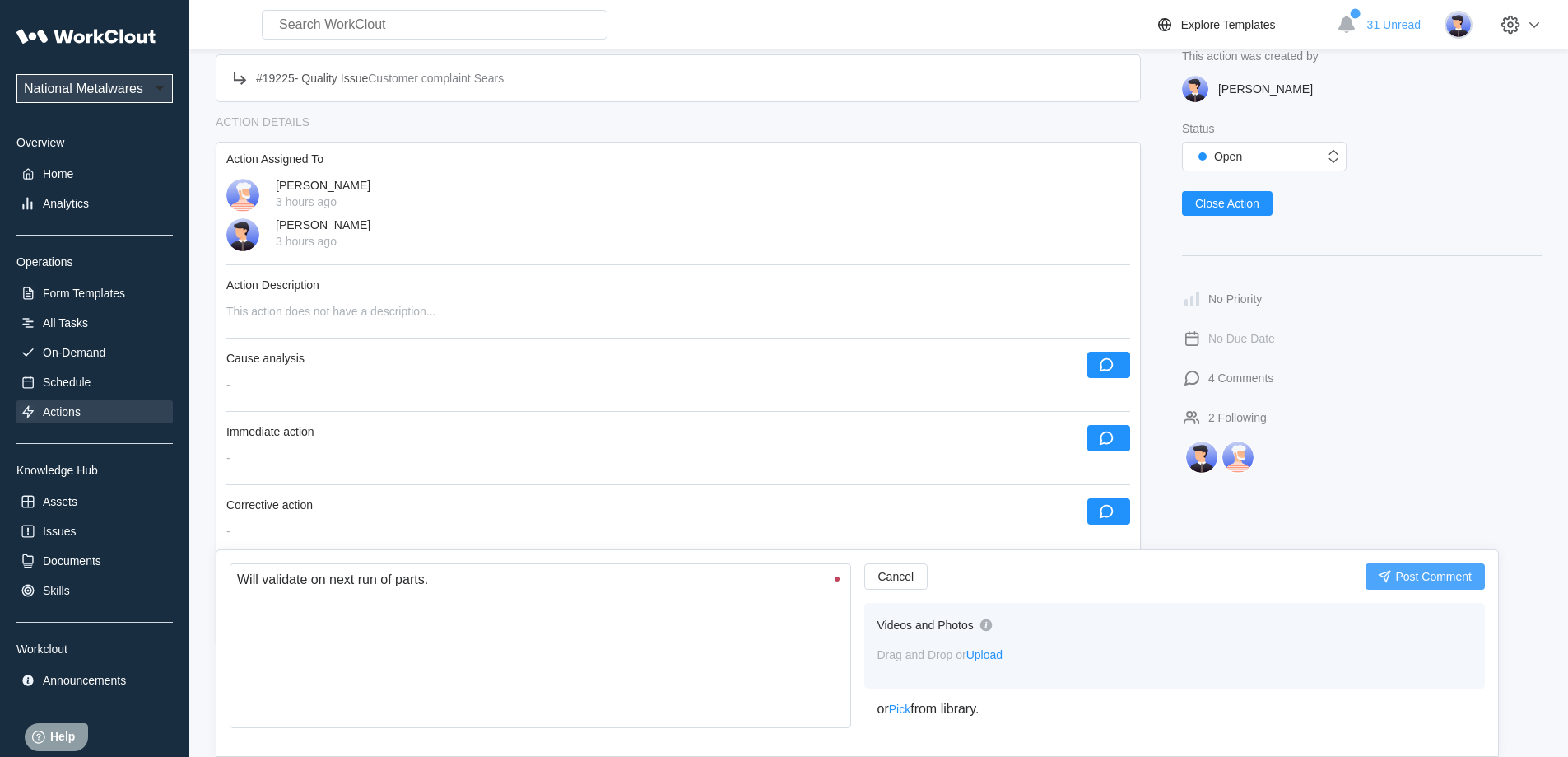
click at [1421, 575] on span "Post Comment" at bounding box center [1433, 576] width 77 height 11
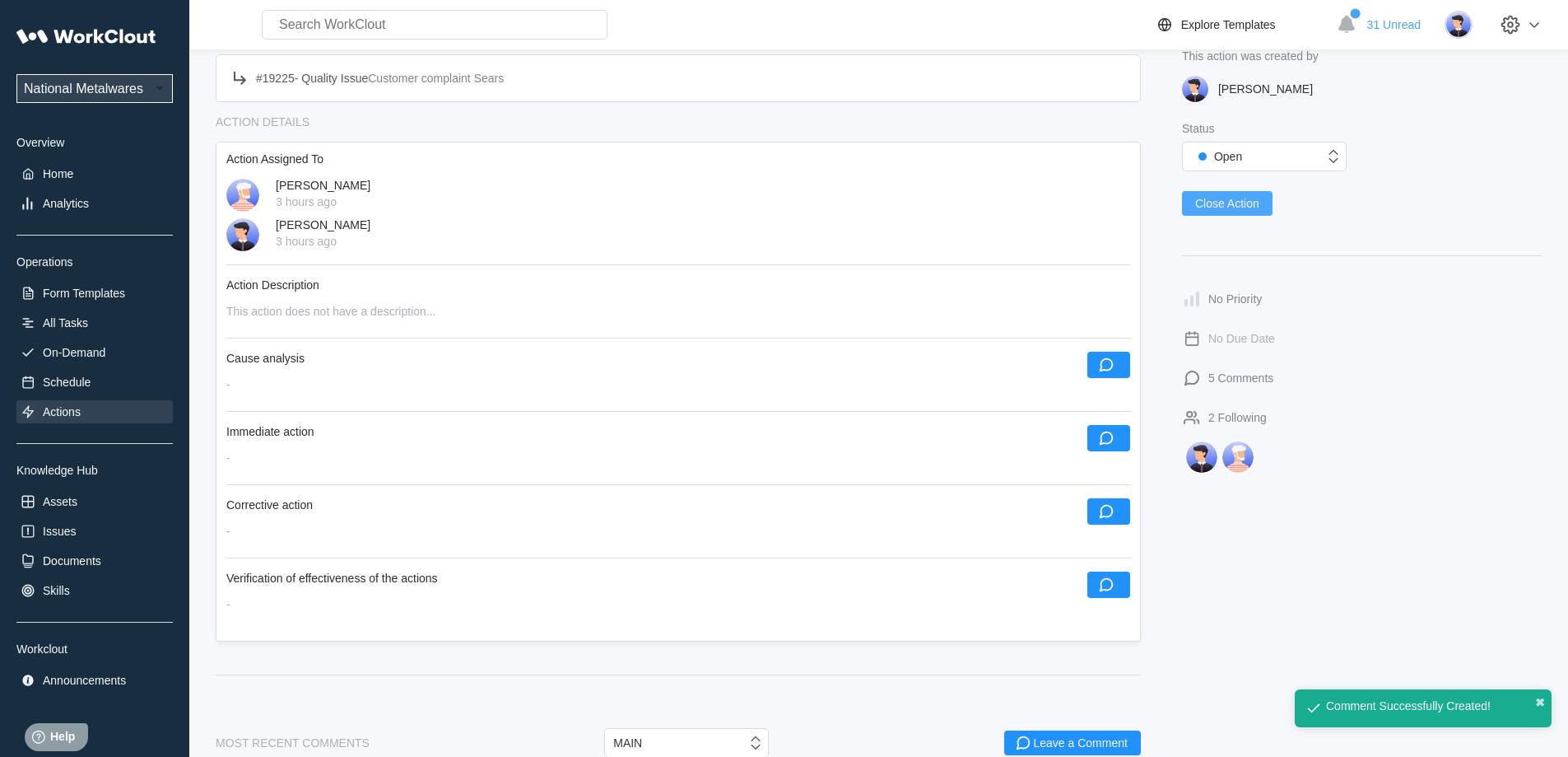
click at [1255, 194] on button "Close Action" at bounding box center [1228, 203] width 91 height 25
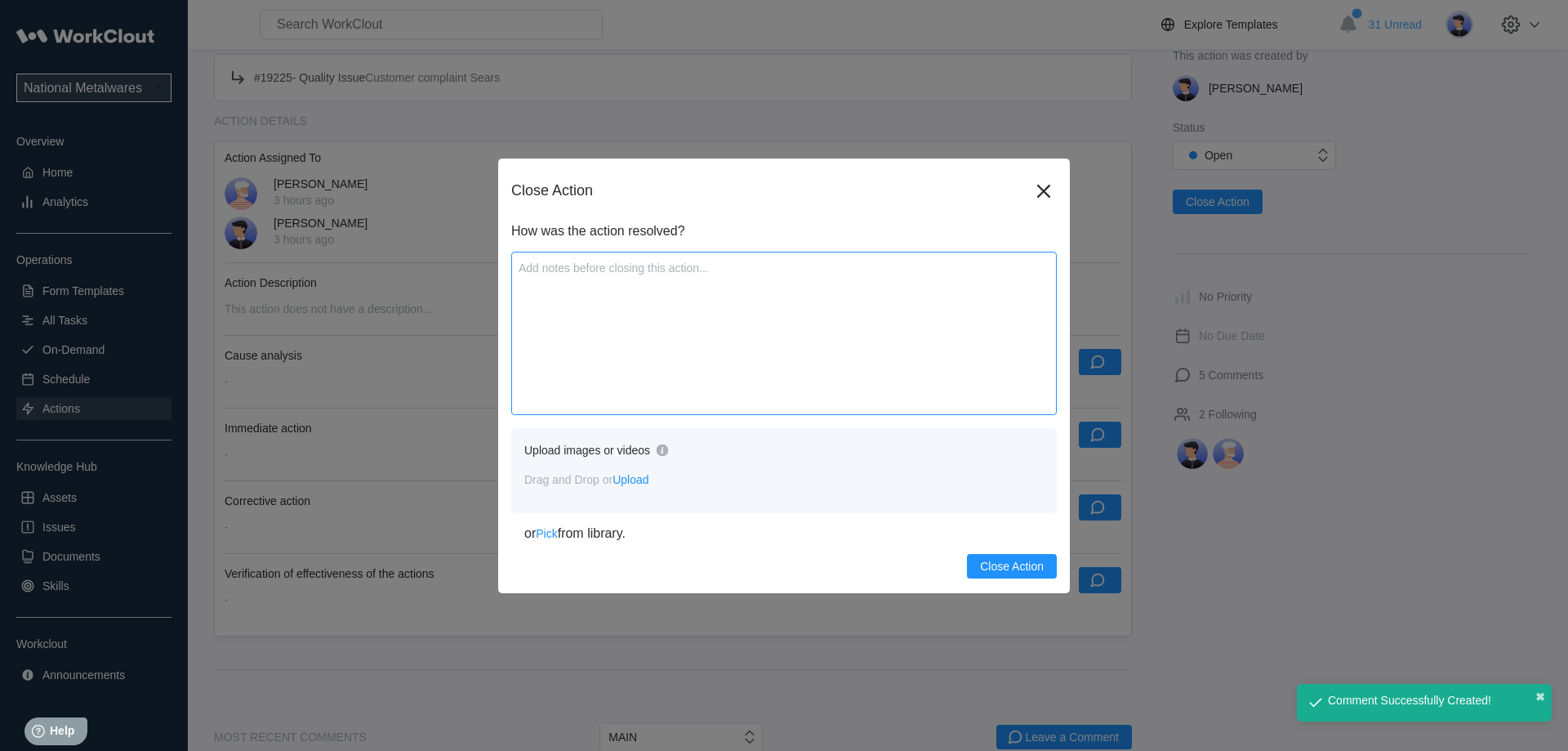
drag, startPoint x: 659, startPoint y: 326, endPoint x: 649, endPoint y: 326, distance: 10.0
click at [658, 326] on textarea at bounding box center [784, 333] width 546 height 164
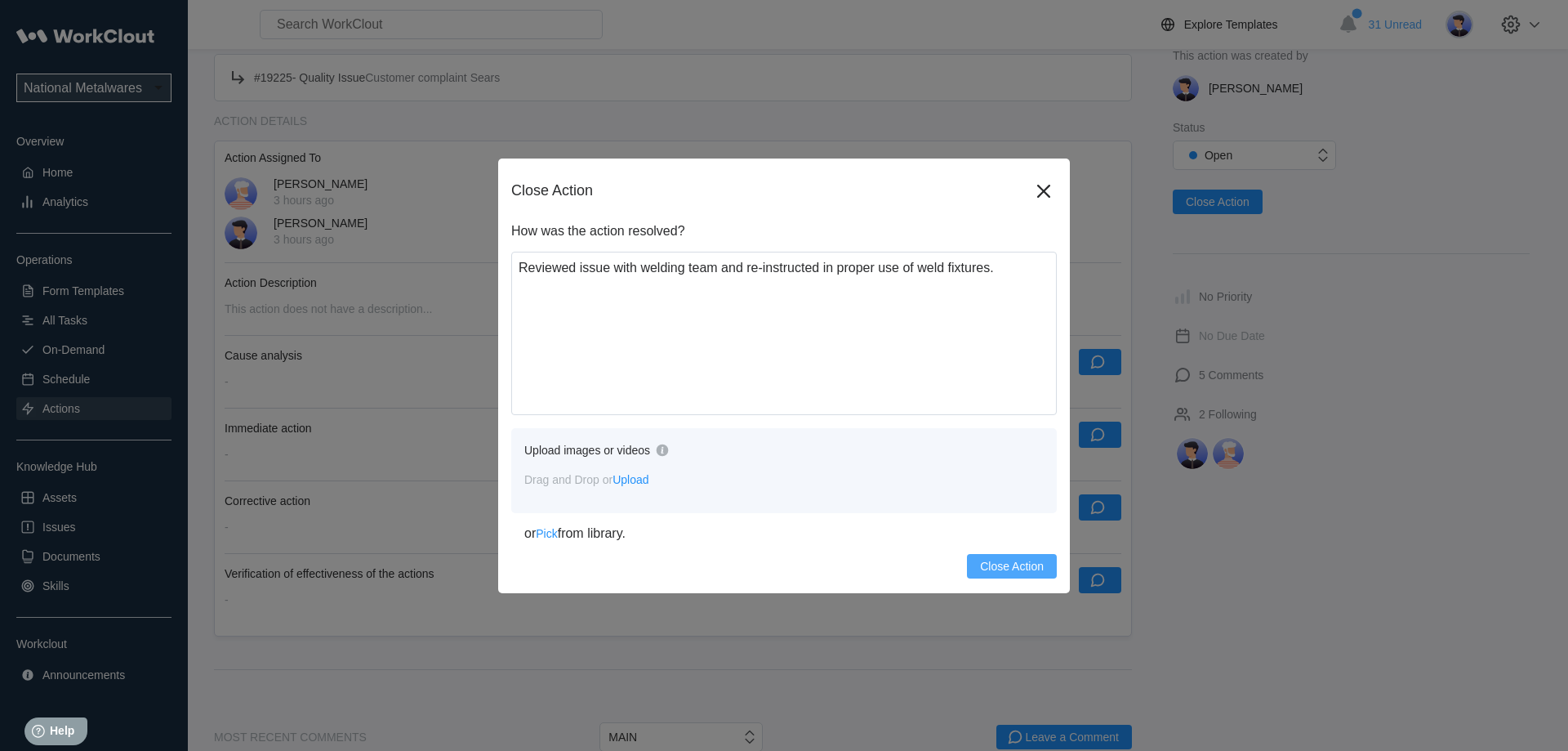
click at [997, 563] on span "Close Action" at bounding box center [1011, 566] width 63 height 11
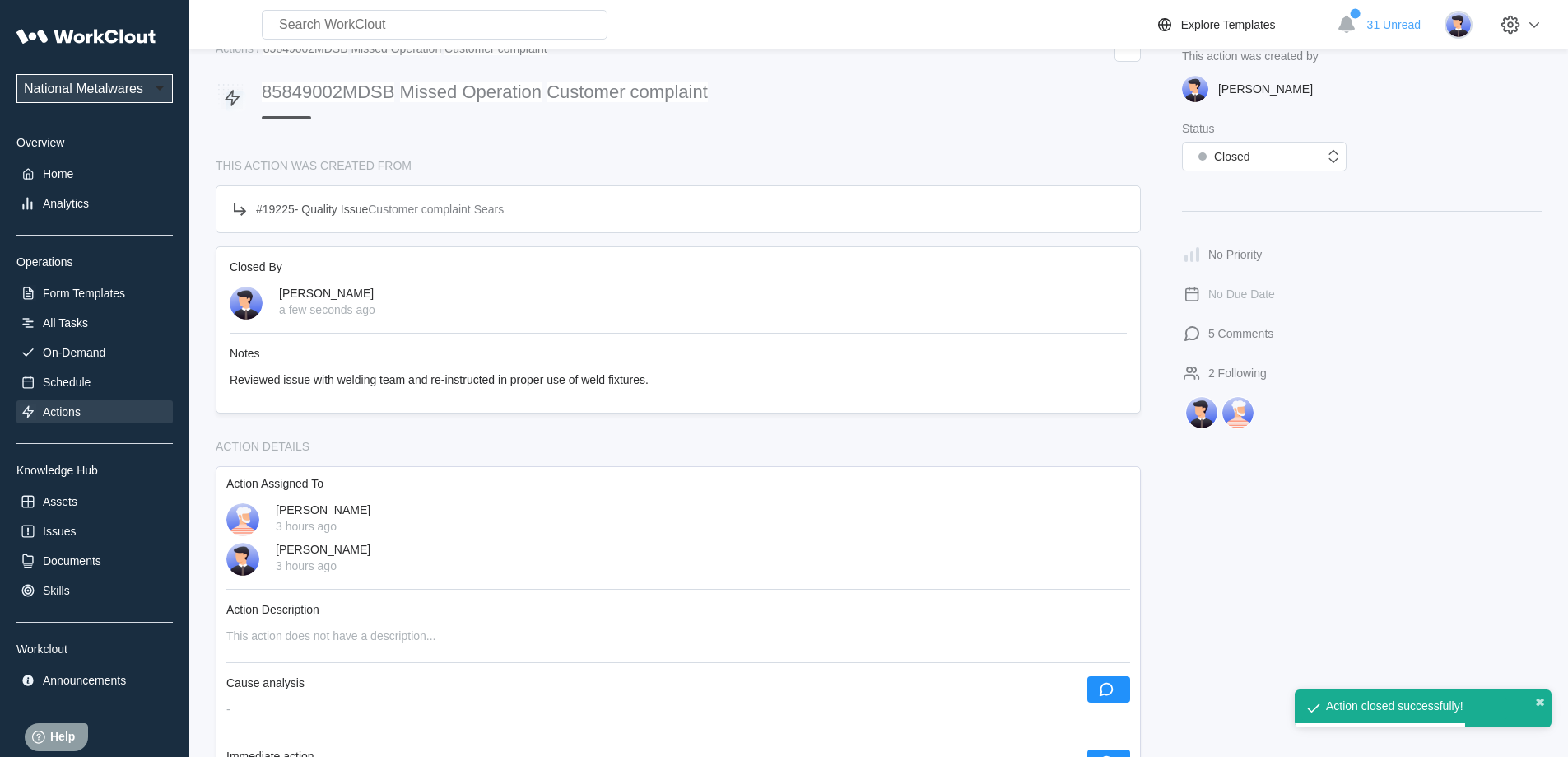
scroll to position [0, 0]
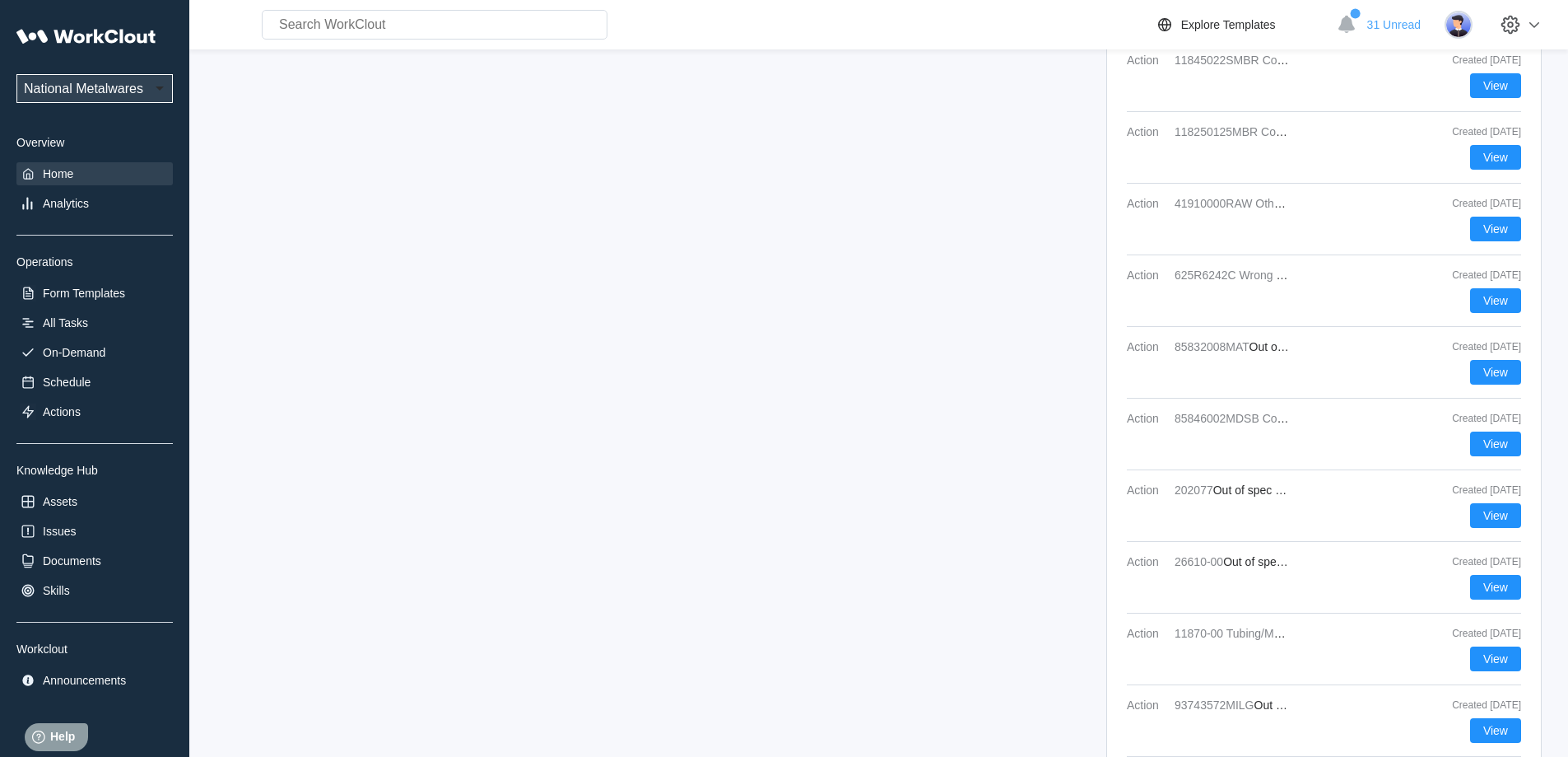
scroll to position [2800, 0]
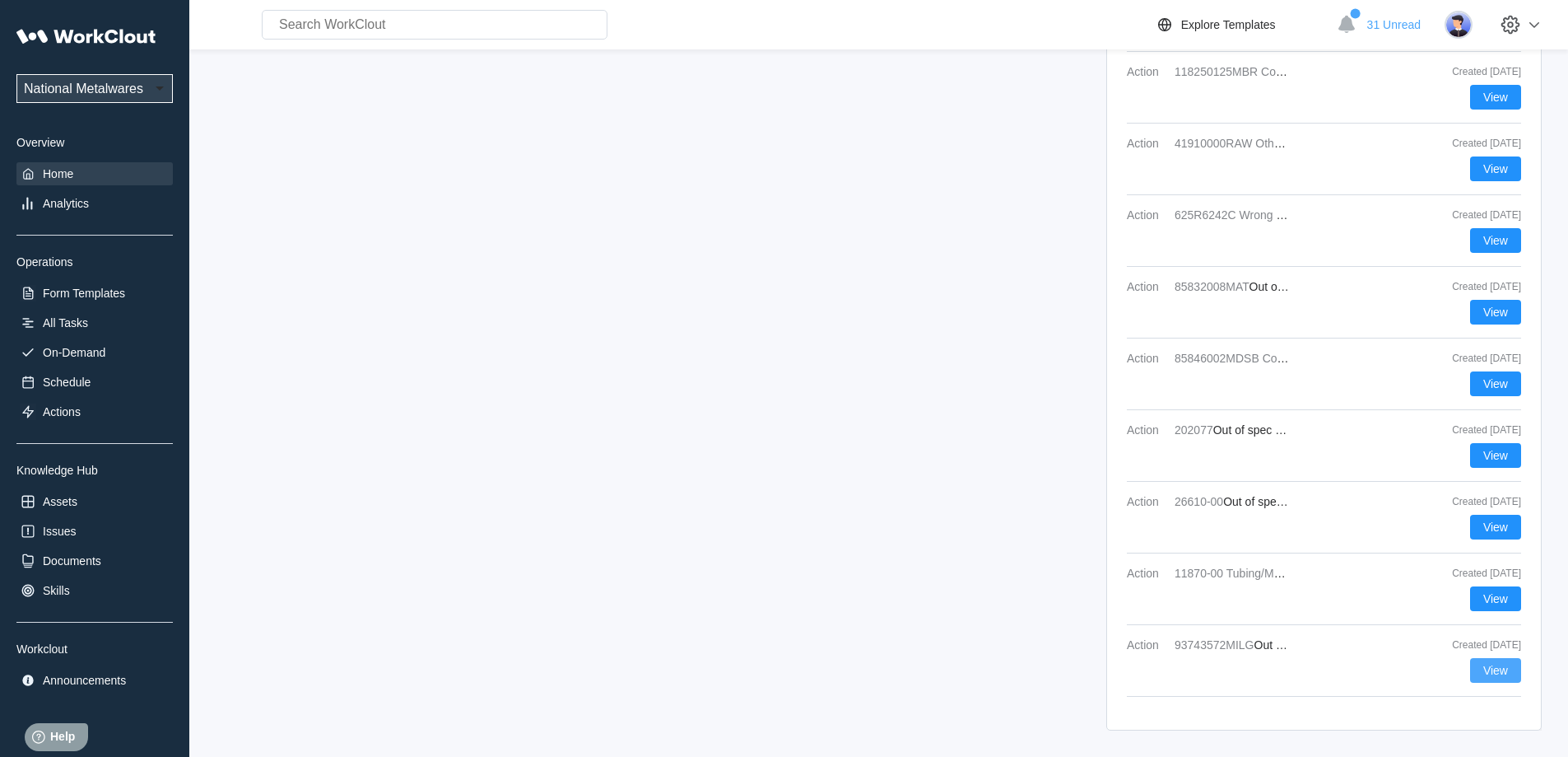
click at [1503, 674] on span "View" at bounding box center [1495, 670] width 25 height 11
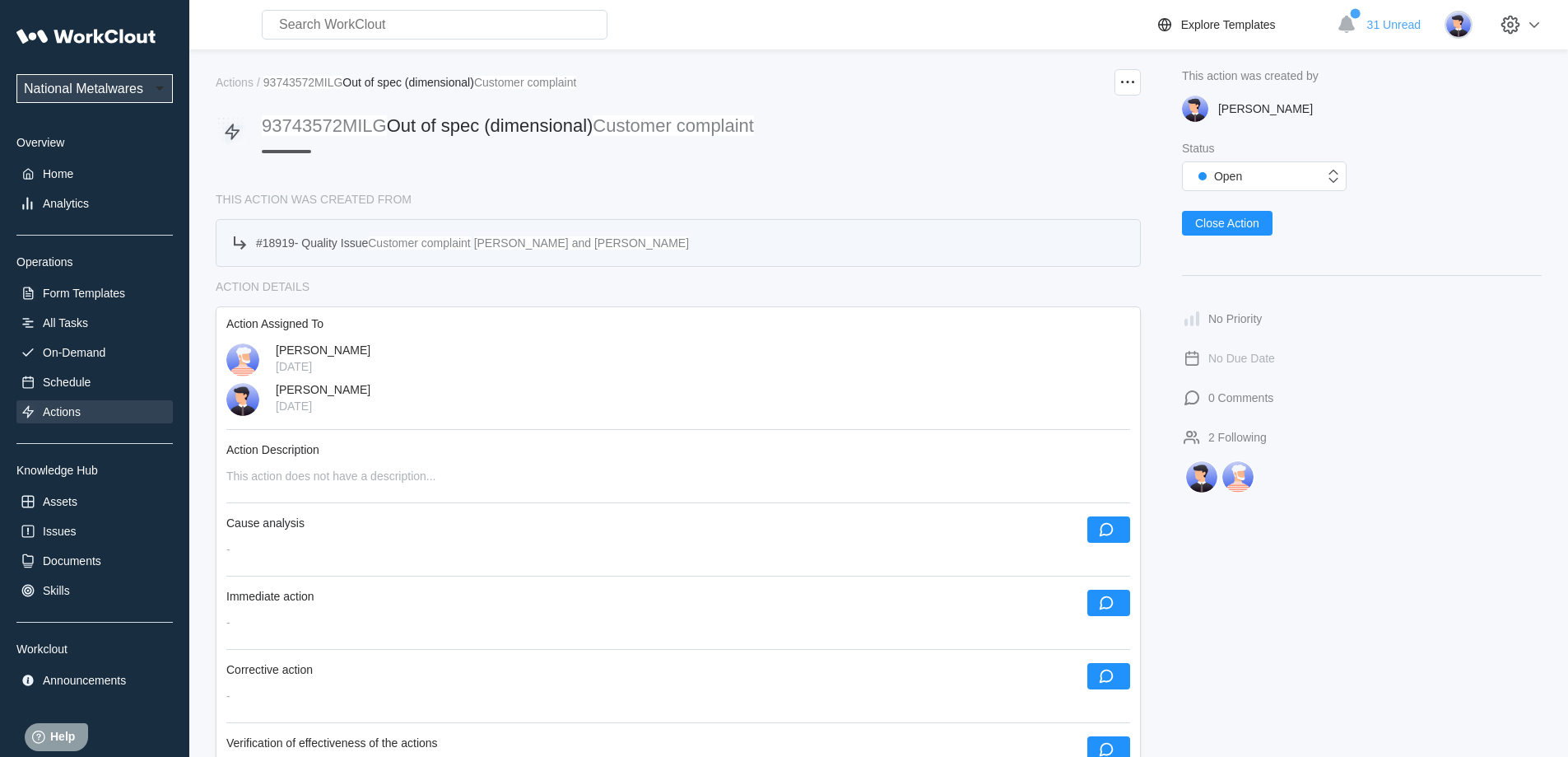
click at [280, 239] on div "# 18919 - Quality Issue Customer complaint [PERSON_NAME] and [PERSON_NAME]" at bounding box center [472, 243] width 433 height 13
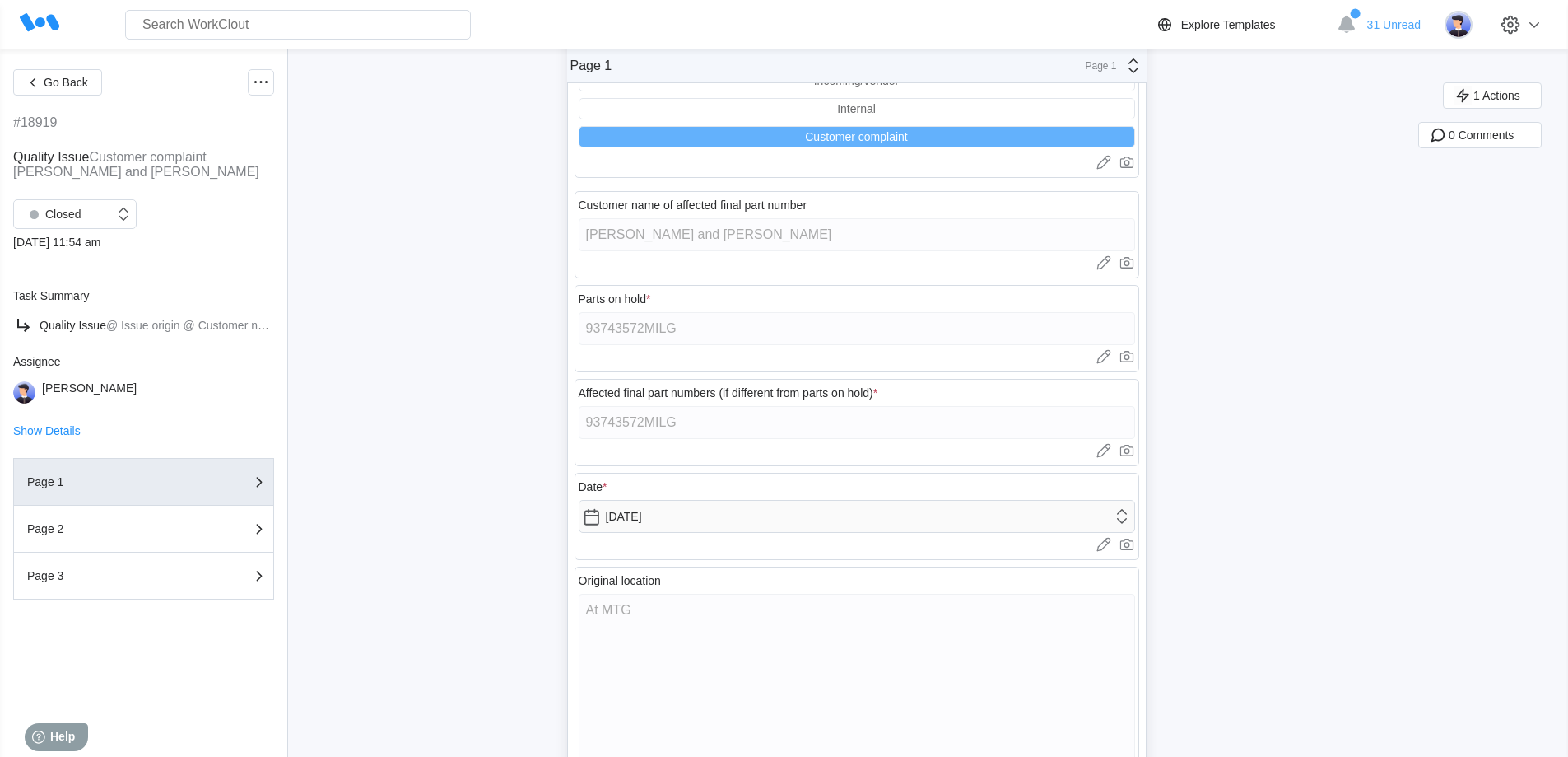
scroll to position [209, 0]
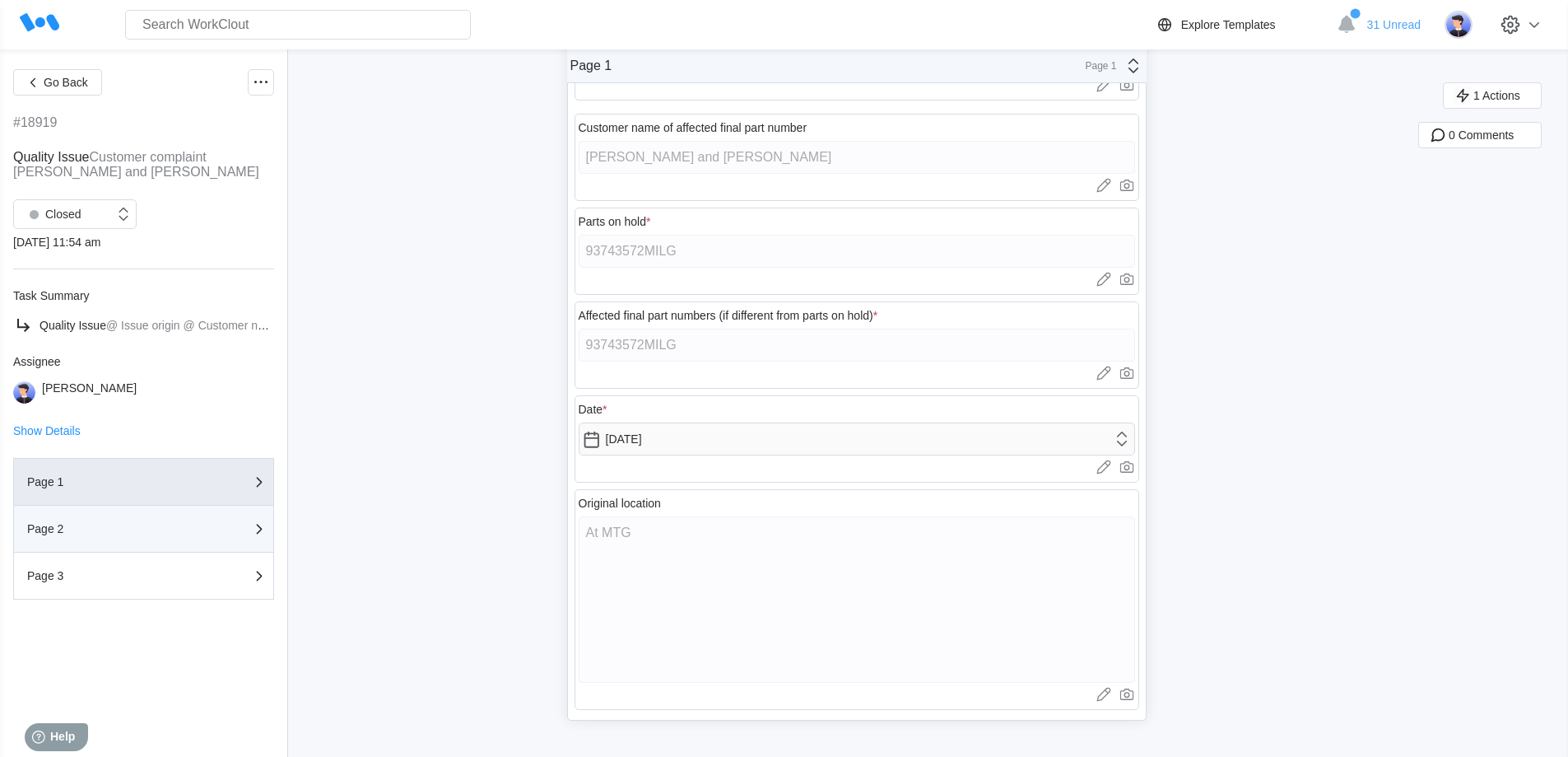
click at [96, 537] on div "Page 2" at bounding box center [143, 528] width 233 height 19
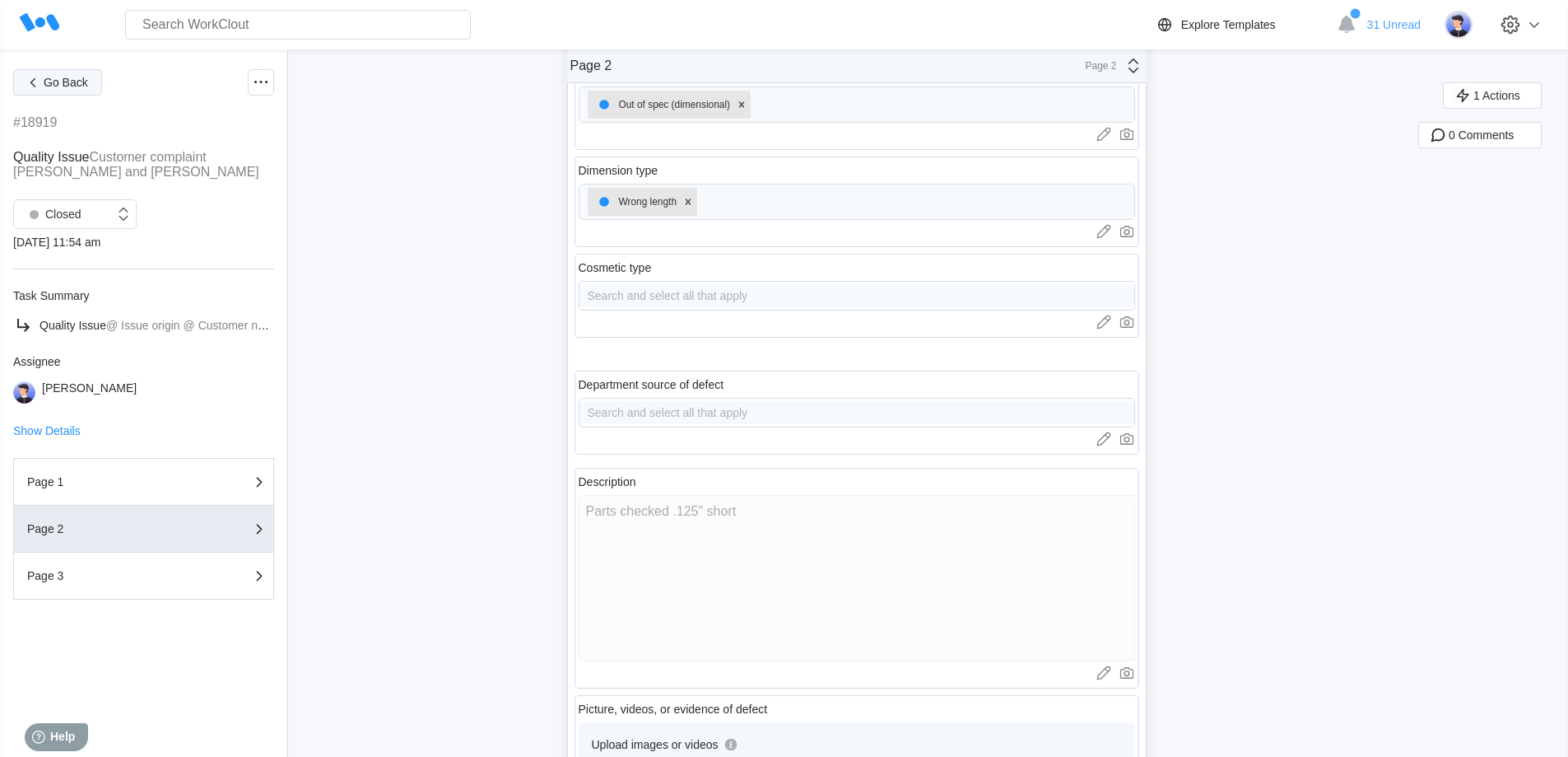
click at [80, 83] on span "Go Back" at bounding box center [66, 83] width 45 height 11
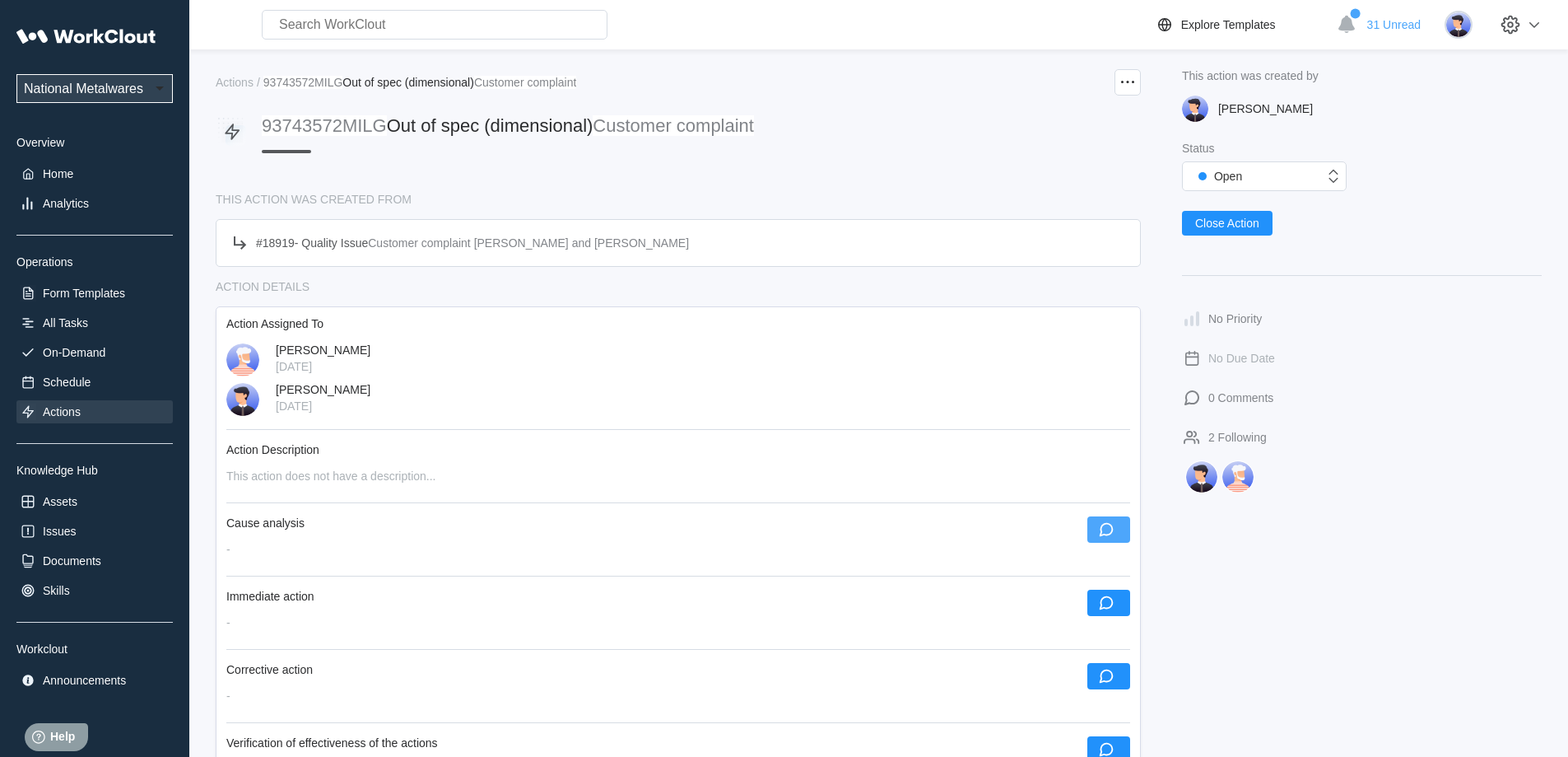
click at [1097, 532] on icon "button" at bounding box center [1106, 530] width 19 height 19
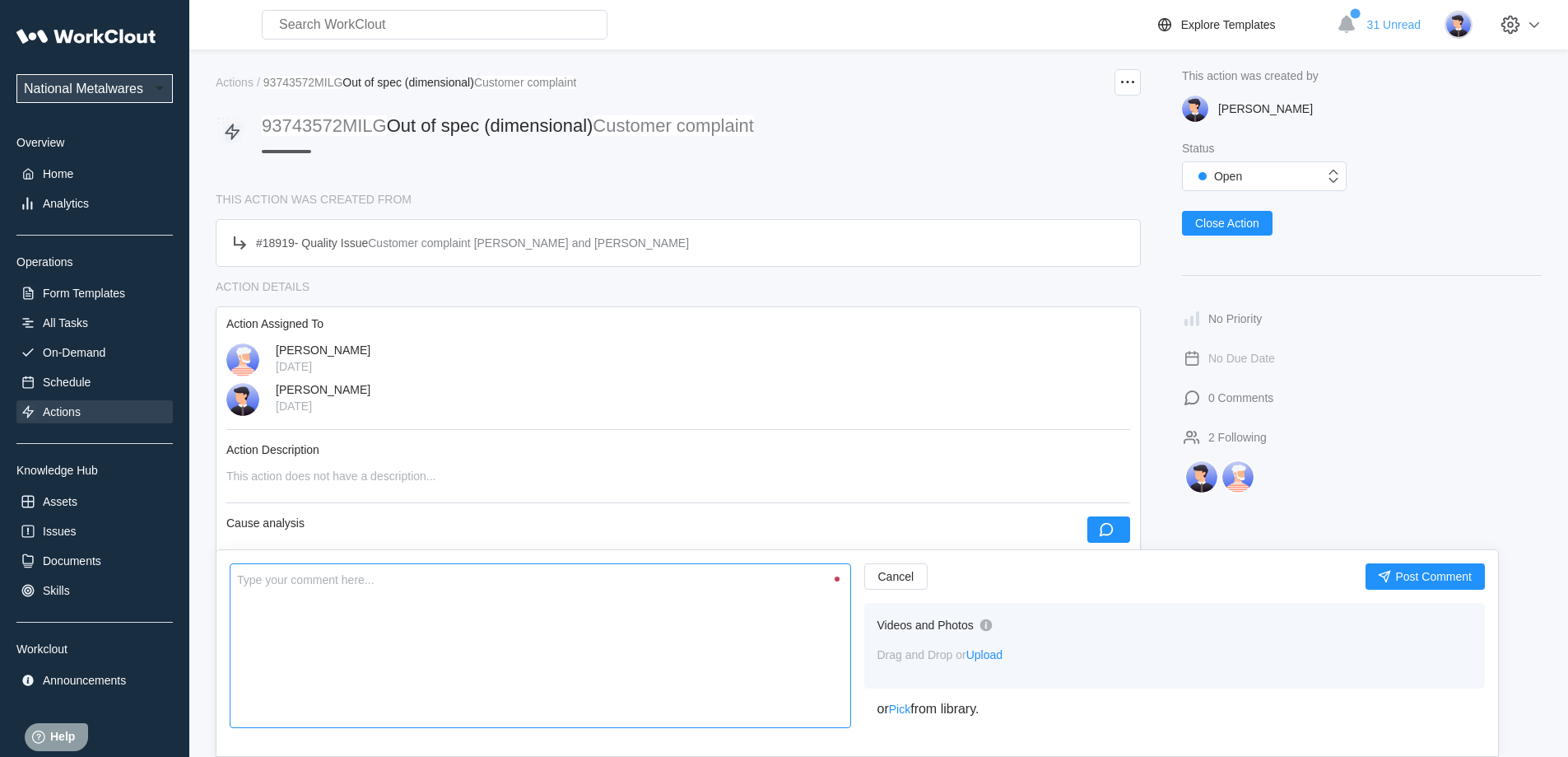
click at [610, 604] on textarea at bounding box center [541, 646] width 621 height 165
click at [1431, 571] on span "Post Comment" at bounding box center [1433, 576] width 77 height 11
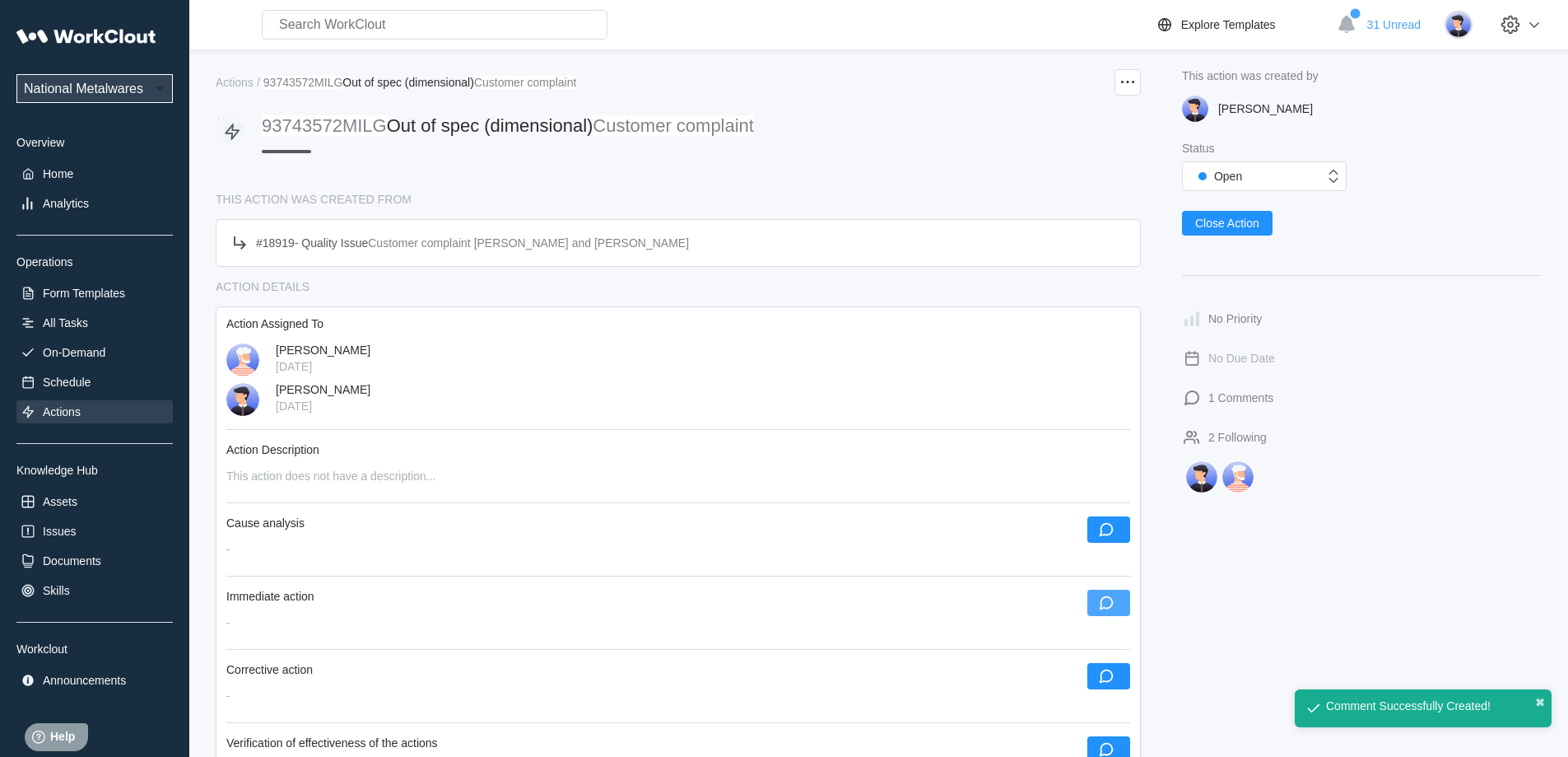
click at [1098, 604] on icon "button" at bounding box center [1106, 603] width 19 height 19
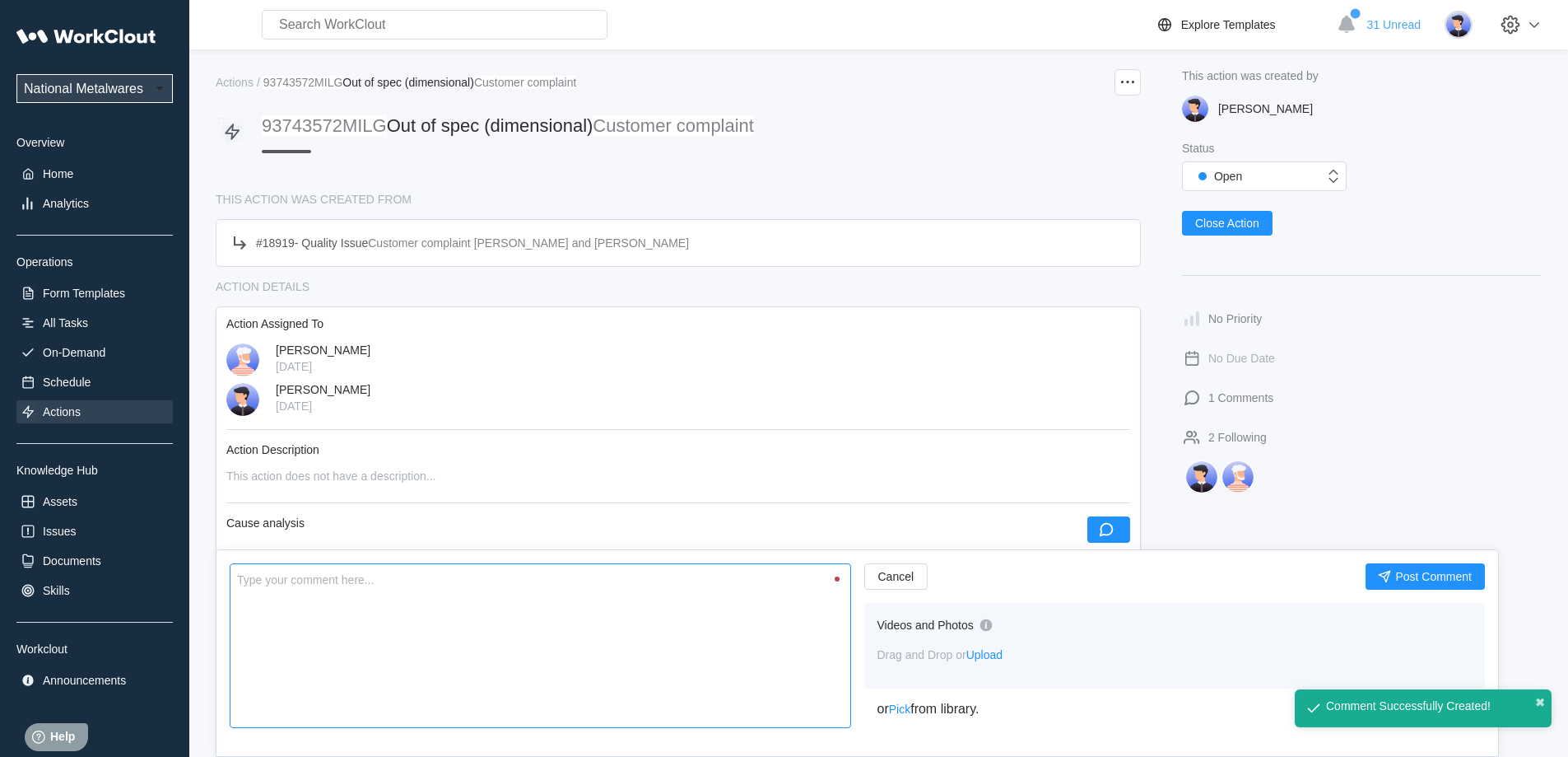
click at [496, 648] on textarea at bounding box center [541, 646] width 621 height 165
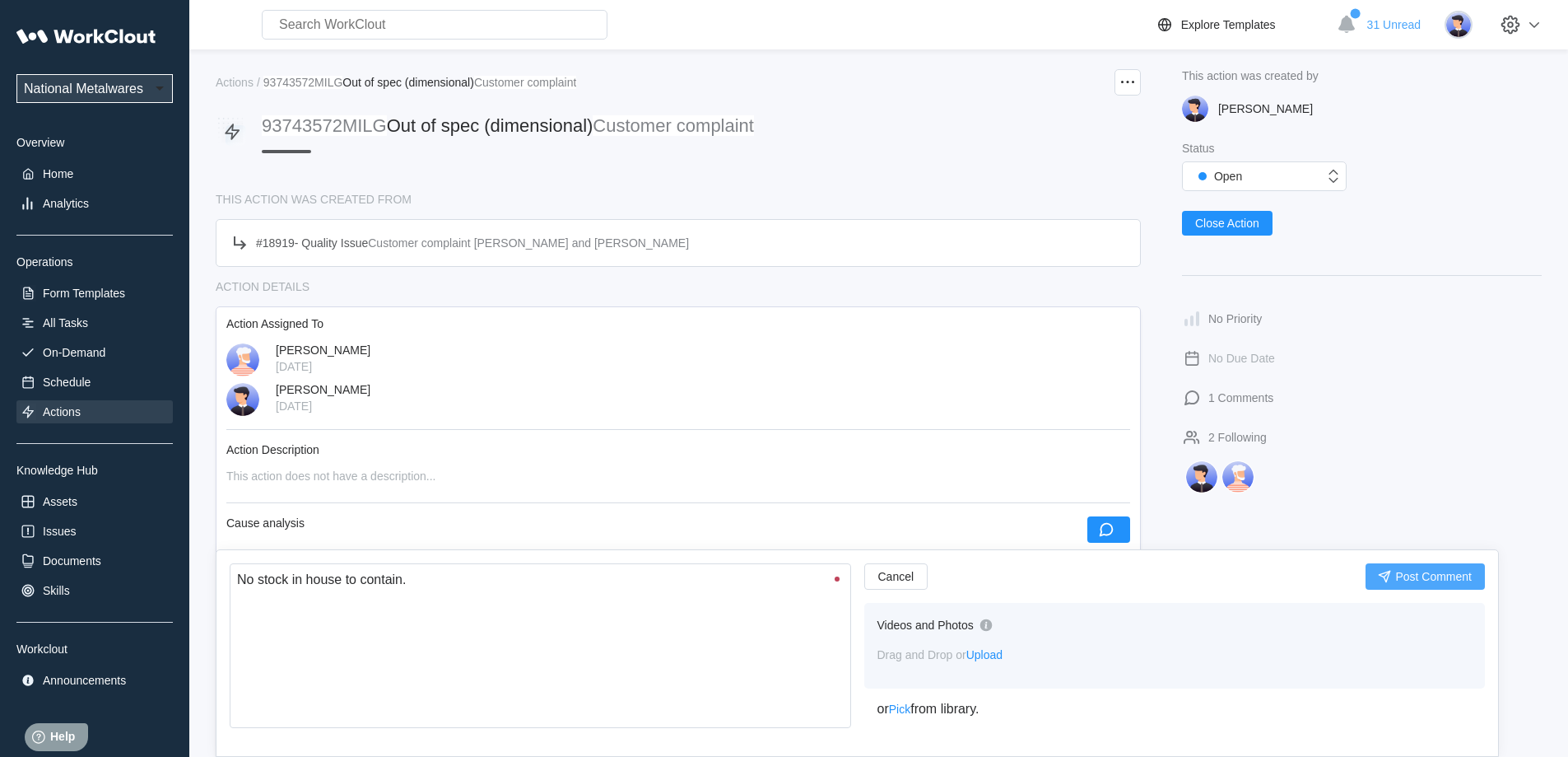
click at [1410, 575] on span "Post Comment" at bounding box center [1433, 576] width 77 height 11
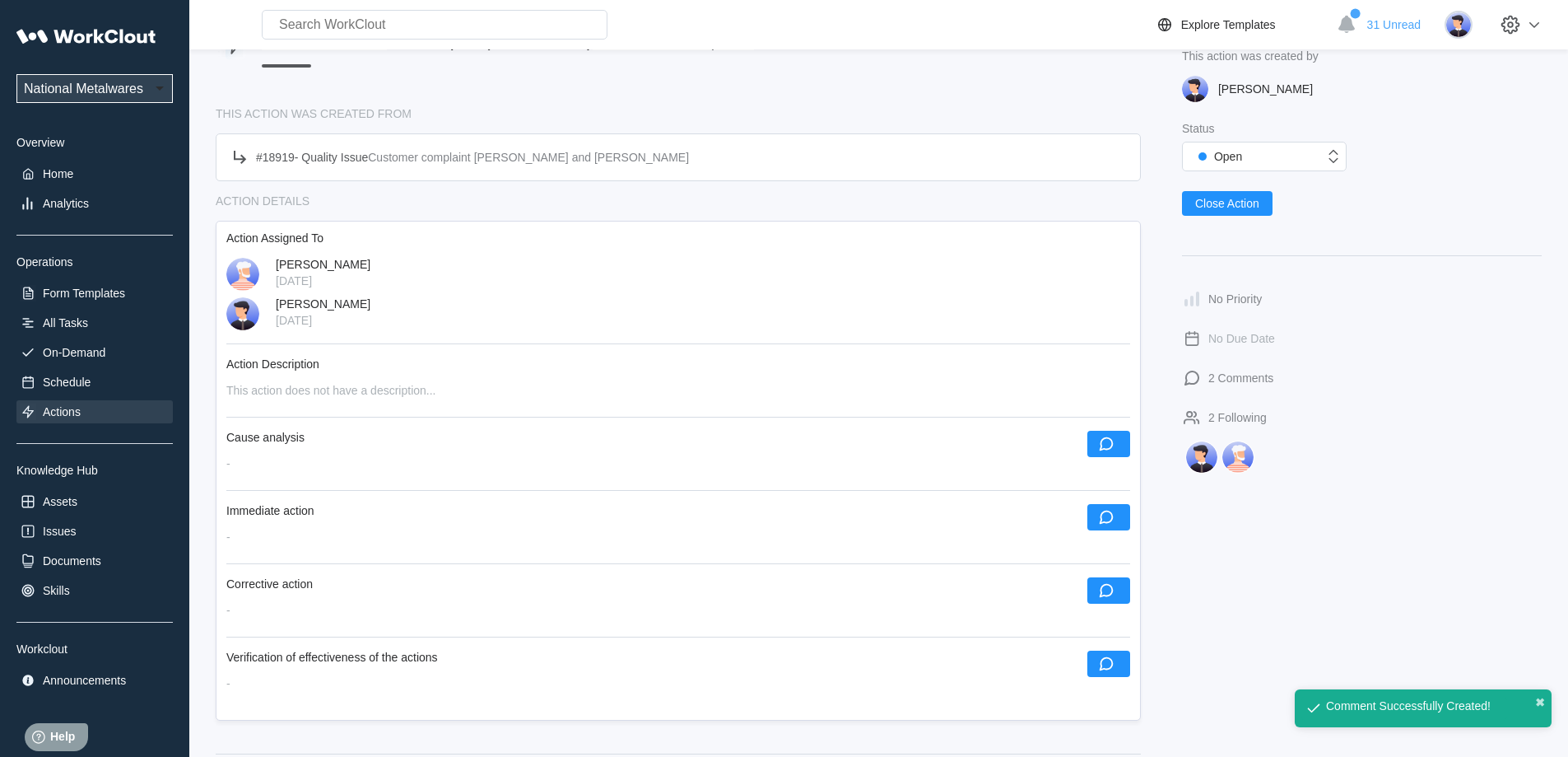
scroll to position [165, 0]
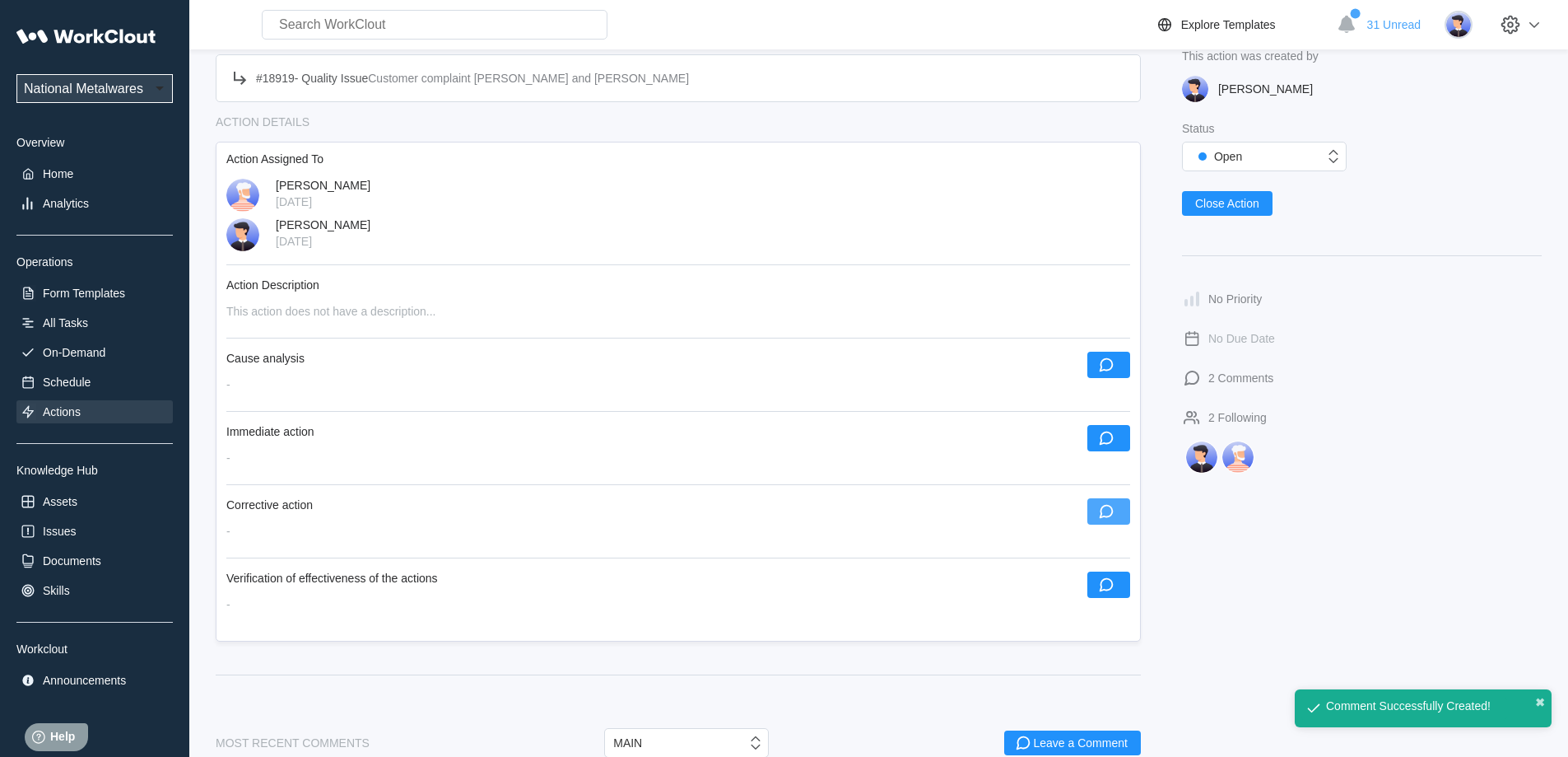
click at [1100, 507] on icon "button" at bounding box center [1106, 511] width 19 height 19
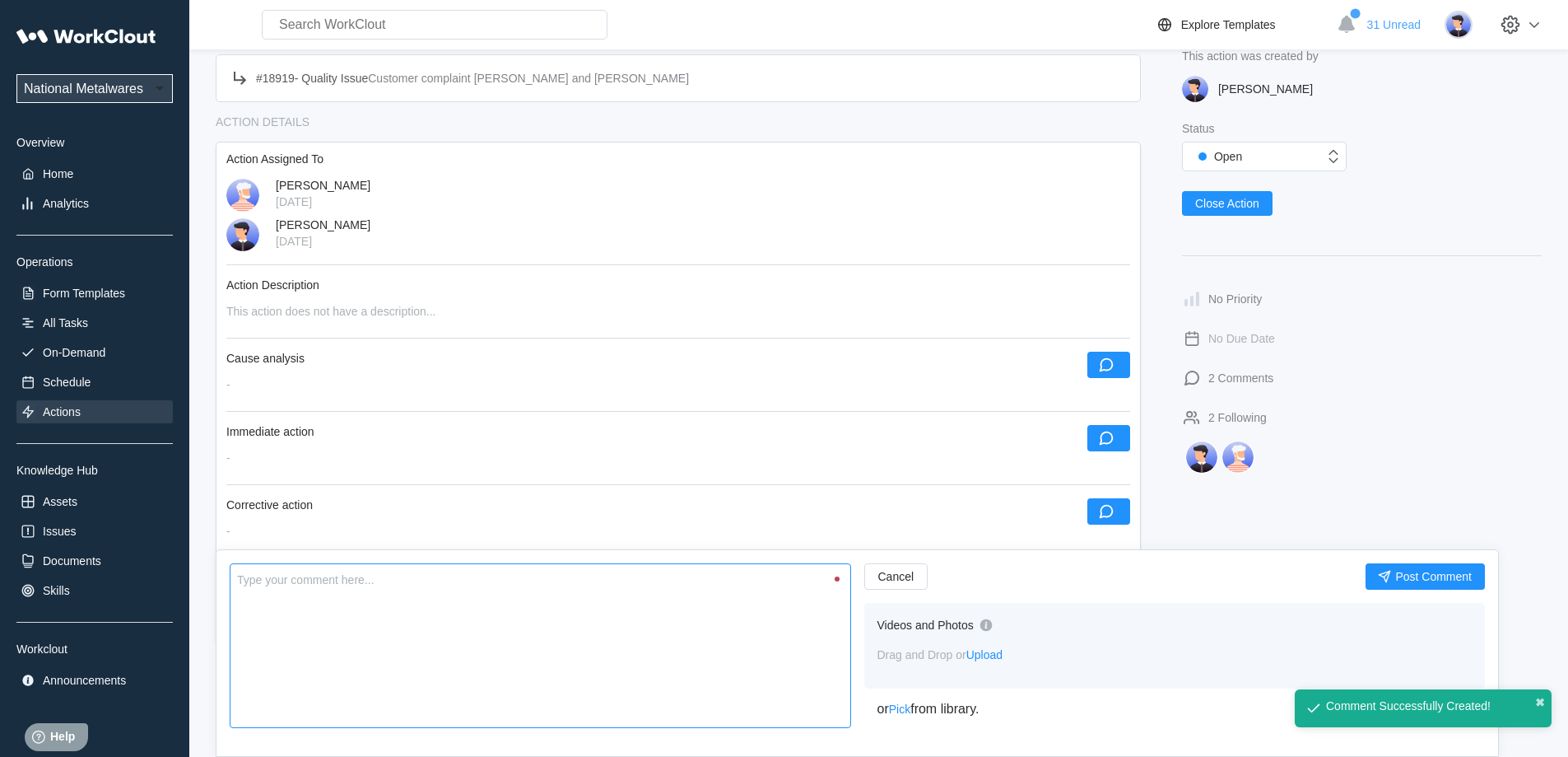
click at [560, 634] on textarea at bounding box center [541, 646] width 621 height 165
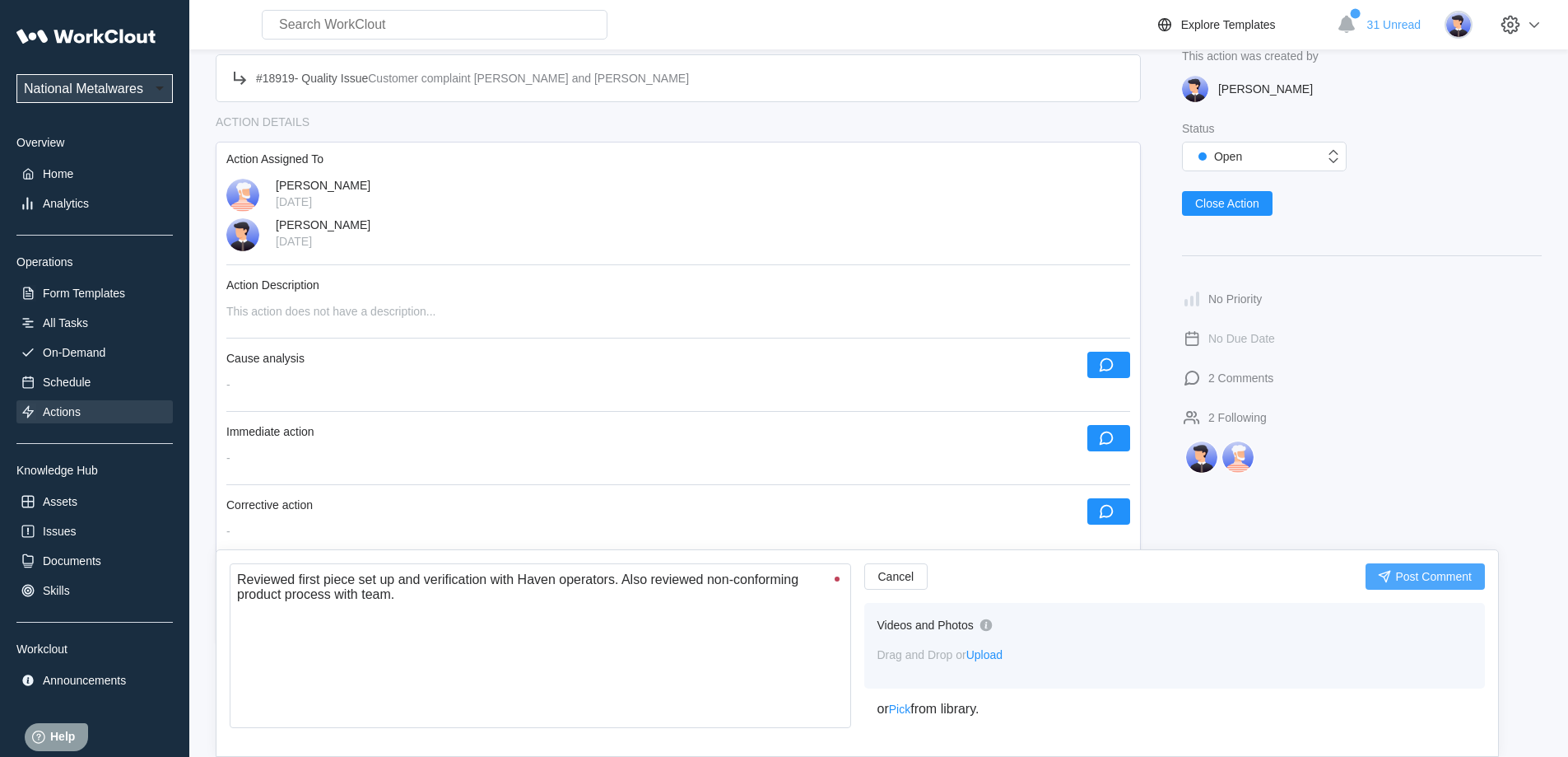
click at [1397, 577] on span "Post Comment" at bounding box center [1433, 576] width 77 height 11
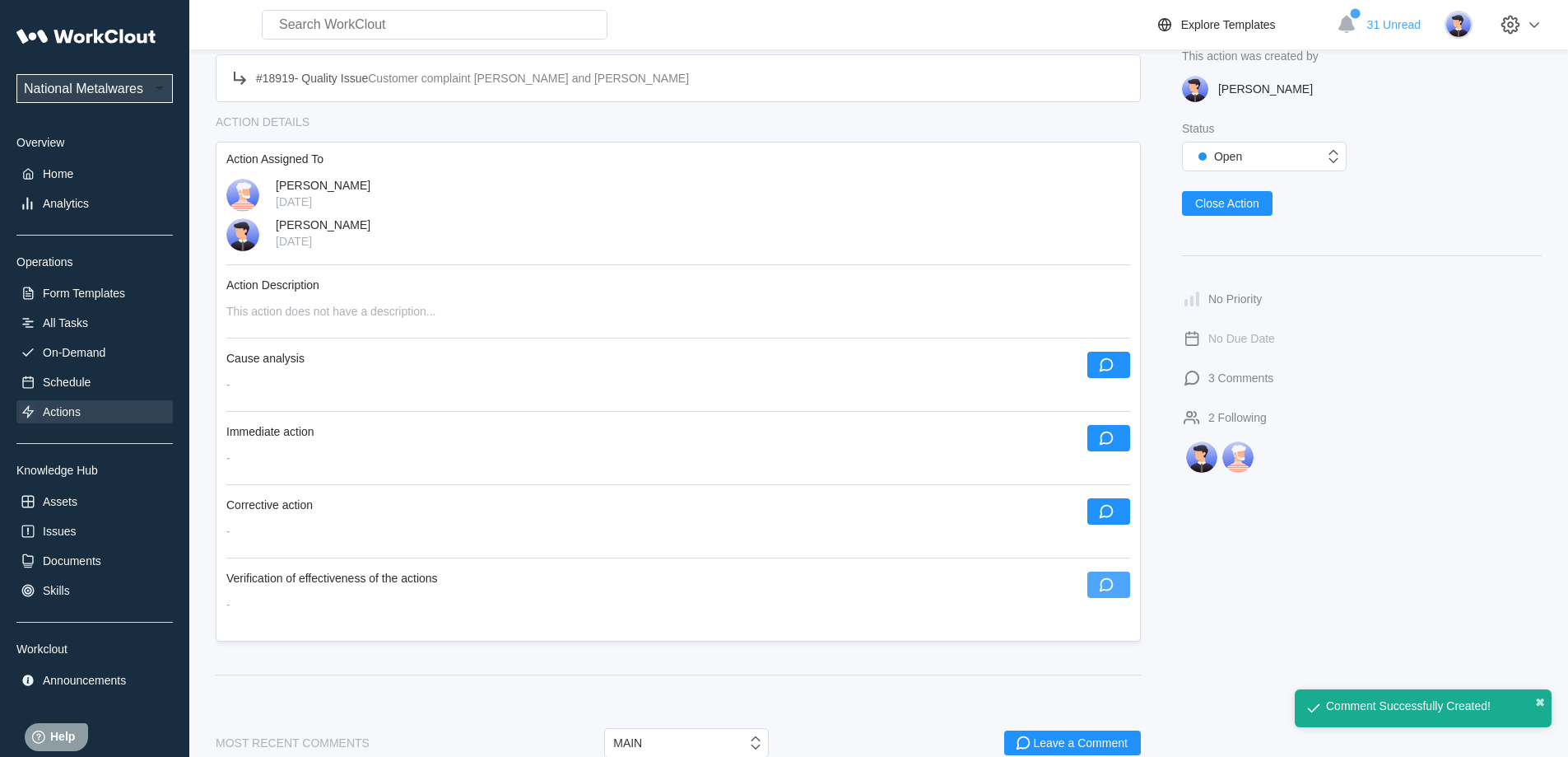
click at [1122, 586] on button "button" at bounding box center [1108, 584] width 43 height 26
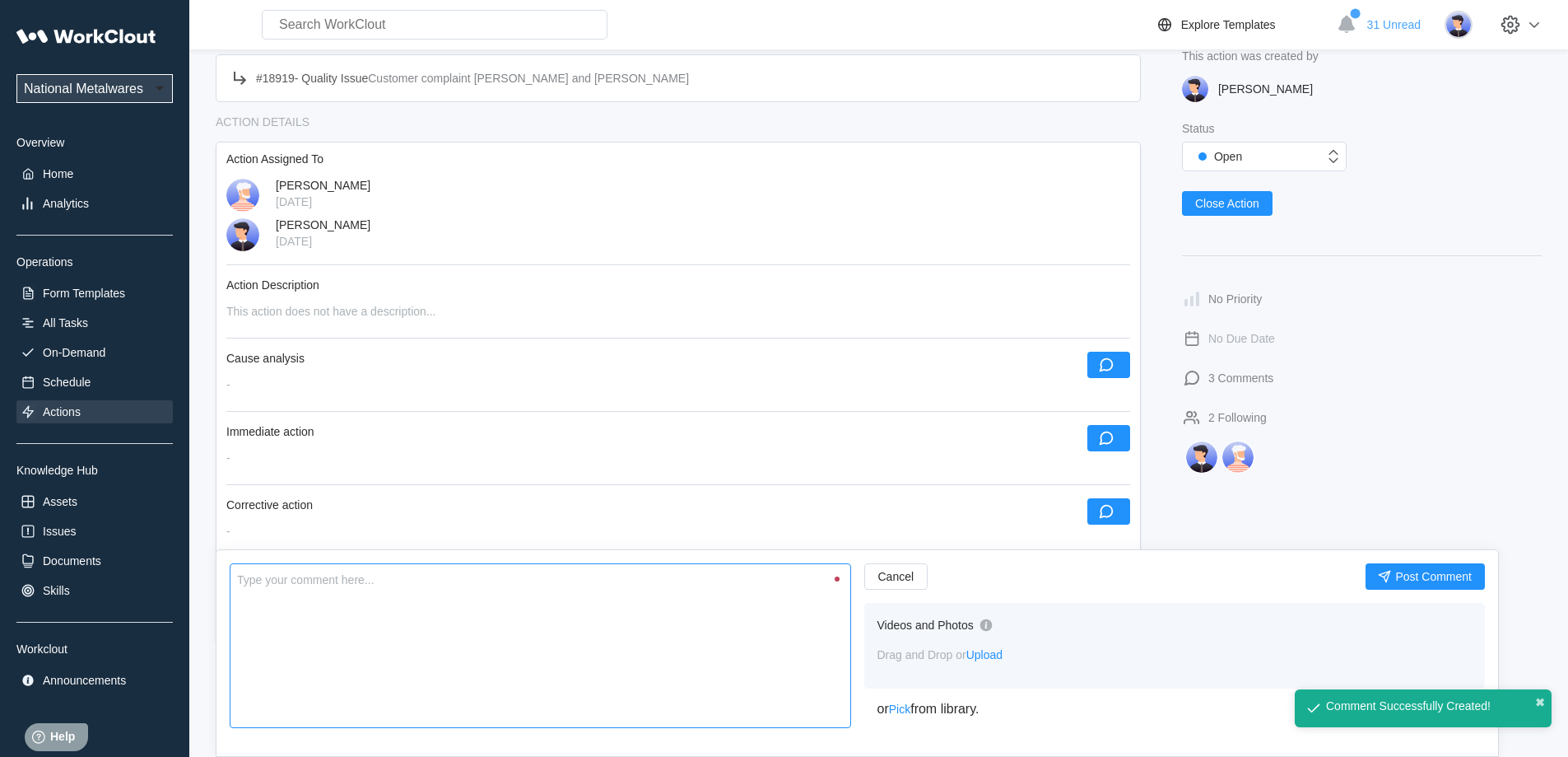
click at [721, 674] on textarea at bounding box center [541, 646] width 621 height 165
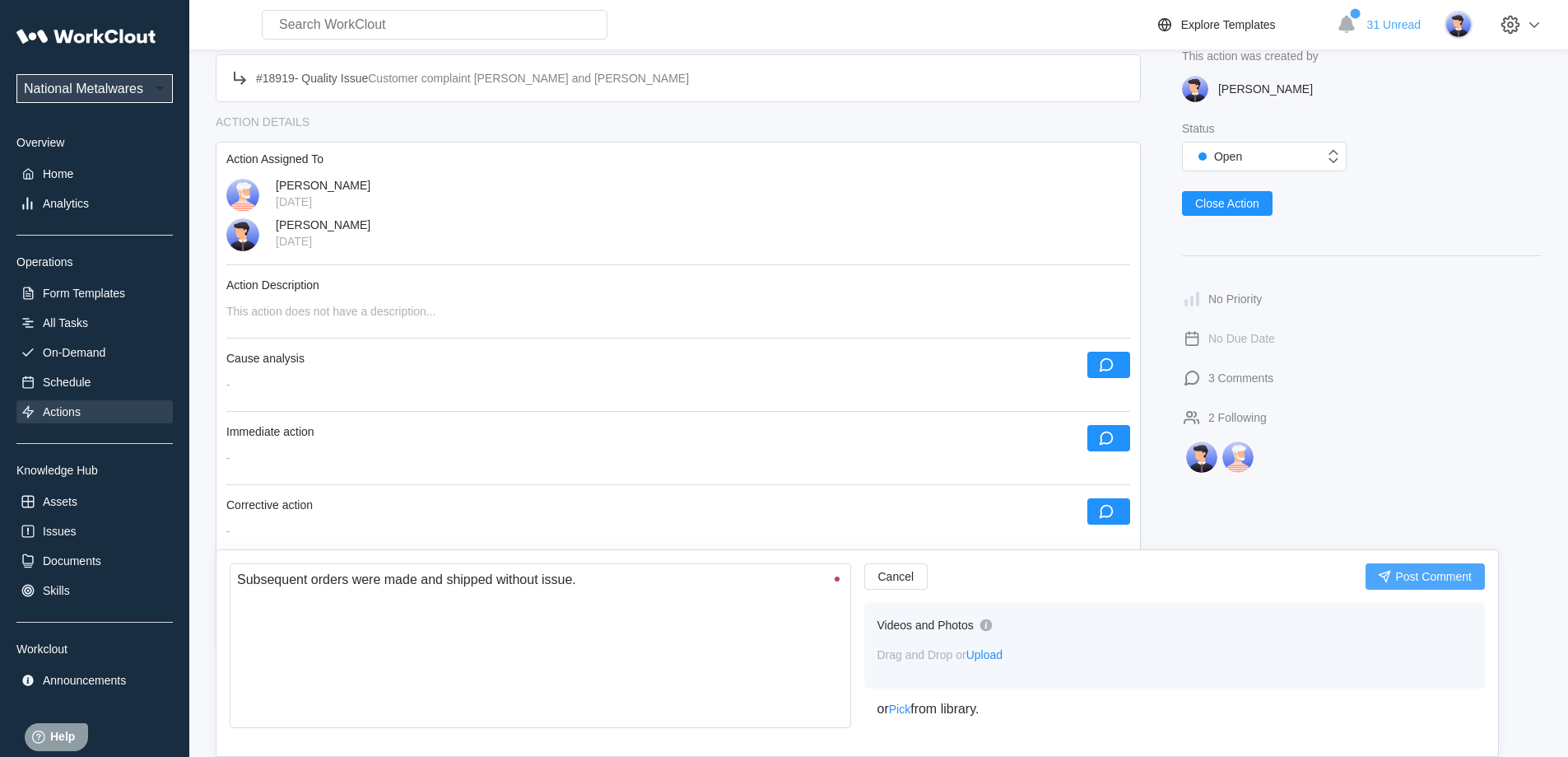
click at [1426, 571] on span "Post Comment" at bounding box center [1433, 576] width 77 height 11
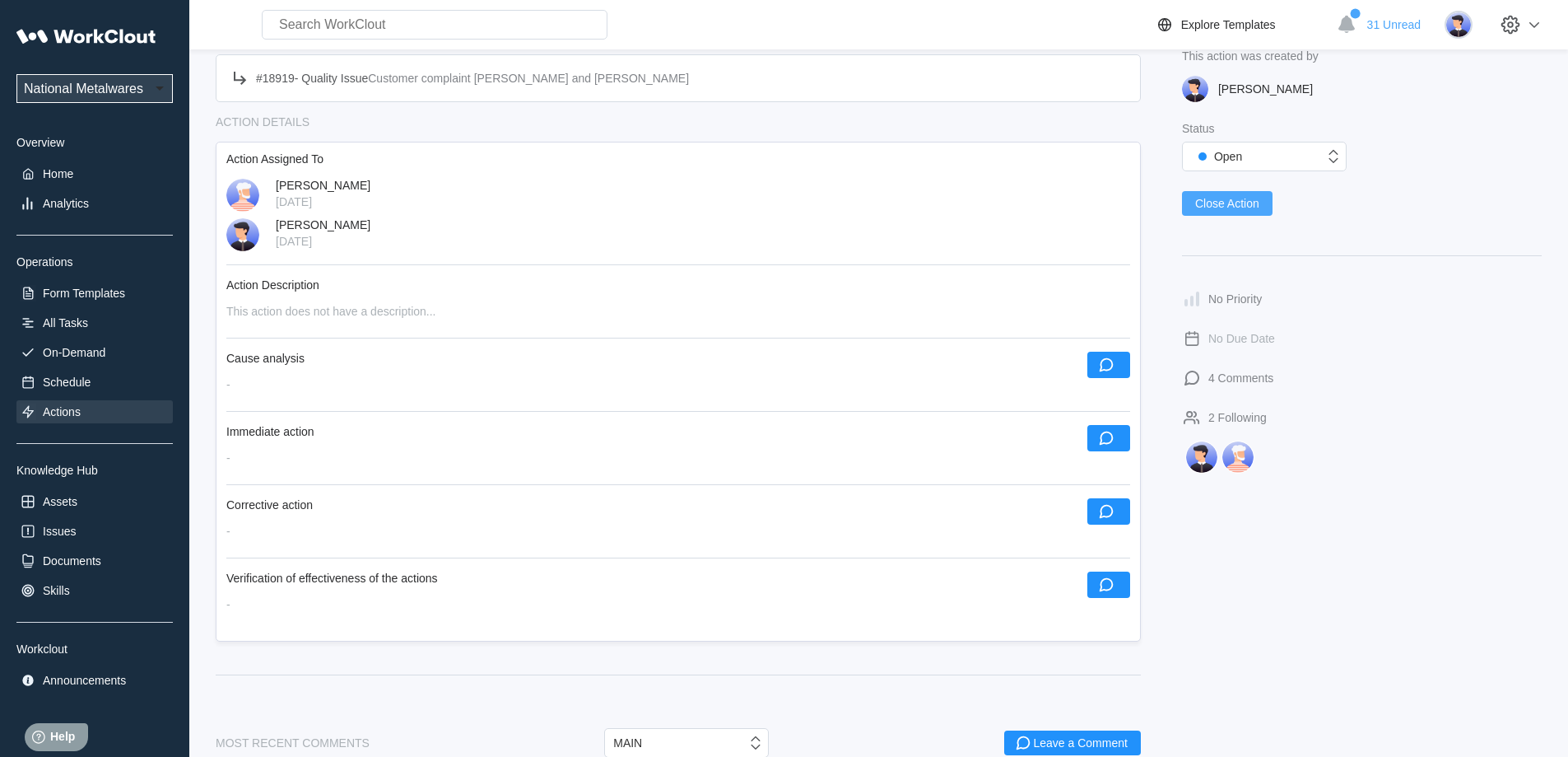
click at [1229, 206] on span "Close Action" at bounding box center [1227, 203] width 64 height 11
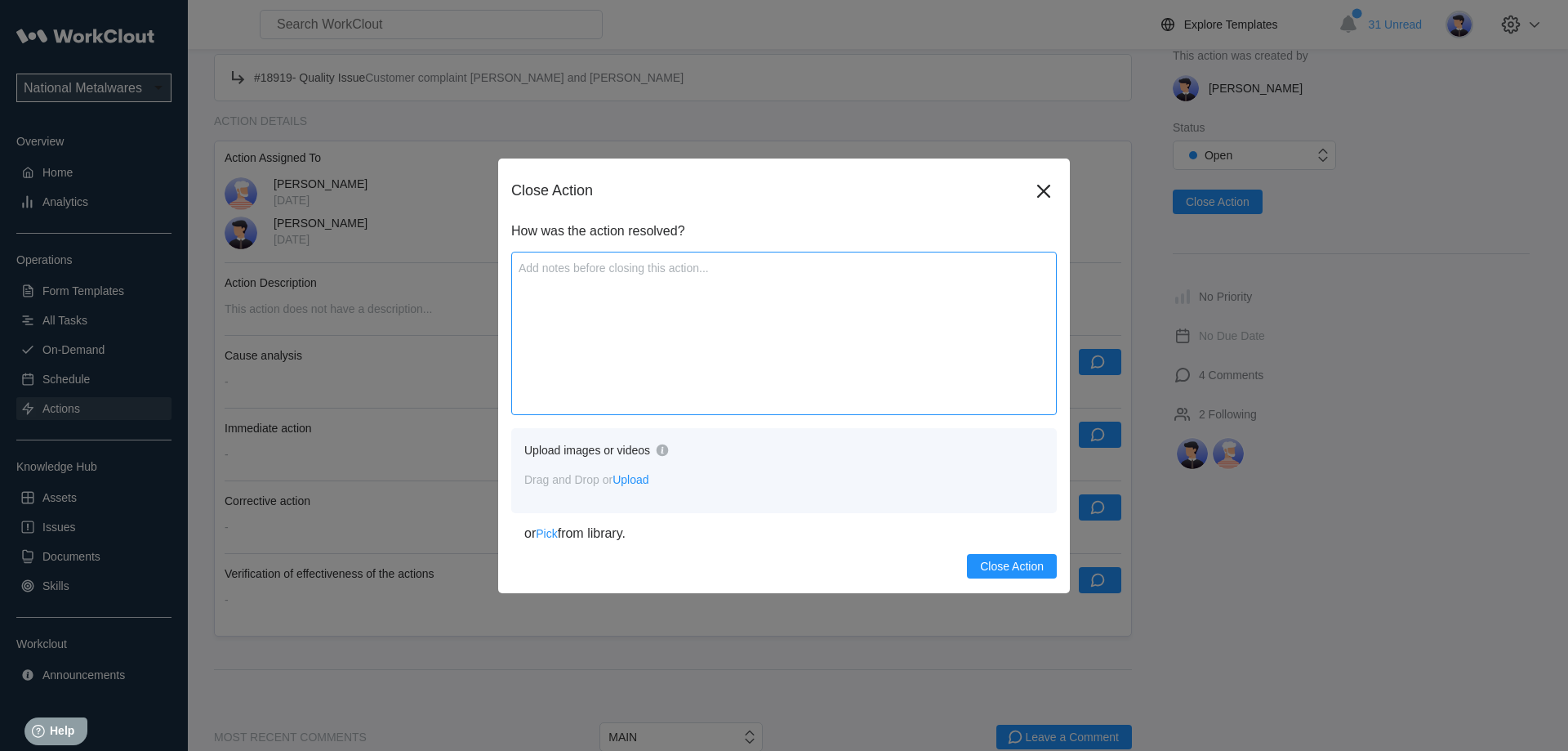
click at [628, 350] on textarea at bounding box center [784, 333] width 546 height 164
click at [1022, 576] on button "Close Action" at bounding box center [1012, 566] width 90 height 25
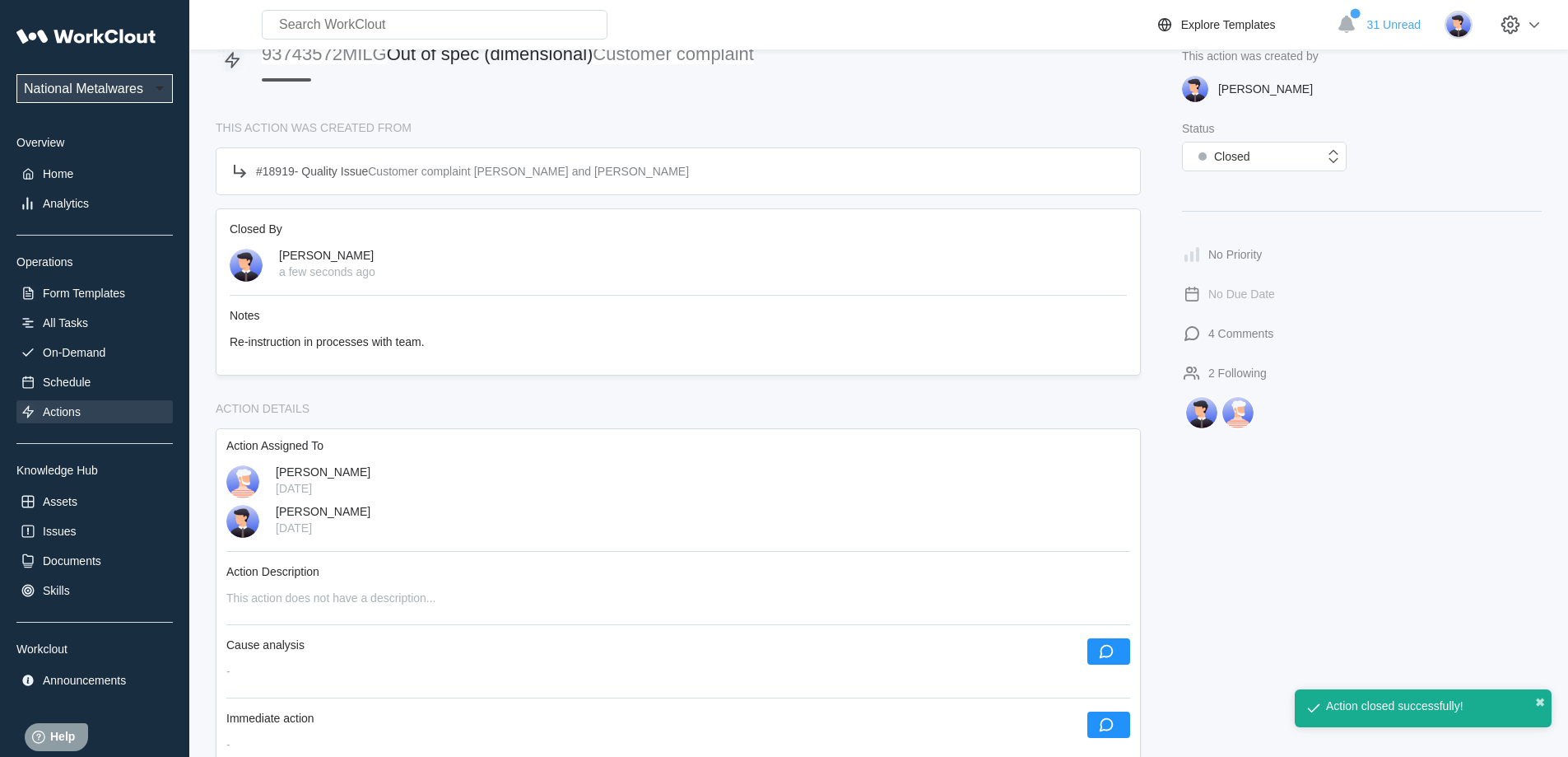
scroll to position [0, 0]
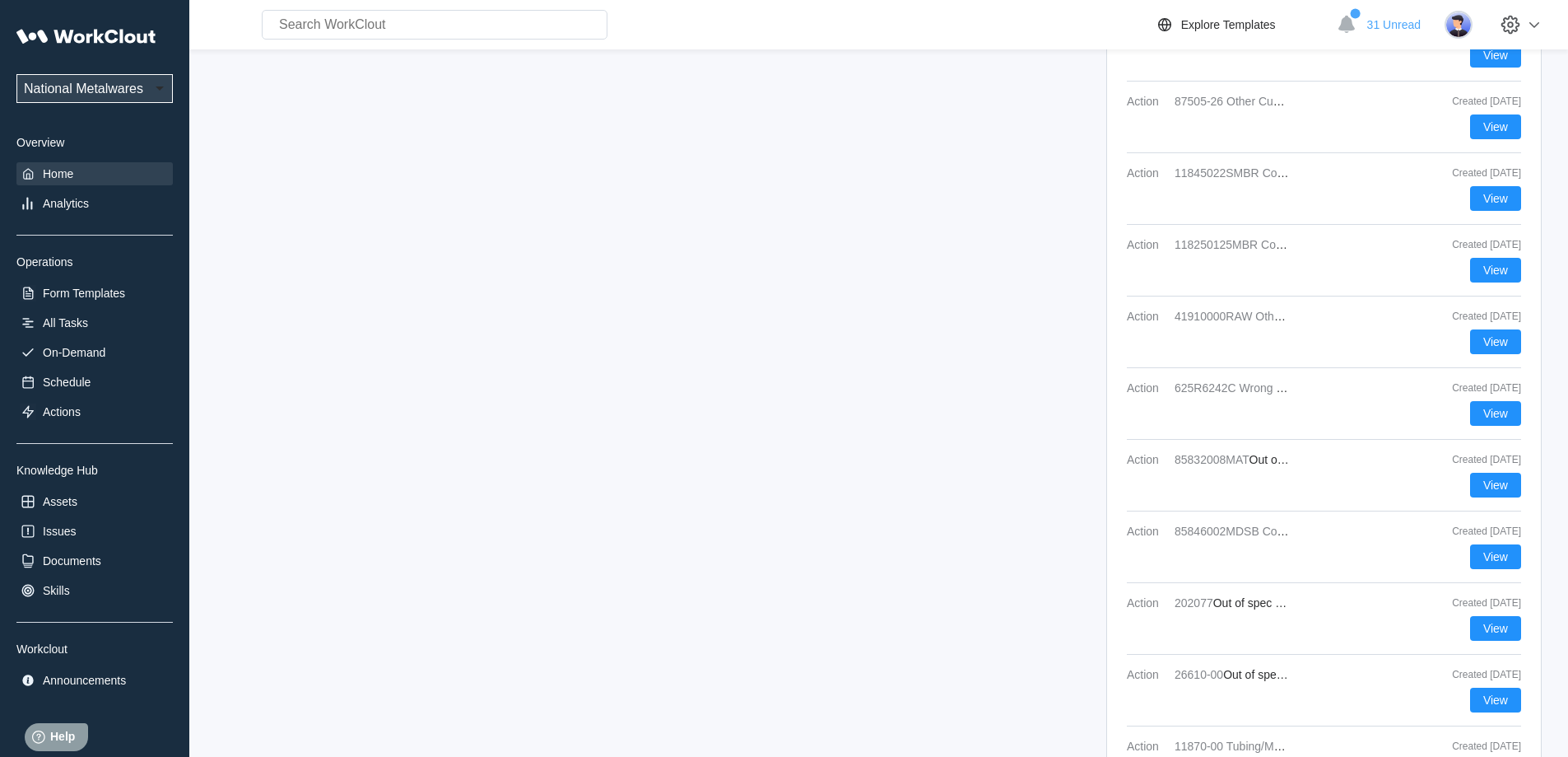
scroll to position [2727, 0]
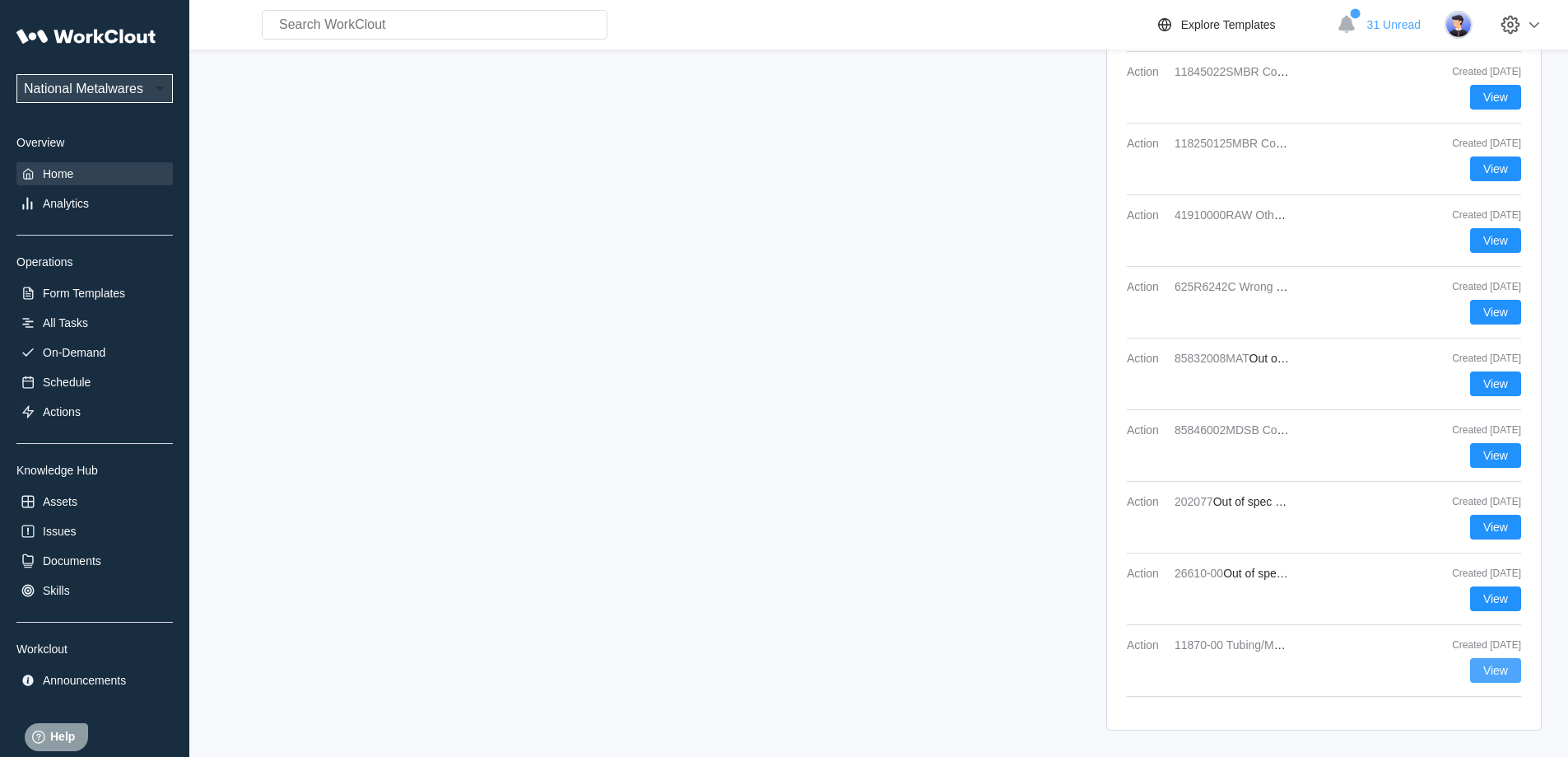
click at [1498, 669] on span "View" at bounding box center [1495, 670] width 25 height 11
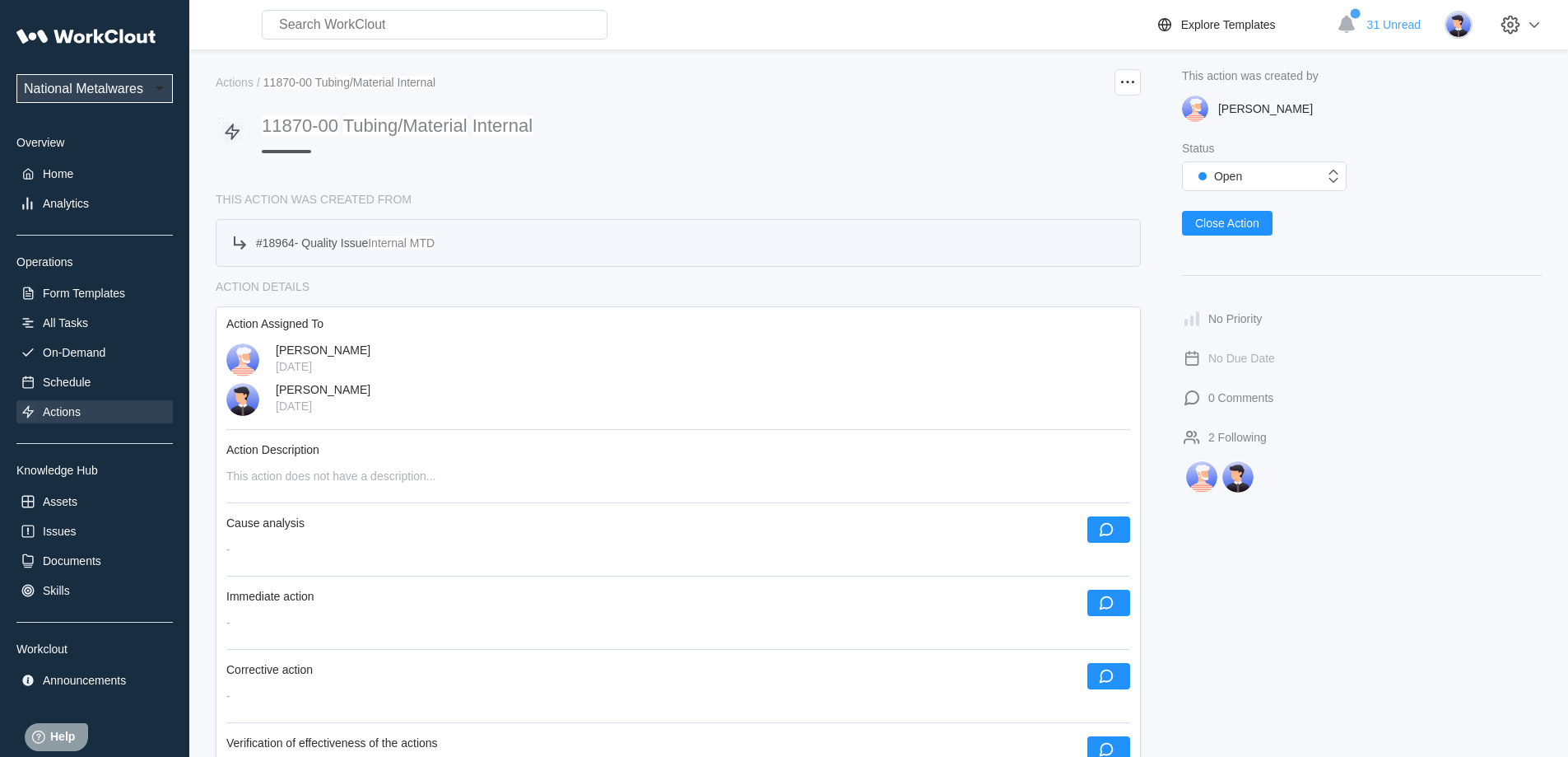
click at [332, 245] on span "Quality Issue" at bounding box center [335, 243] width 67 height 13
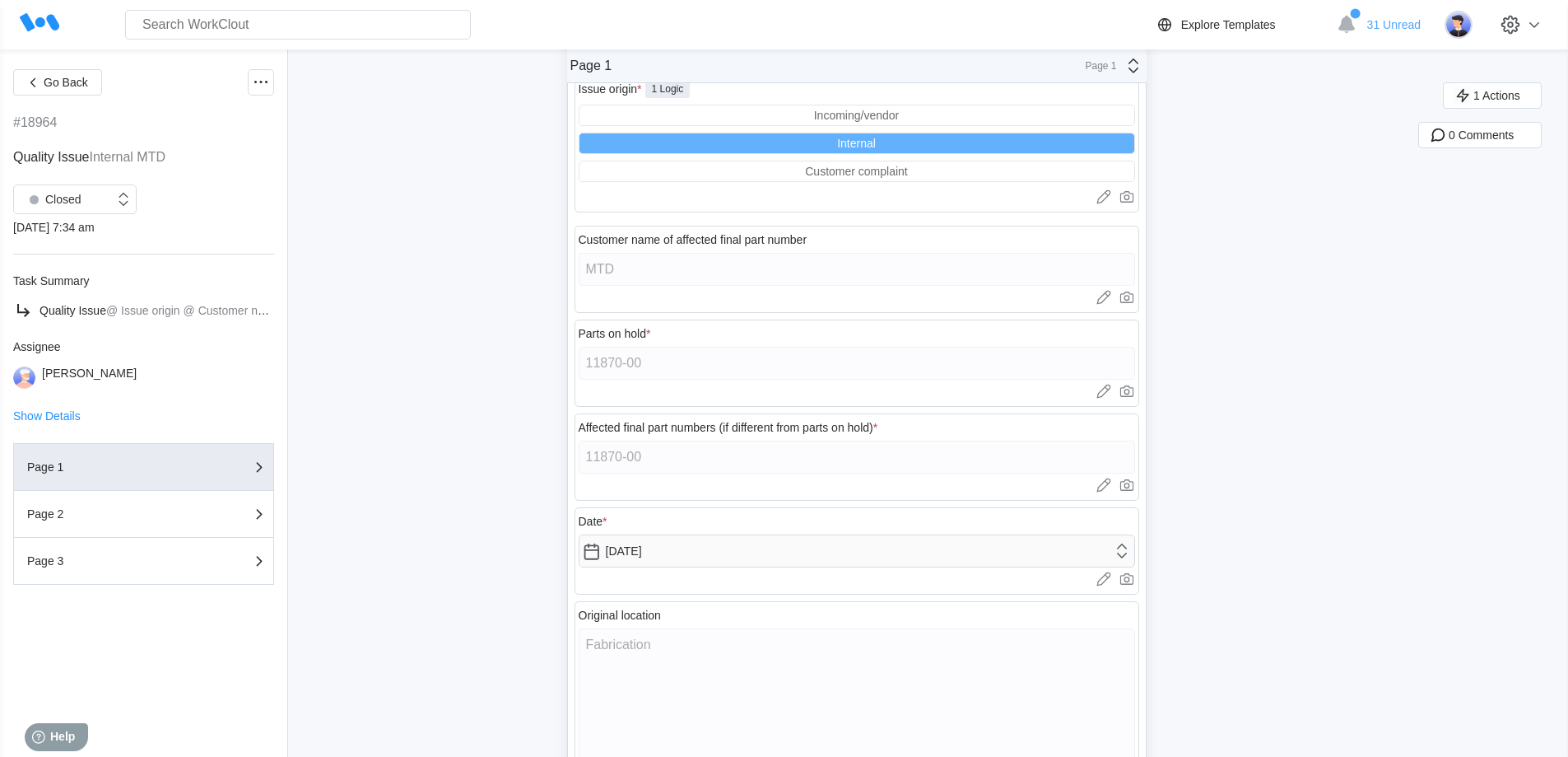
scroll to position [209, 0]
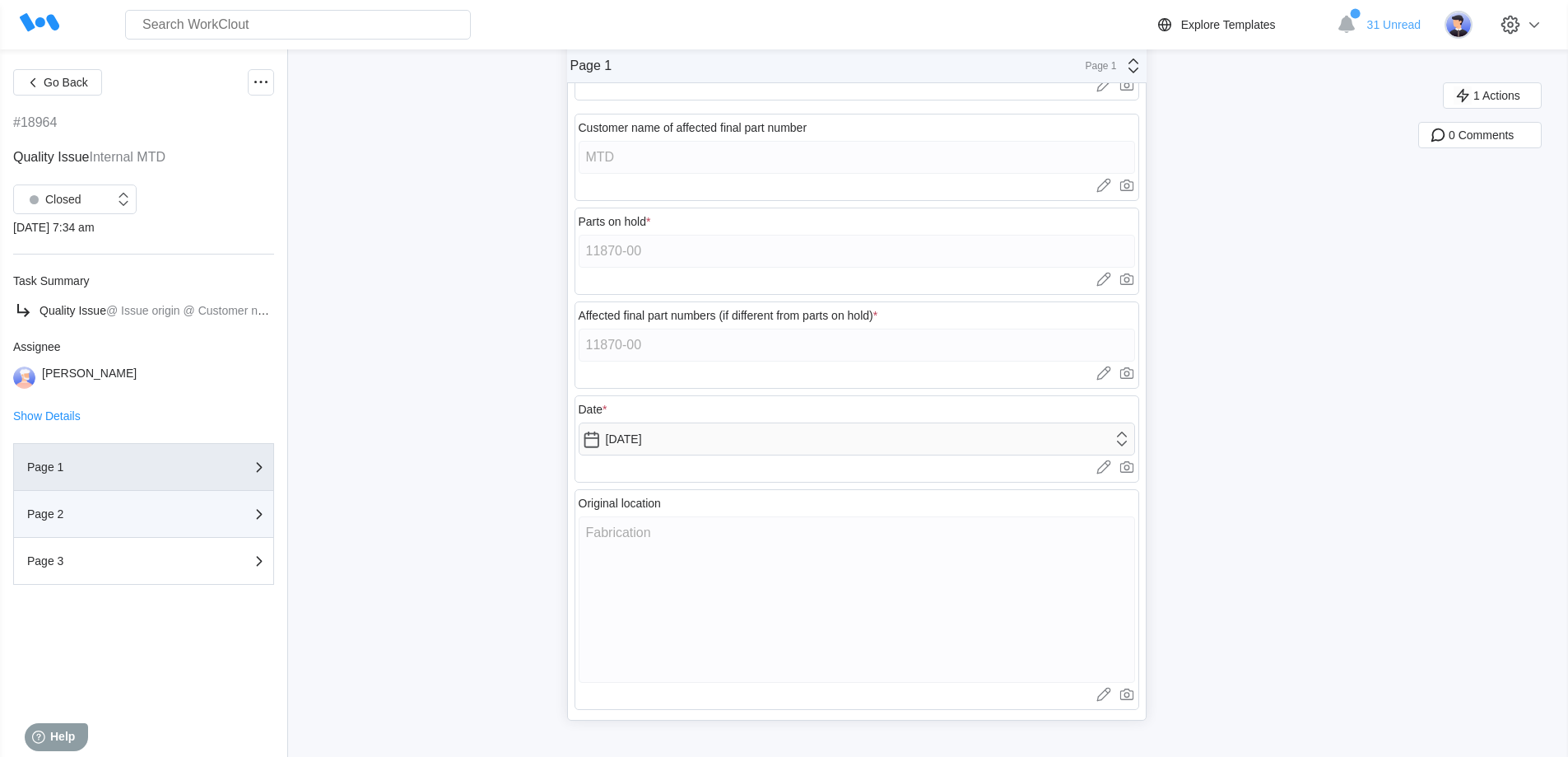
click at [145, 523] on button "Page 2" at bounding box center [143, 514] width 261 height 47
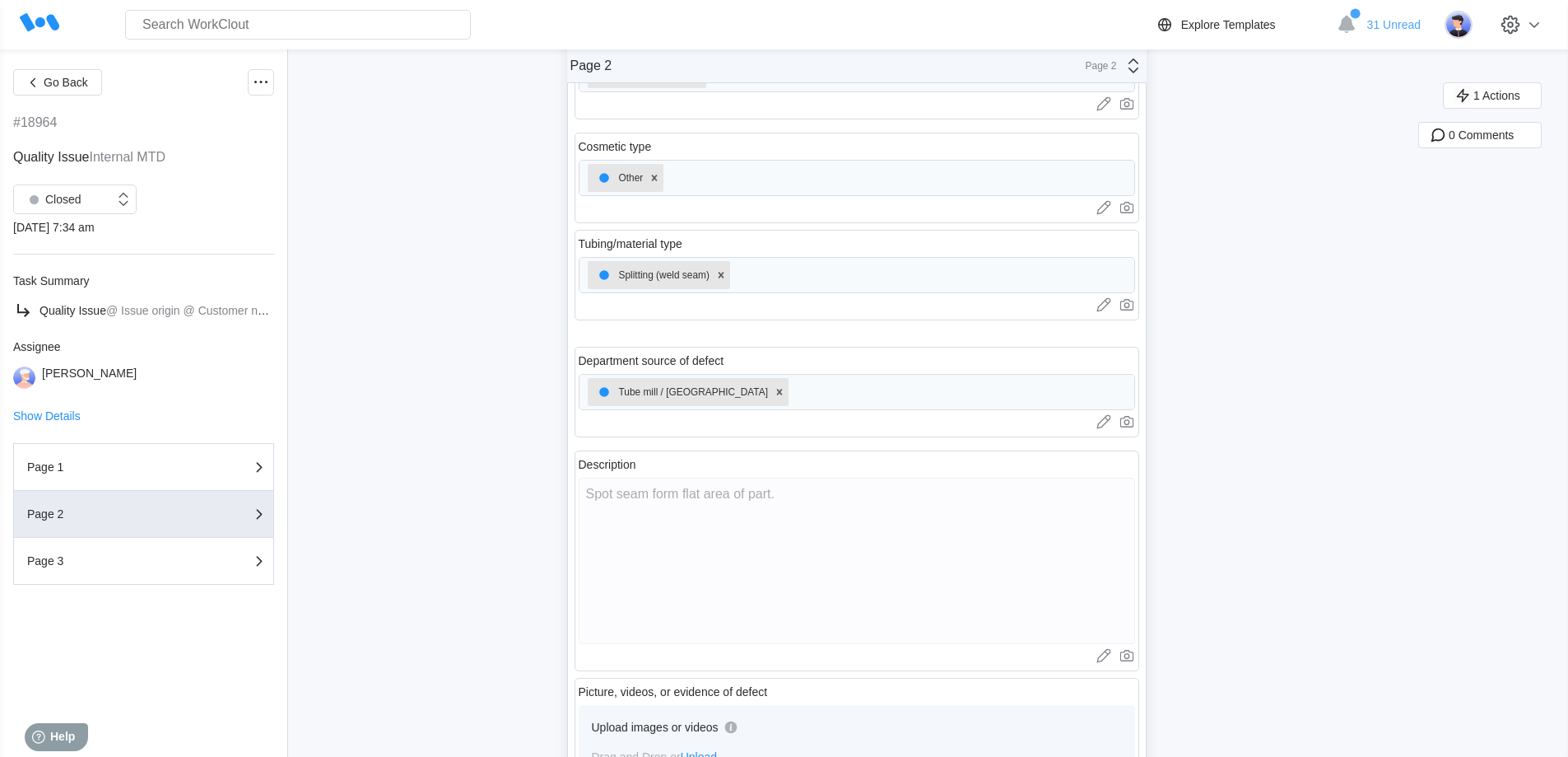
scroll to position [220, 0]
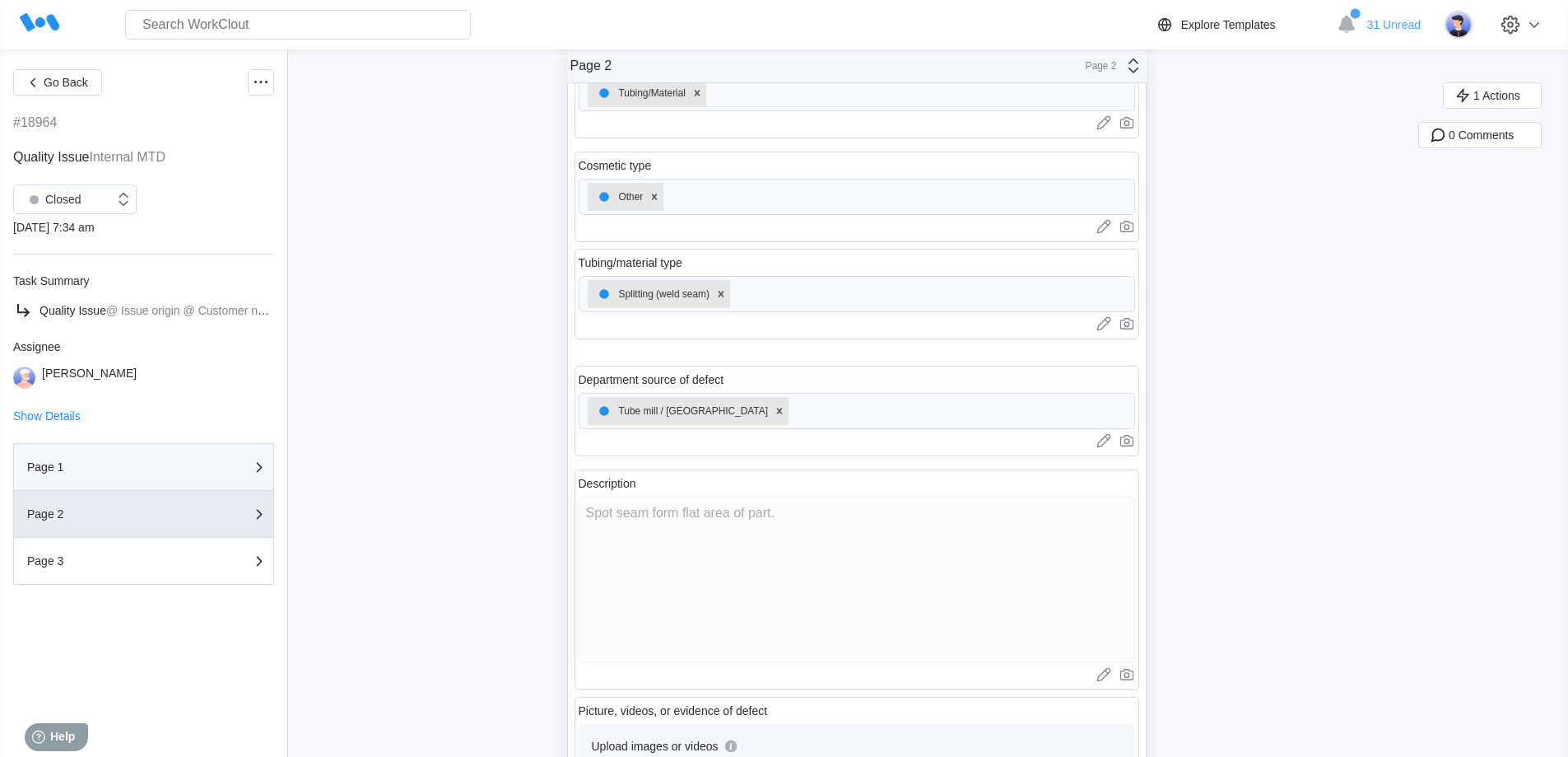
click at [121, 467] on div "Page 1" at bounding box center [109, 467] width 165 height 11
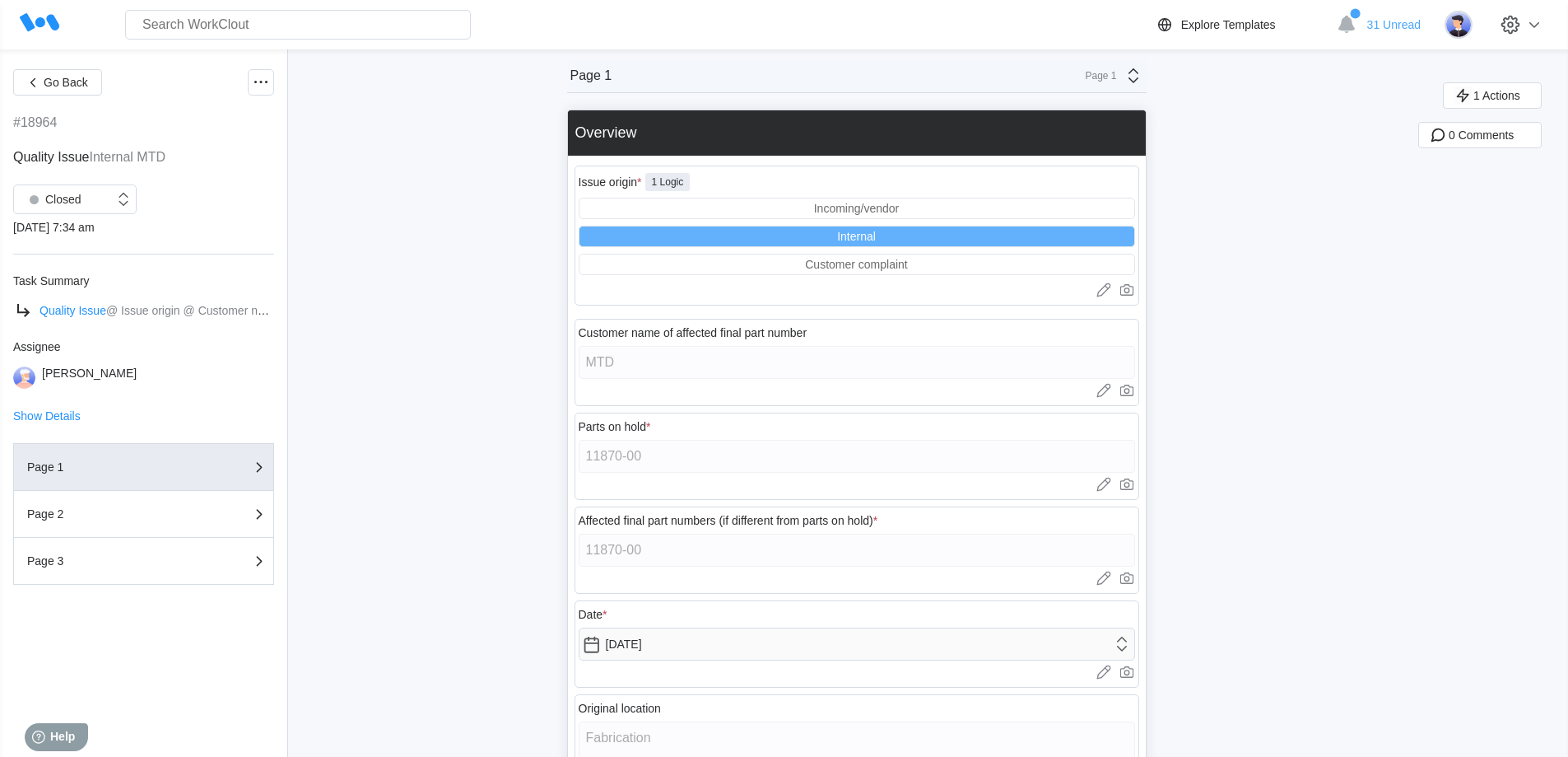
scroll to position [0, 0]
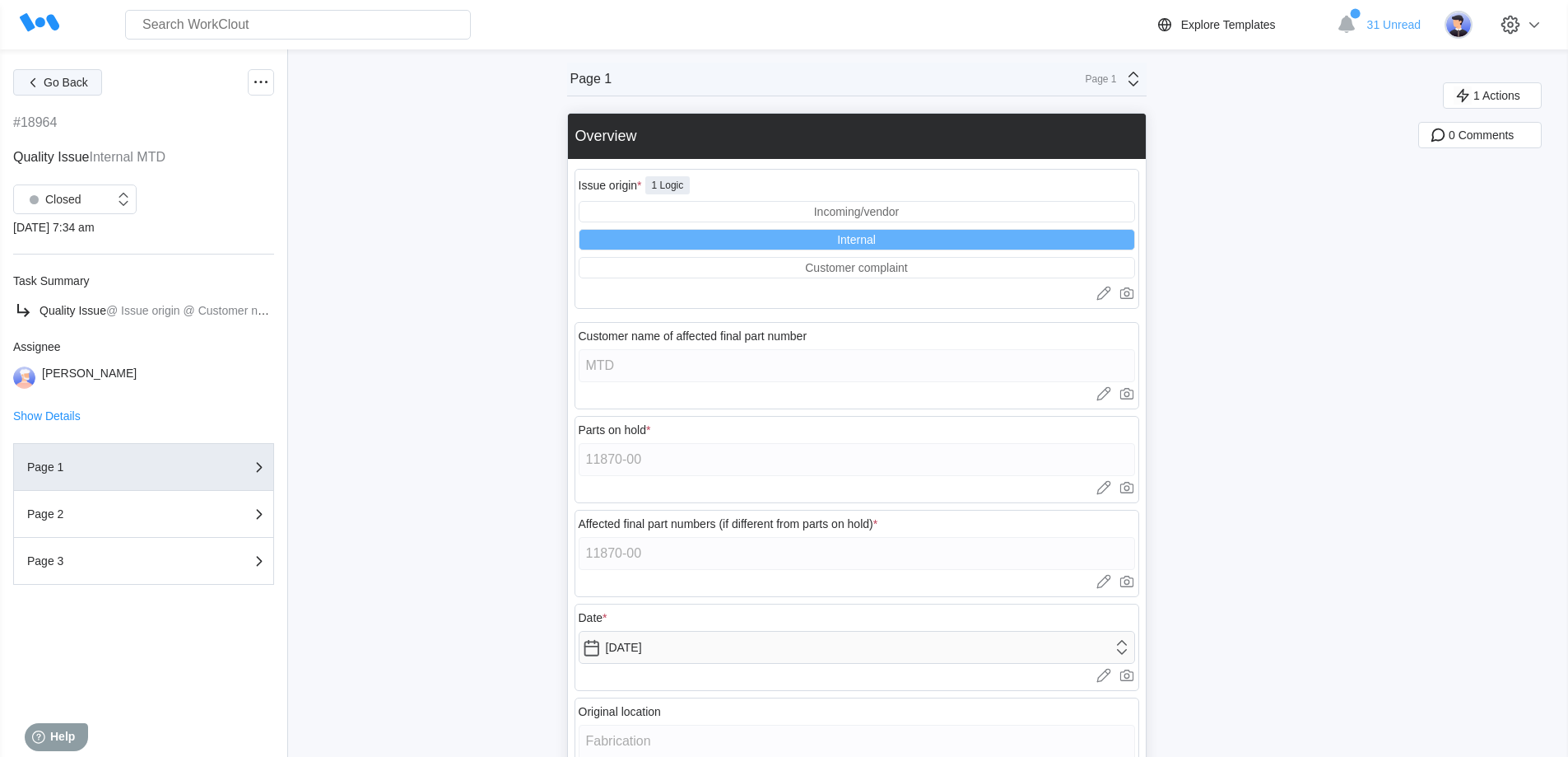
click at [54, 89] on button "Go Back" at bounding box center [57, 83] width 89 height 26
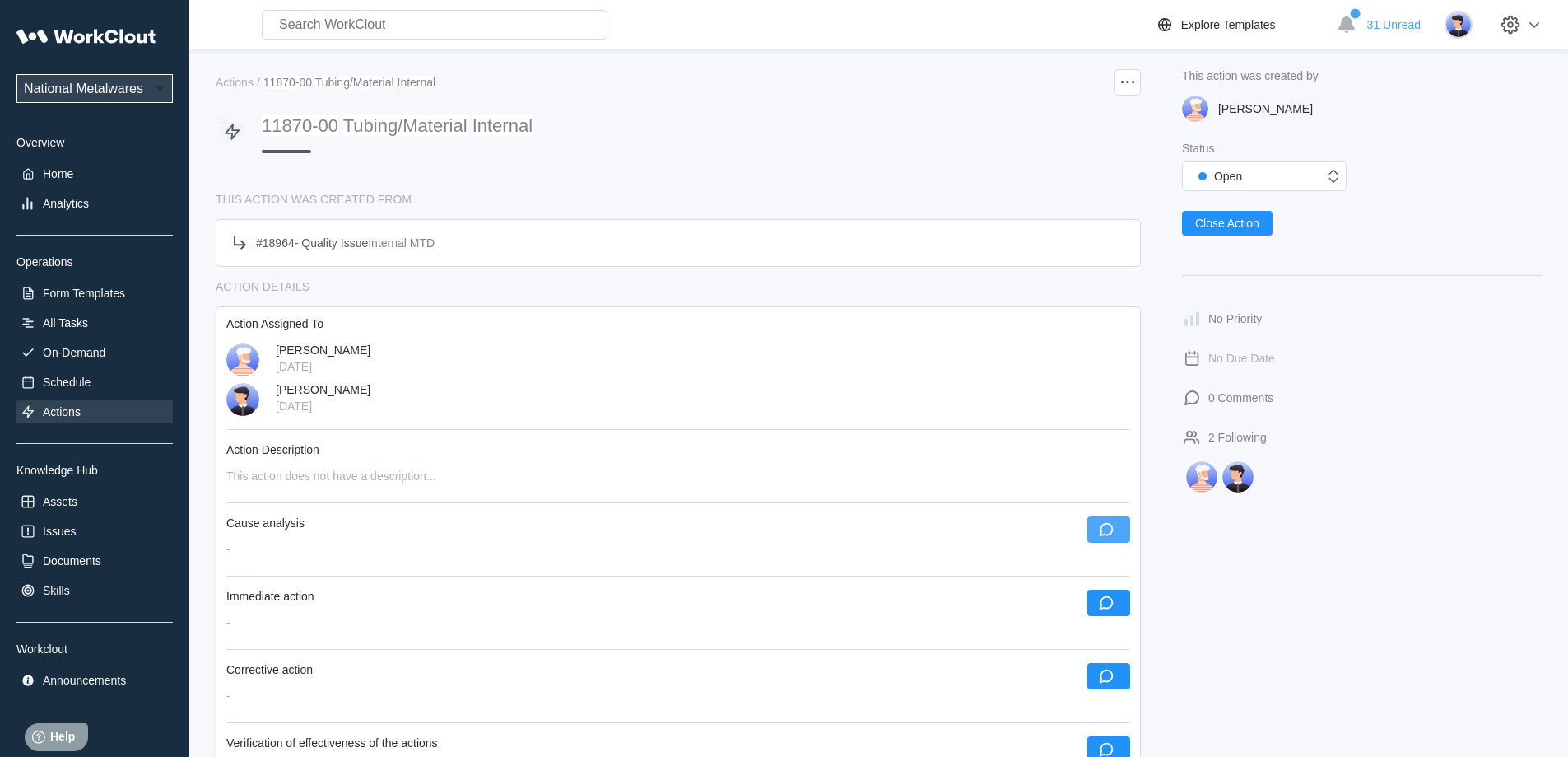
click at [1118, 529] on button "button" at bounding box center [1108, 530] width 43 height 26
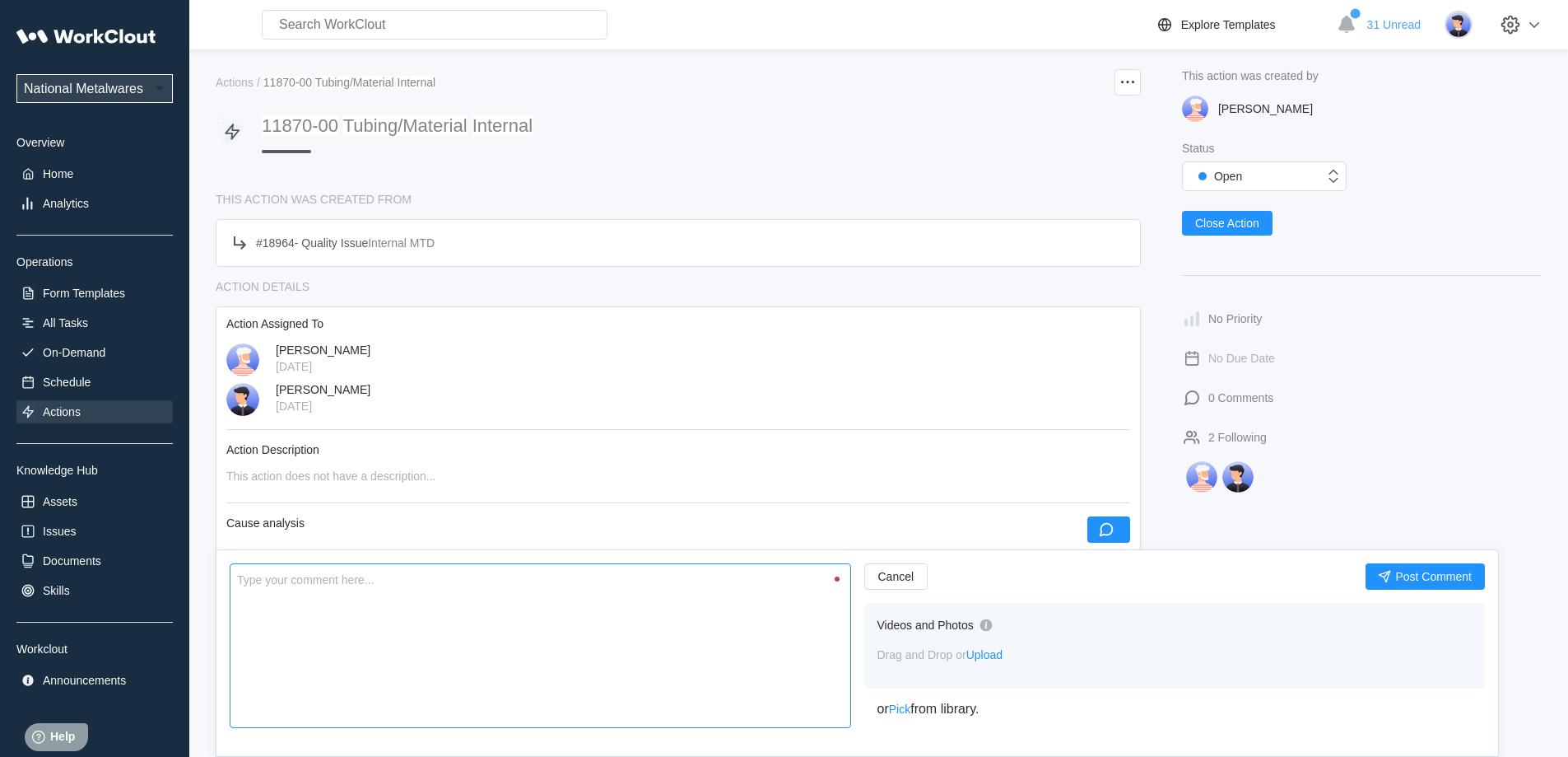
click at [715, 621] on textarea at bounding box center [541, 646] width 621 height 165
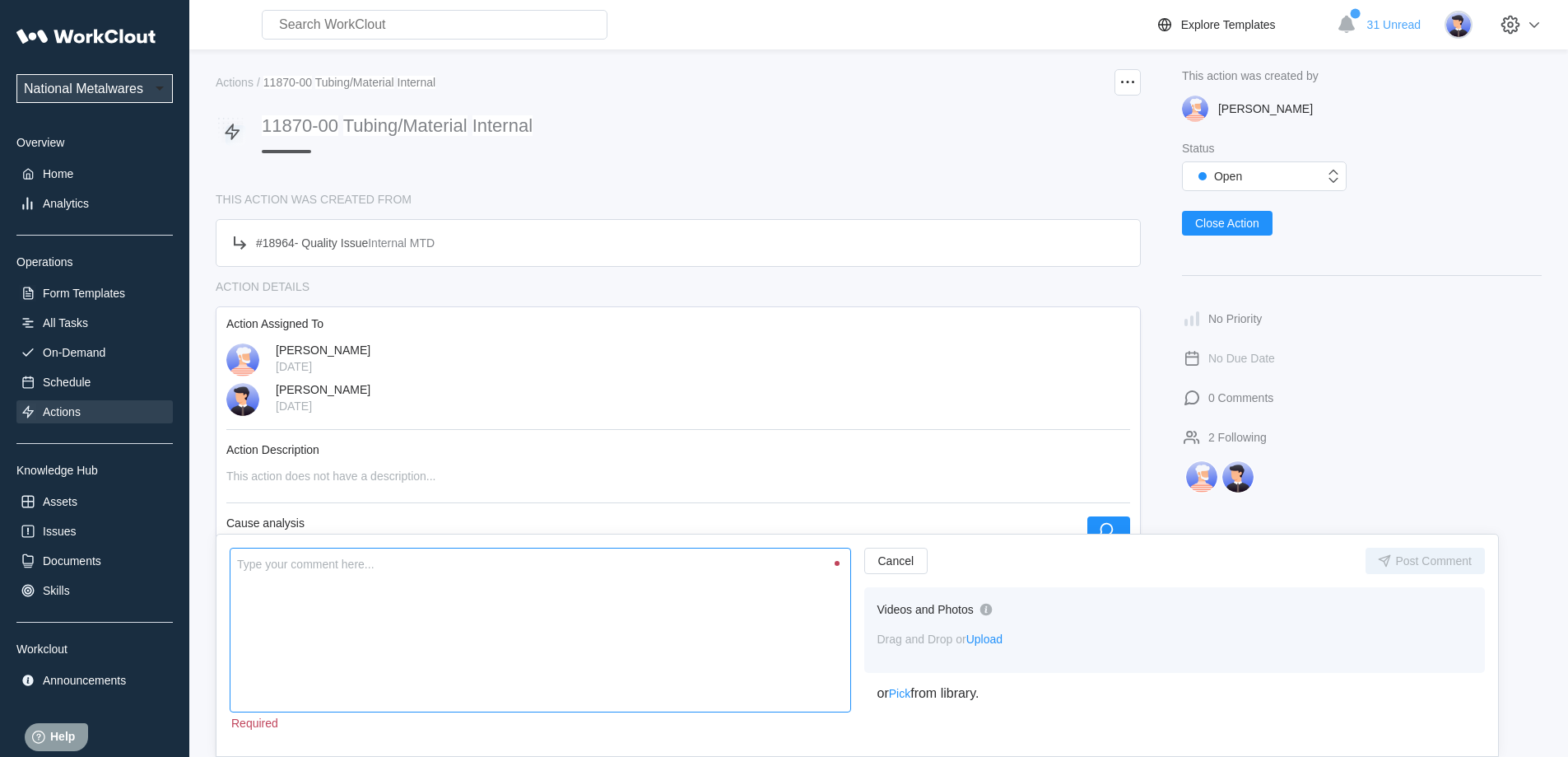
click at [447, 608] on textarea at bounding box center [541, 630] width 621 height 165
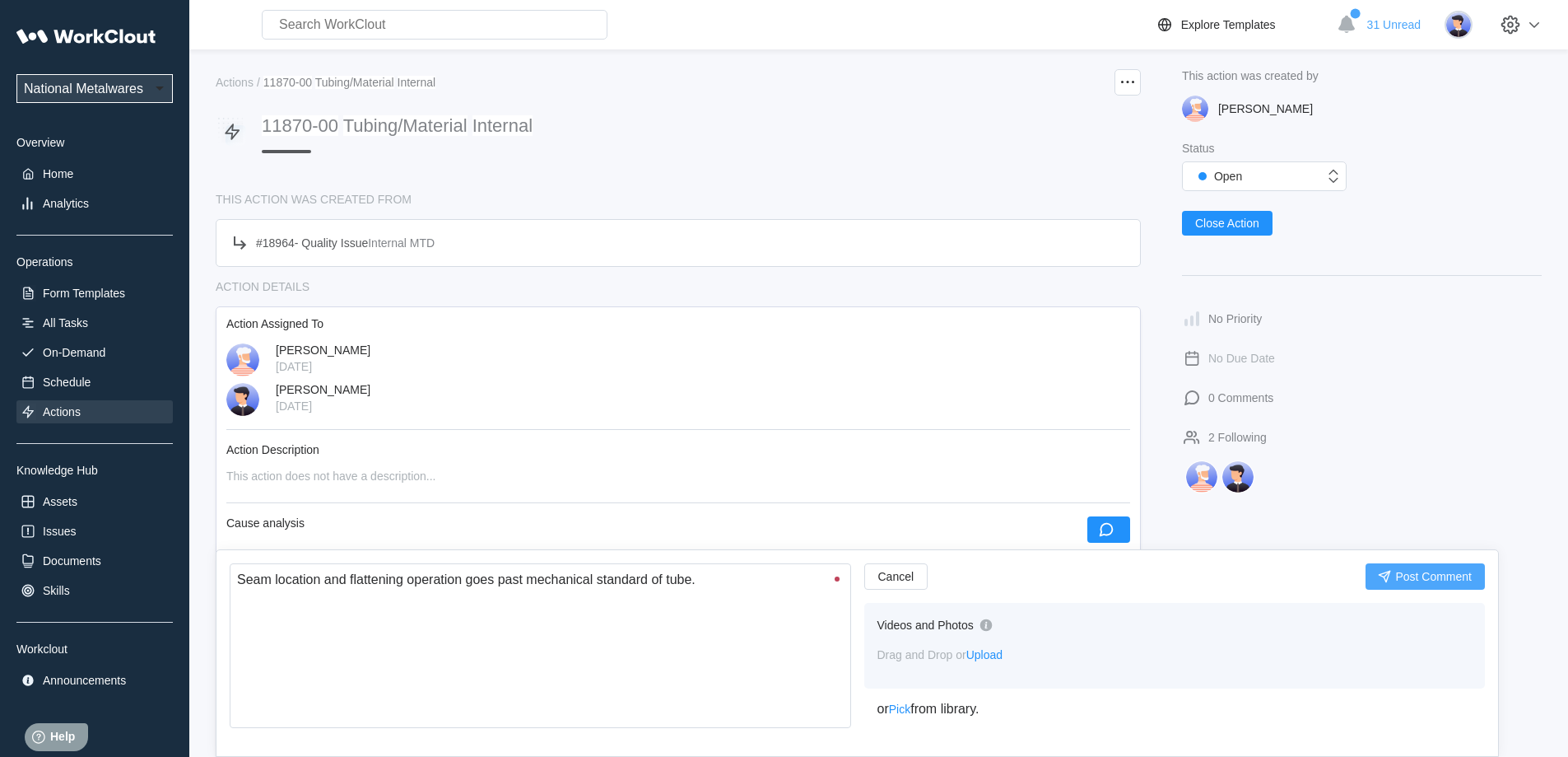
click at [1396, 567] on button "Post Comment" at bounding box center [1424, 576] width 120 height 26
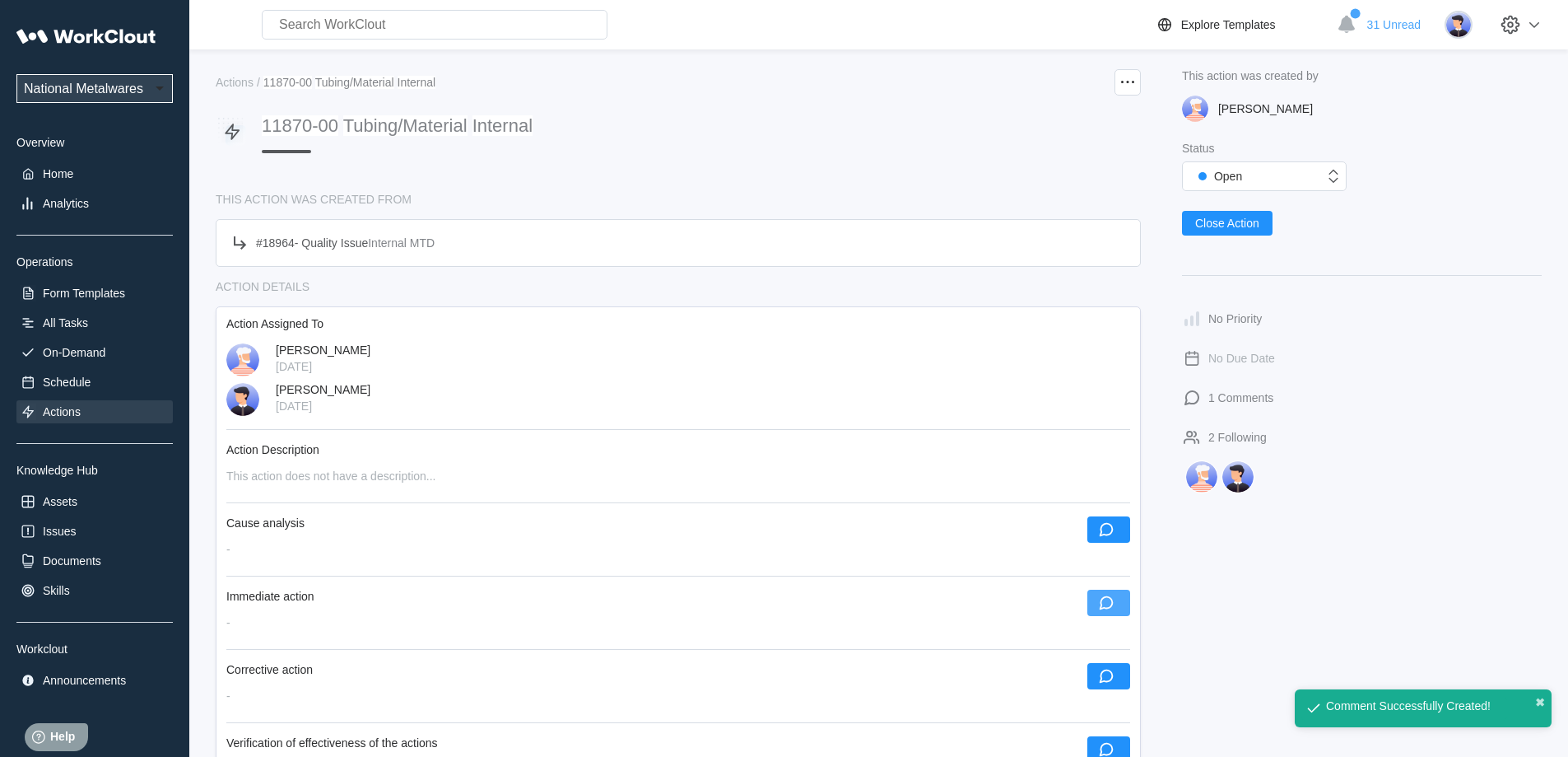
click at [1123, 606] on button "button" at bounding box center [1108, 602] width 43 height 26
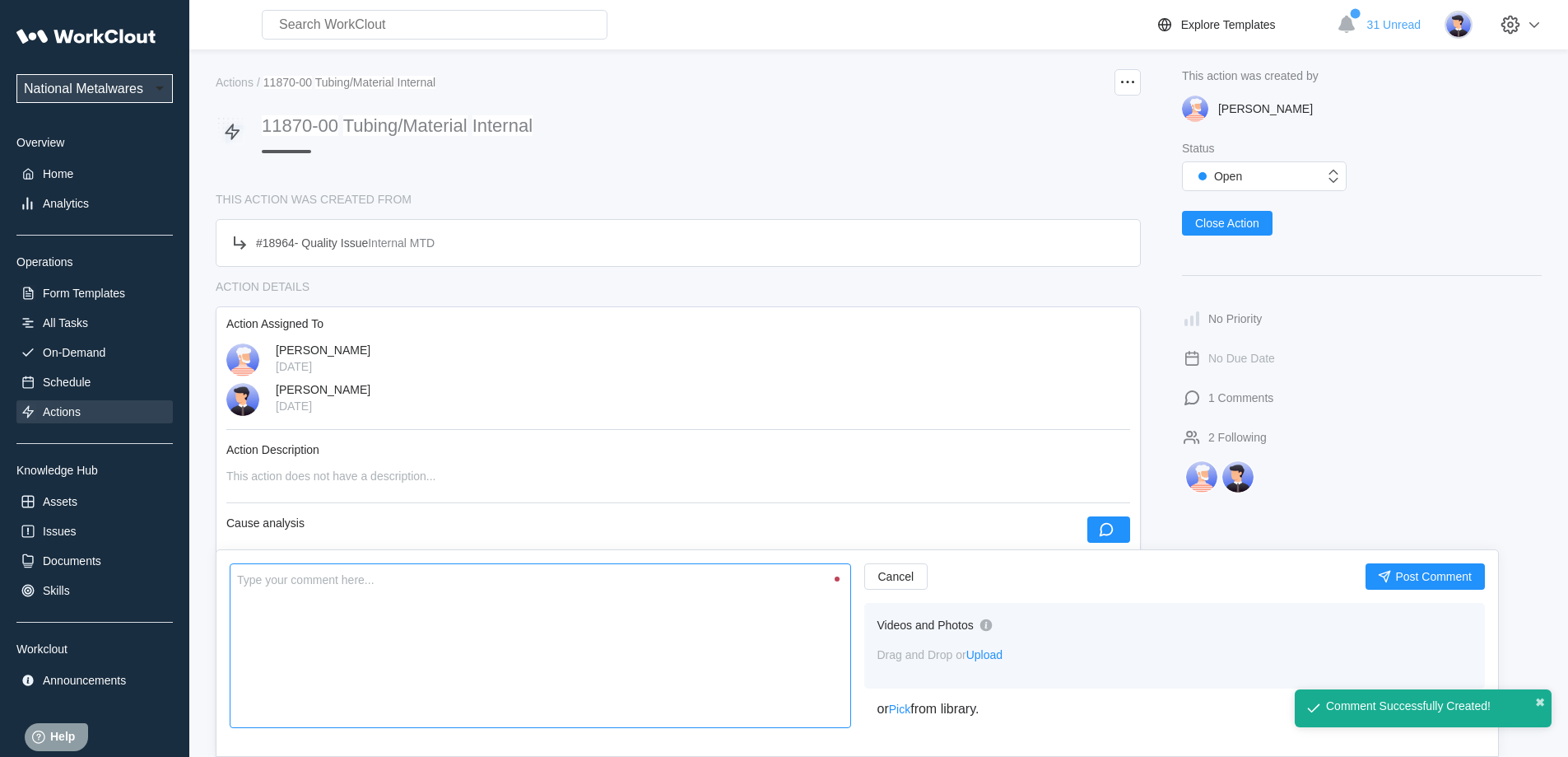
click at [739, 627] on textarea at bounding box center [541, 646] width 621 height 165
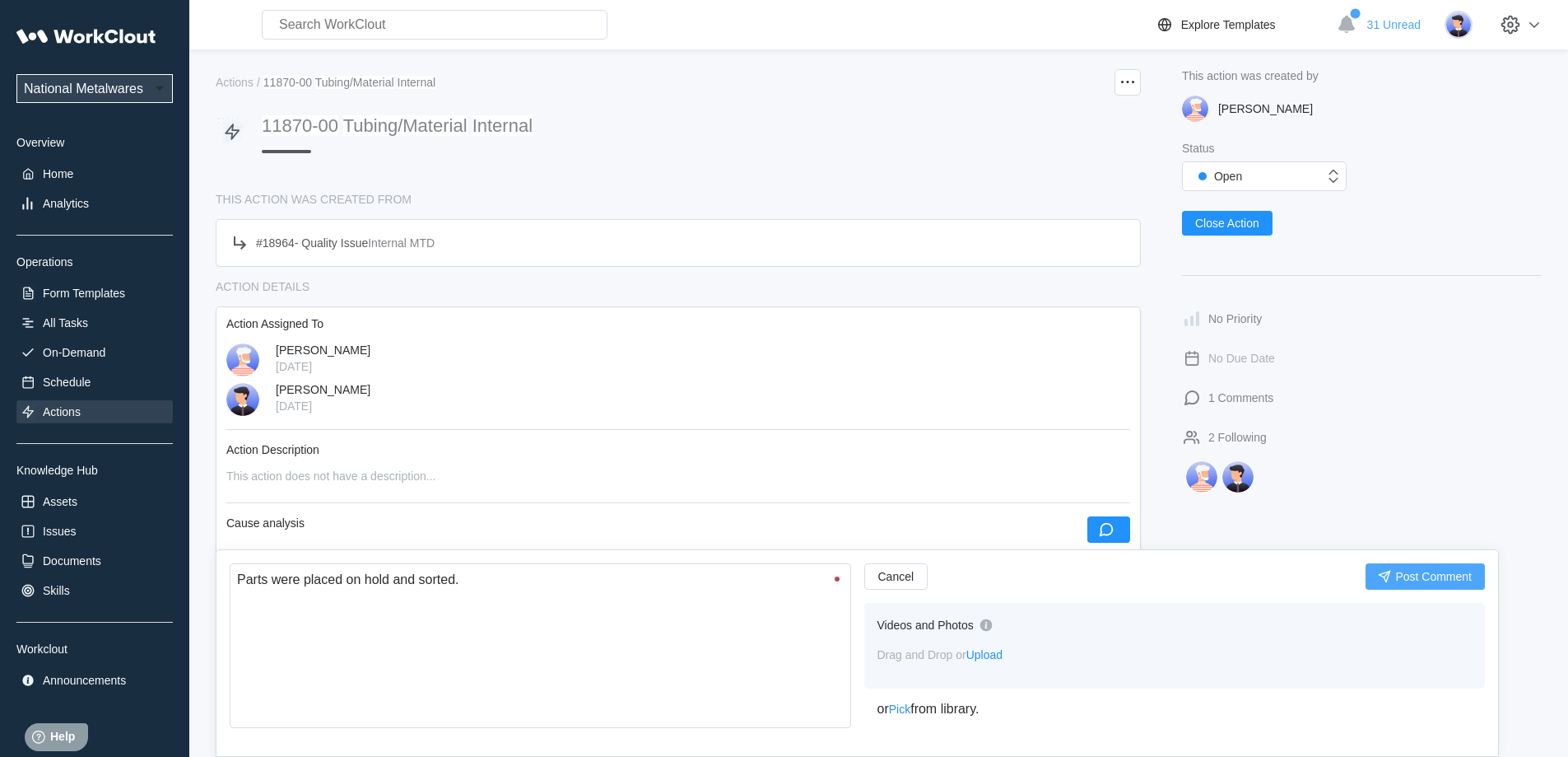
click at [1417, 572] on span "Post Comment" at bounding box center [1433, 576] width 77 height 11
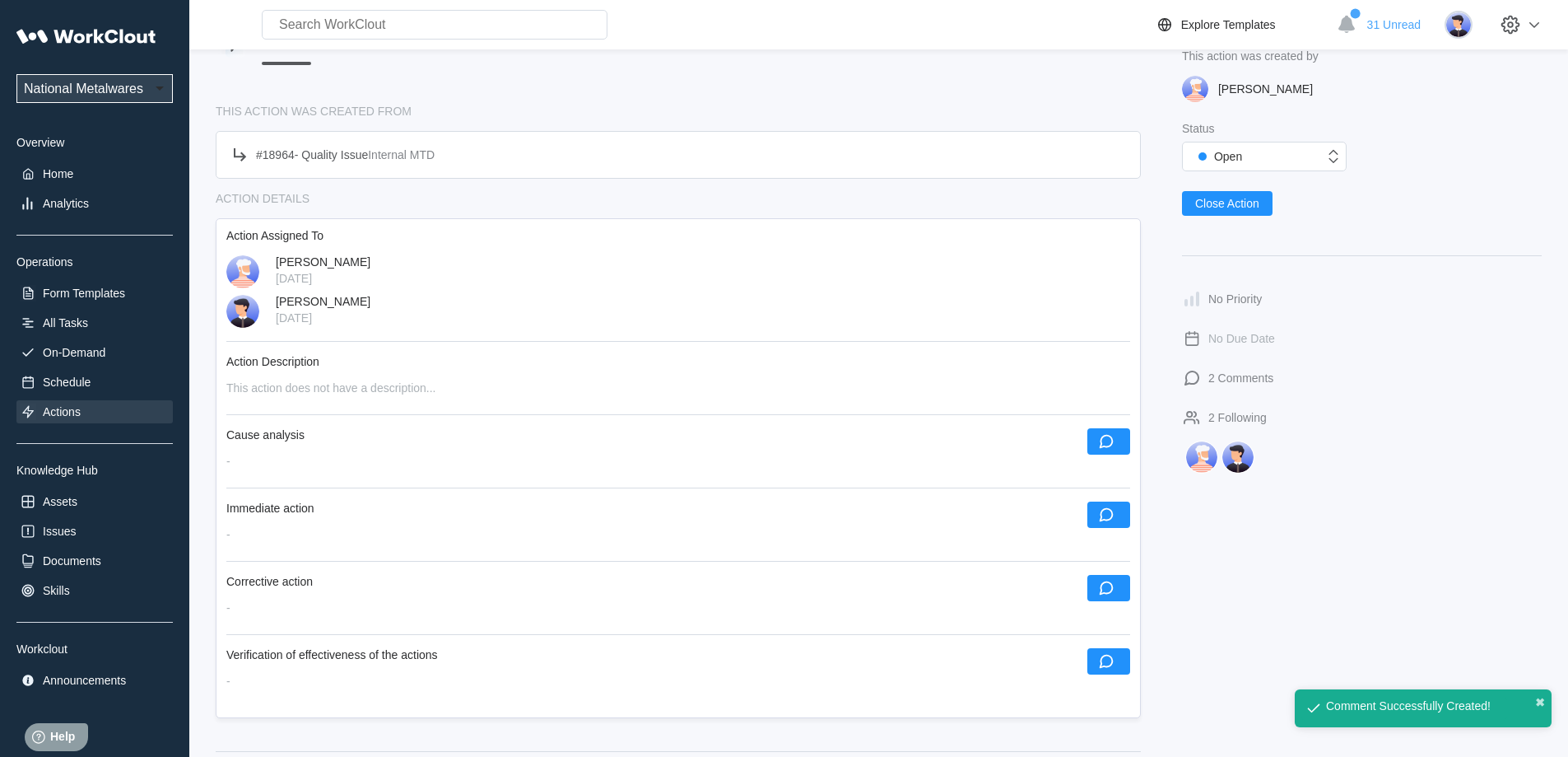
scroll to position [165, 0]
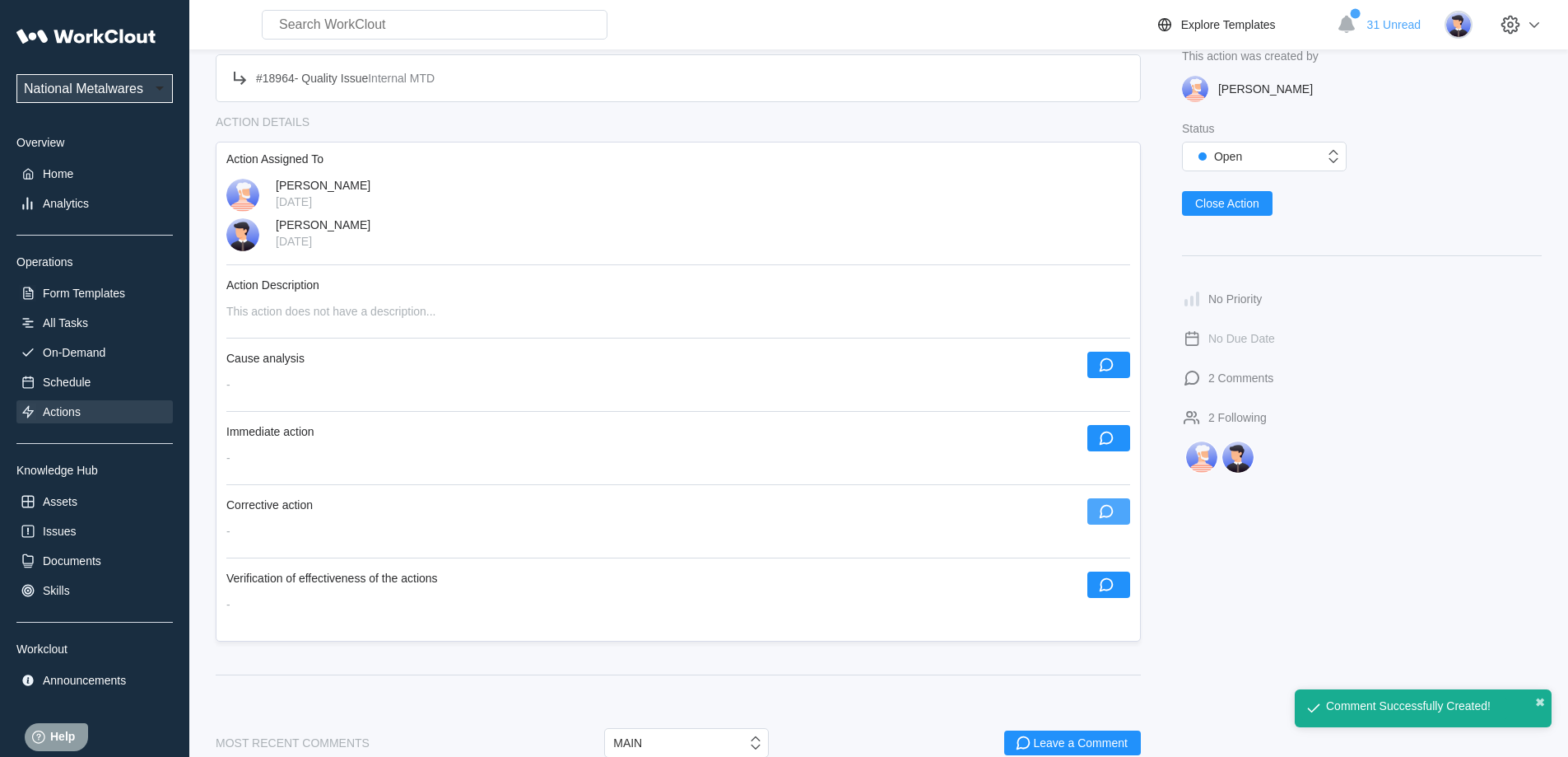
click at [1105, 510] on icon "button" at bounding box center [1106, 511] width 19 height 19
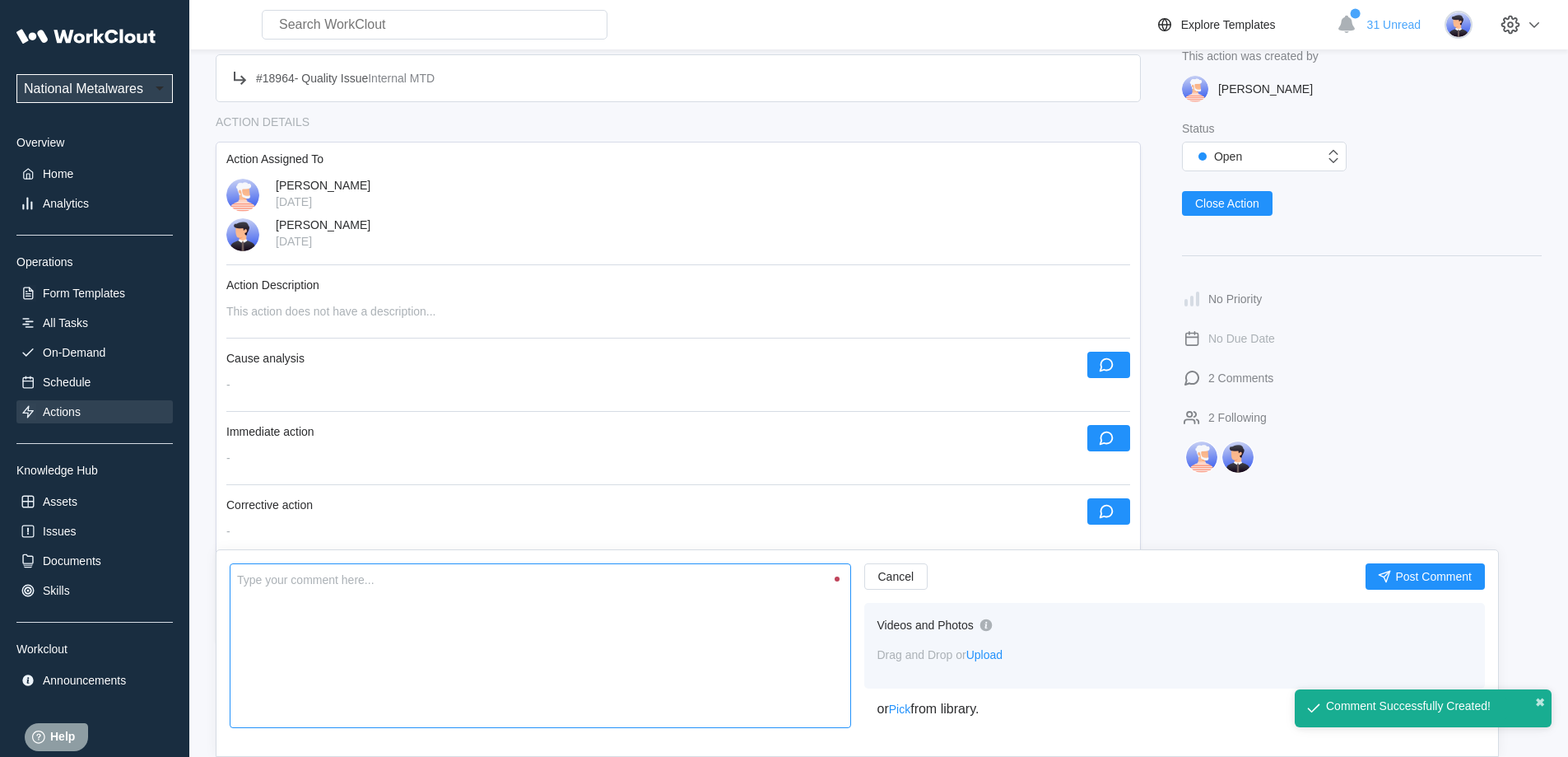
click at [580, 638] on textarea at bounding box center [541, 646] width 621 height 165
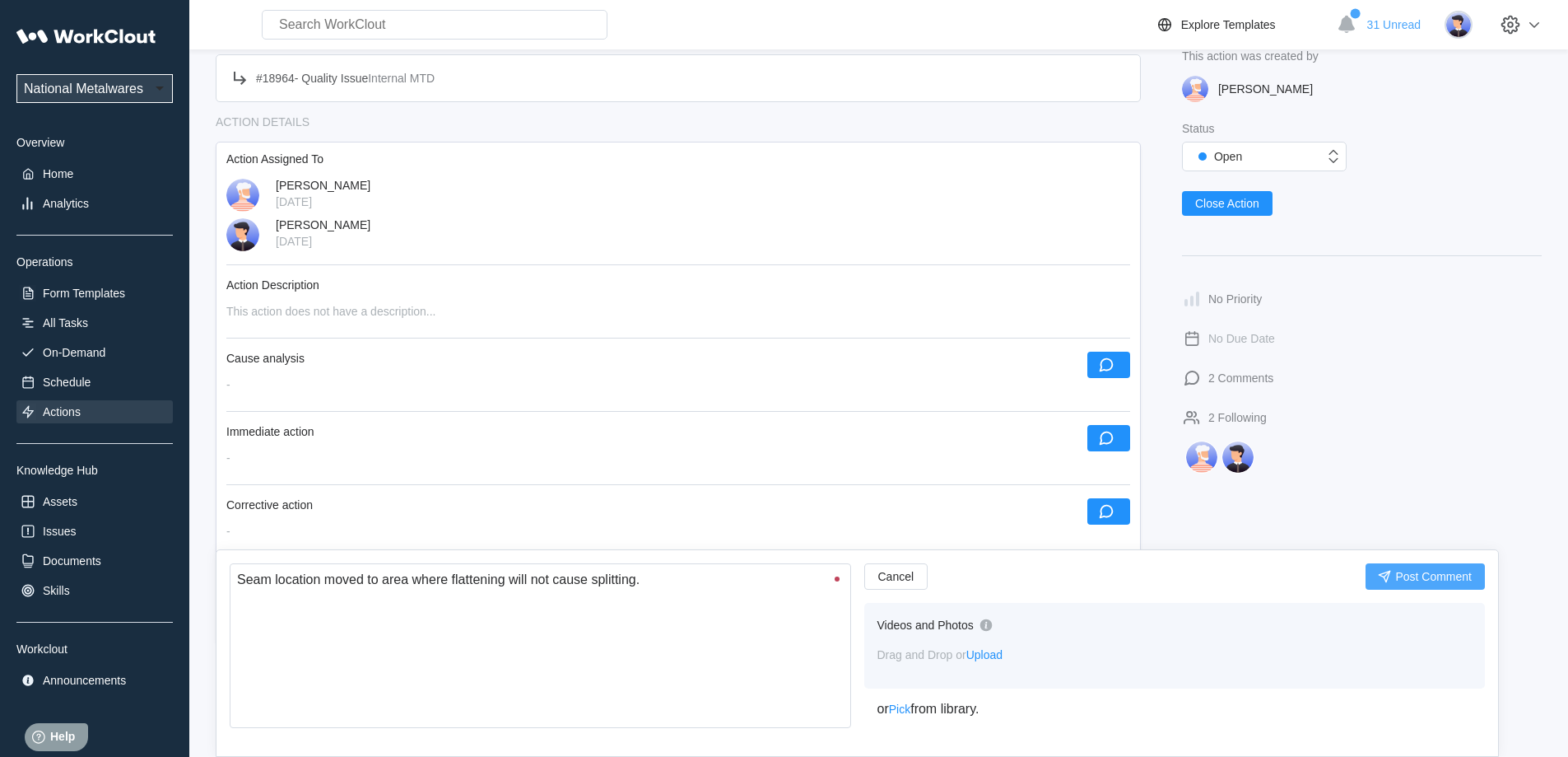
click at [1440, 573] on span "Post Comment" at bounding box center [1433, 576] width 77 height 11
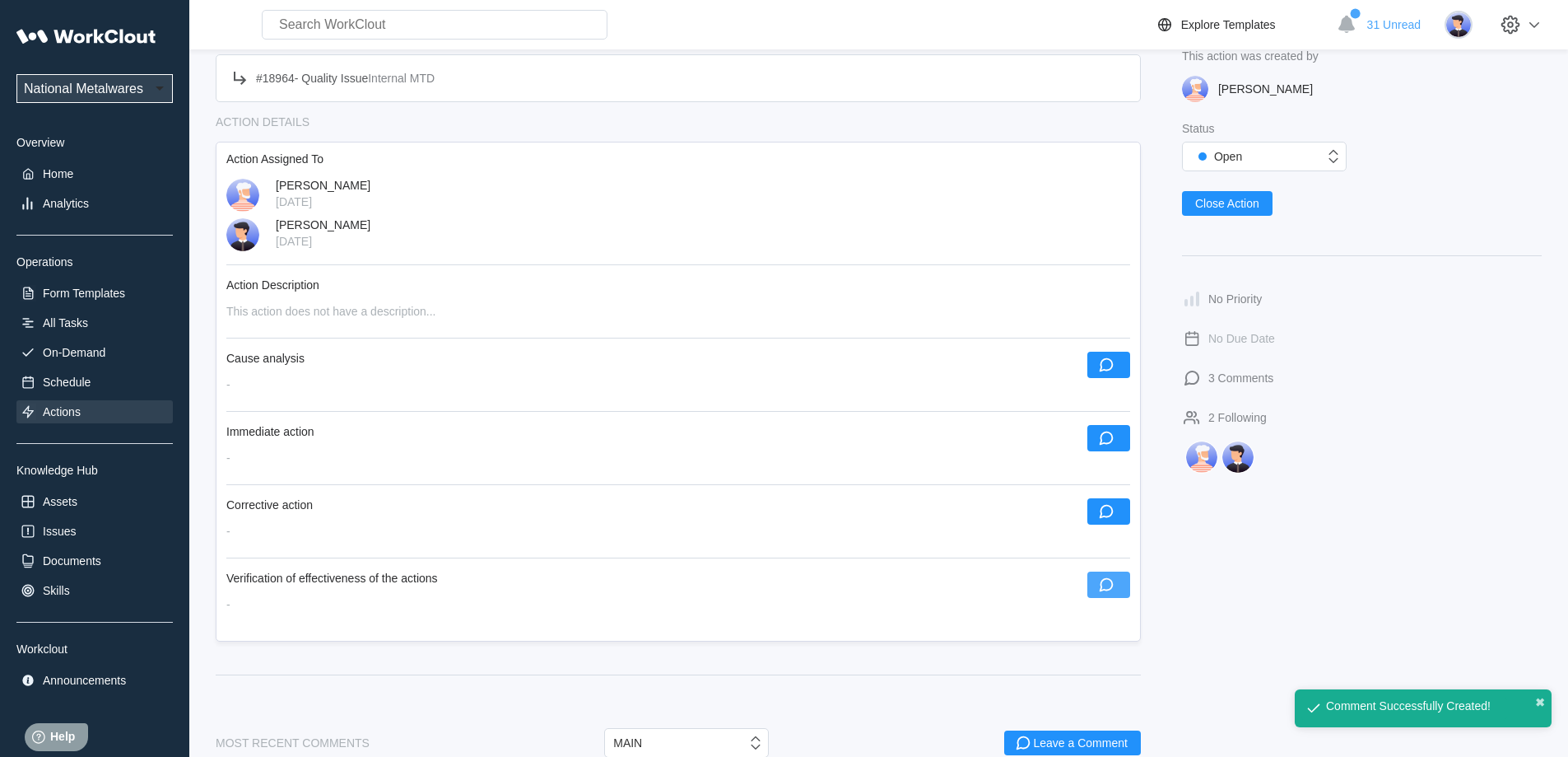
click at [1103, 586] on icon "button" at bounding box center [1106, 584] width 19 height 19
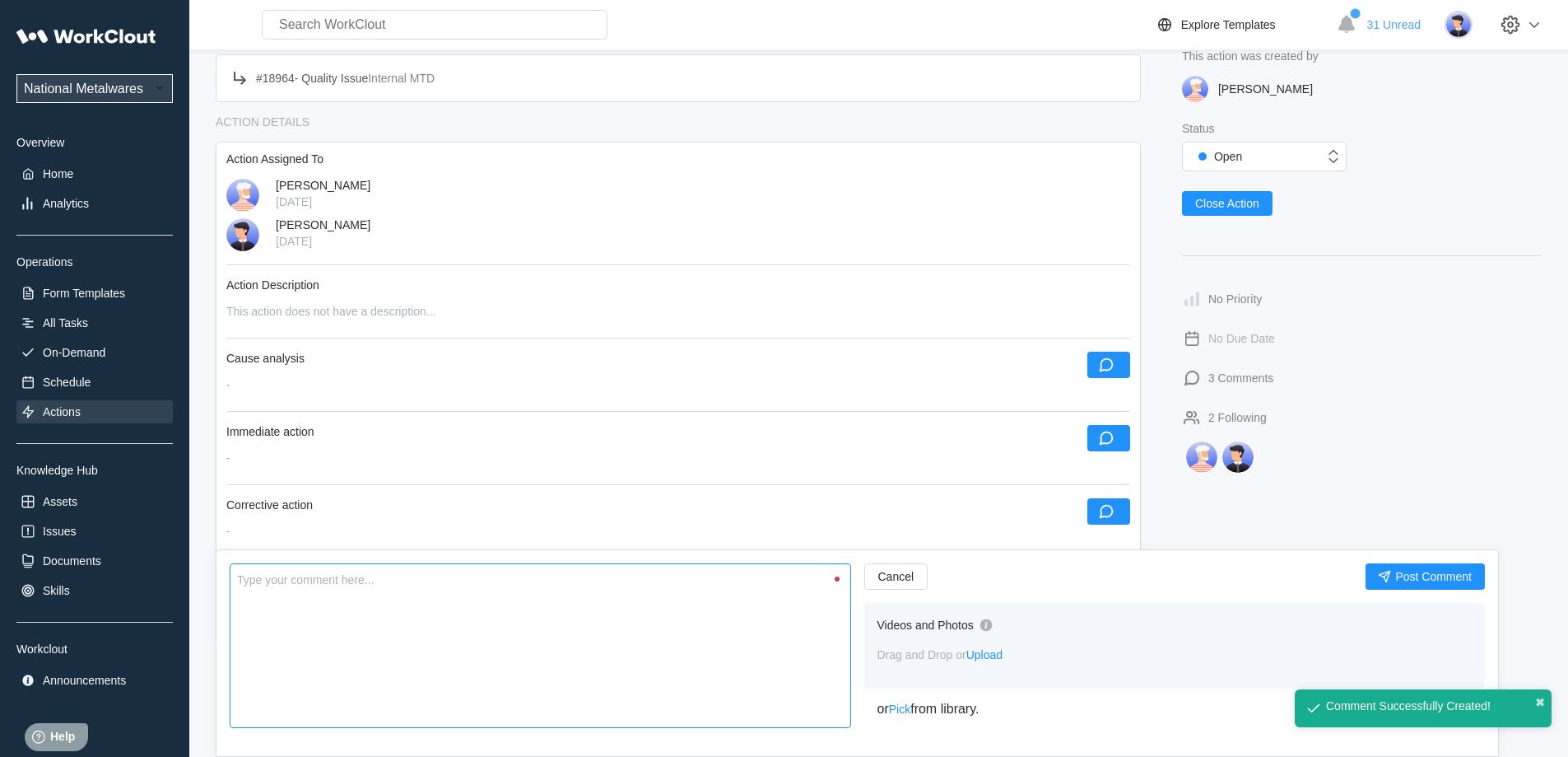
click at [627, 661] on textarea at bounding box center [541, 646] width 621 height 165
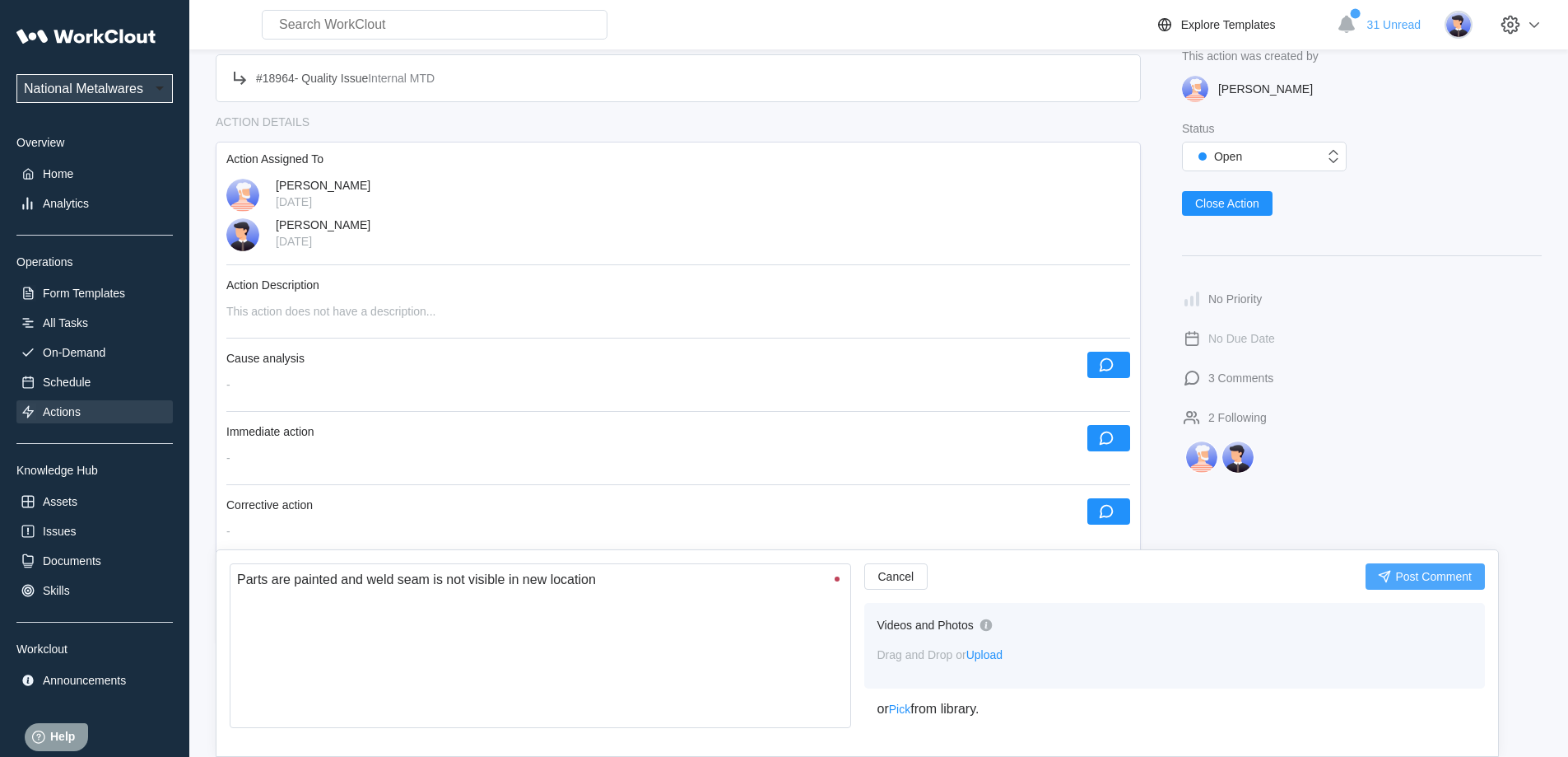
click at [1429, 576] on span "Post Comment" at bounding box center [1433, 576] width 77 height 11
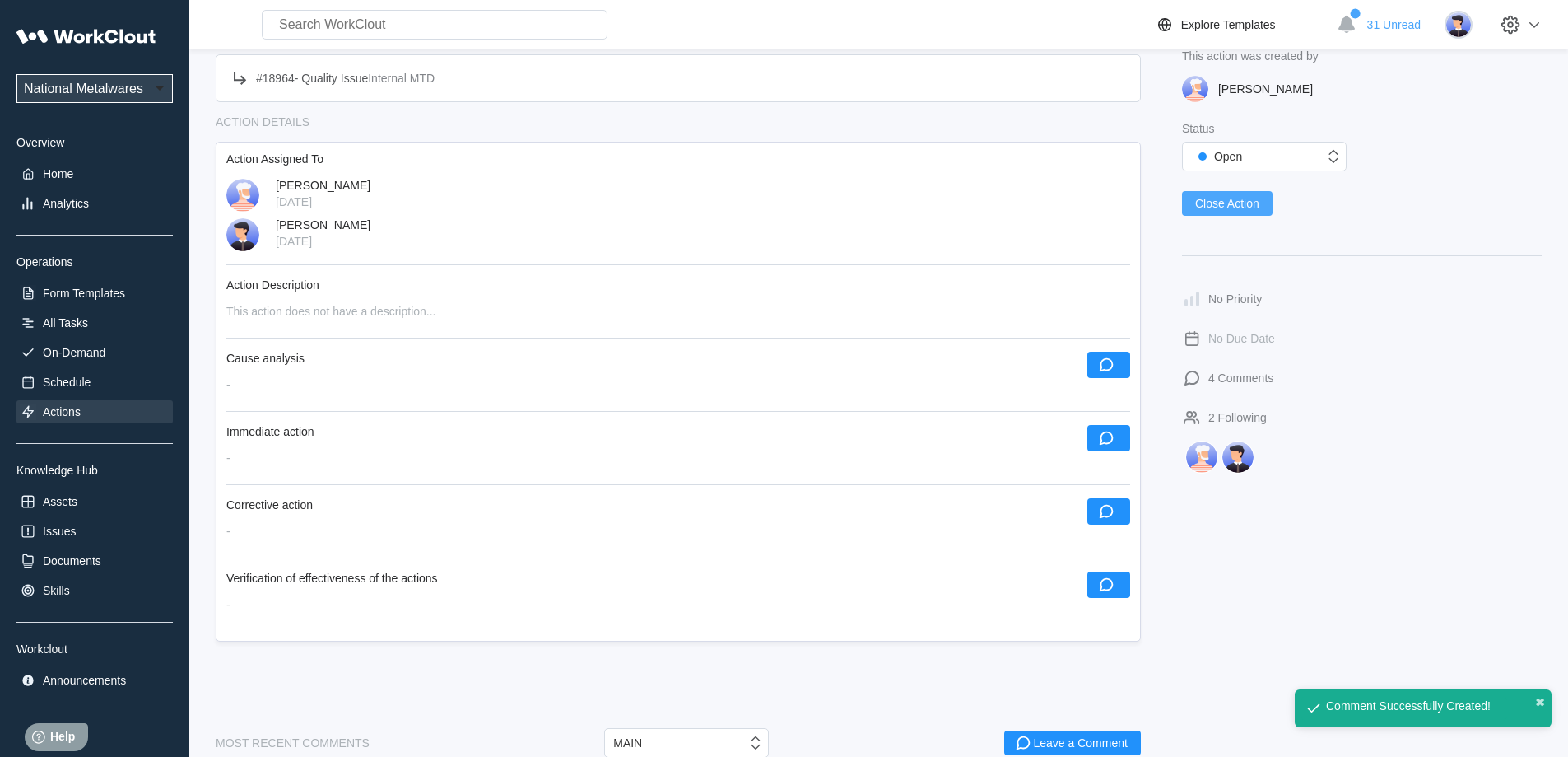
click at [1236, 201] on span "Close Action" at bounding box center [1227, 203] width 64 height 11
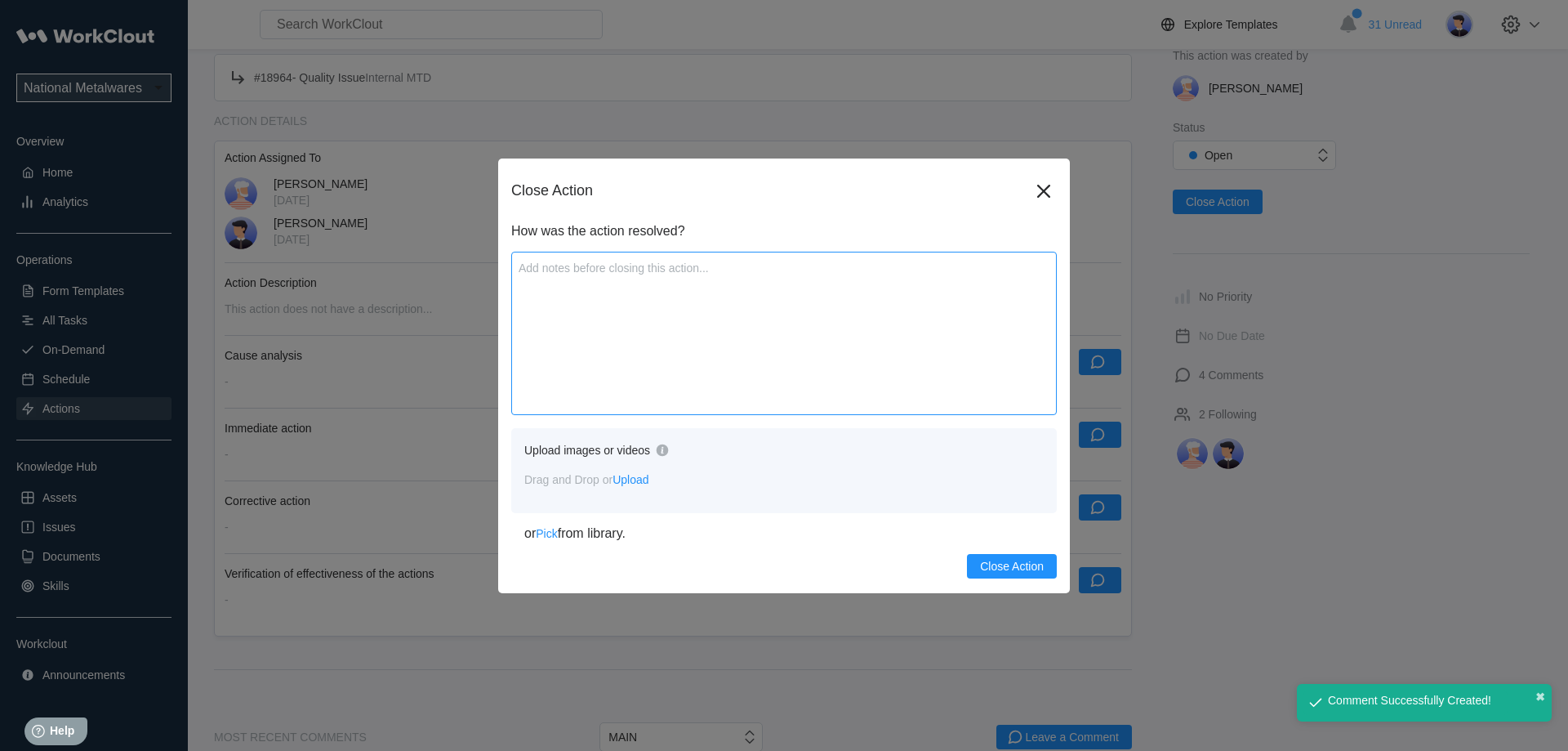
click at [627, 355] on textarea at bounding box center [784, 333] width 546 height 164
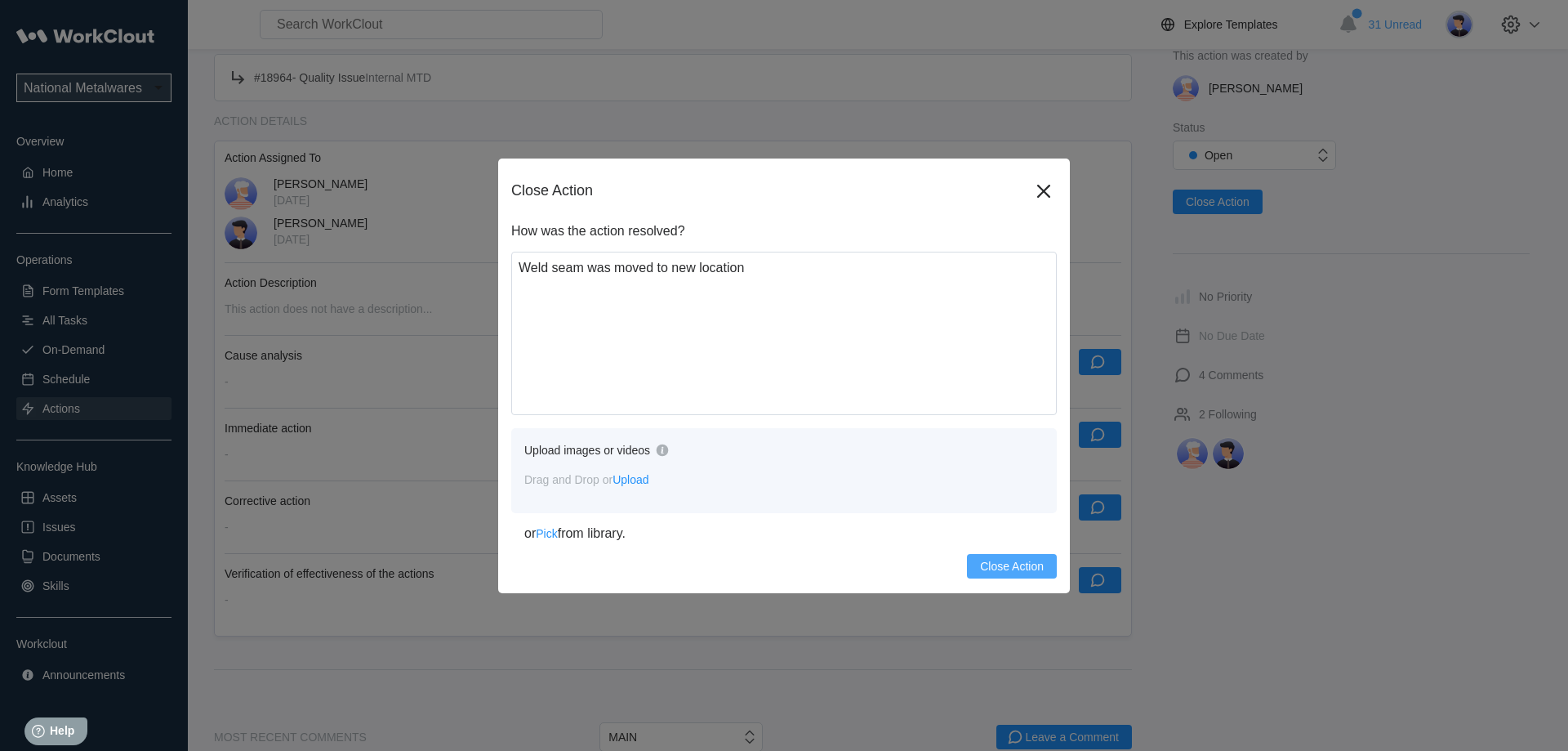
click at [998, 559] on button "Close Action" at bounding box center [1012, 566] width 90 height 25
